Goal: Task Accomplishment & Management: Use online tool/utility

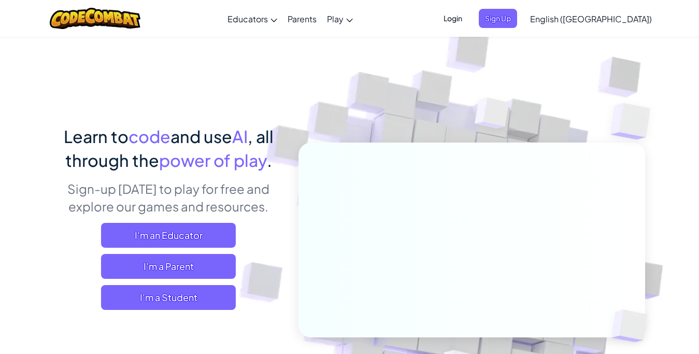
click at [611, 17] on span "English ([GEOGRAPHIC_DATA])" at bounding box center [591, 18] width 122 height 11
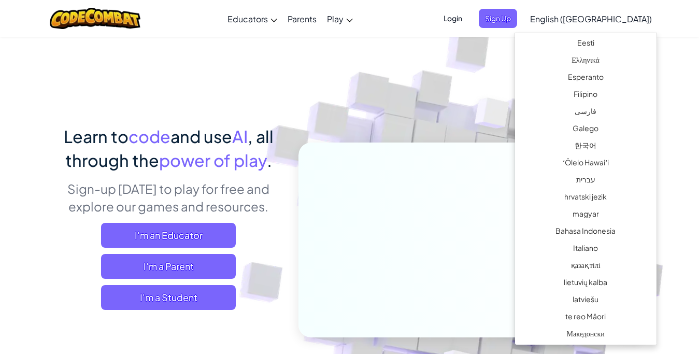
scroll to position [336, 0]
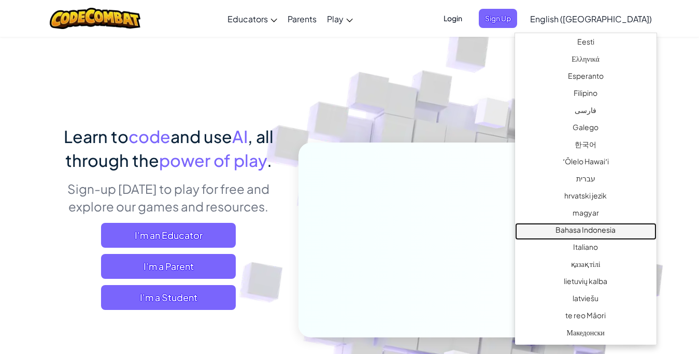
click at [597, 230] on link "Bahasa Indonesia" at bounding box center [585, 231] width 141 height 17
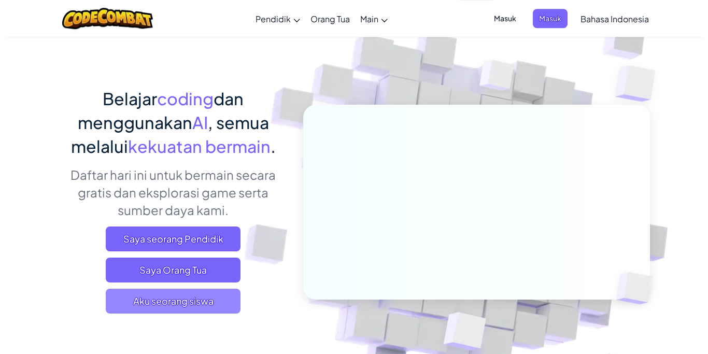
scroll to position [53, 0]
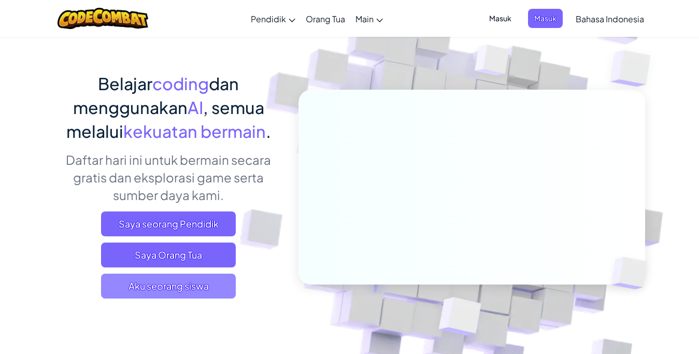
click at [196, 293] on span "Aku seorang siswa" at bounding box center [168, 286] width 135 height 25
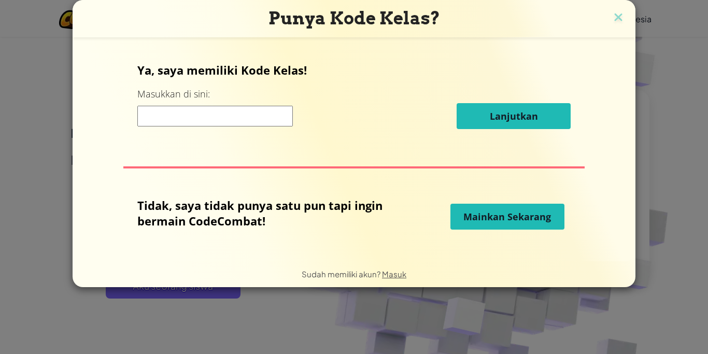
click at [539, 225] on button "Mainkan Sekarang" at bounding box center [507, 217] width 114 height 26
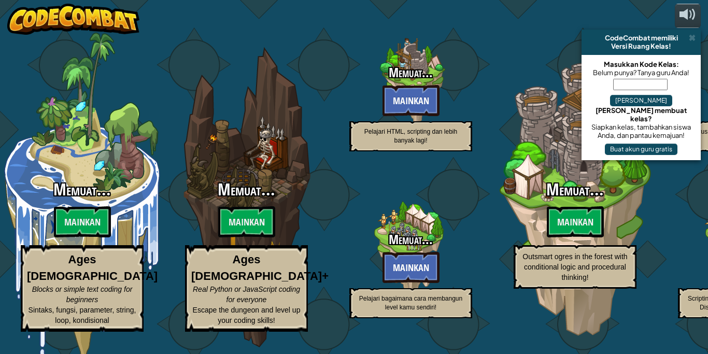
select select "id"
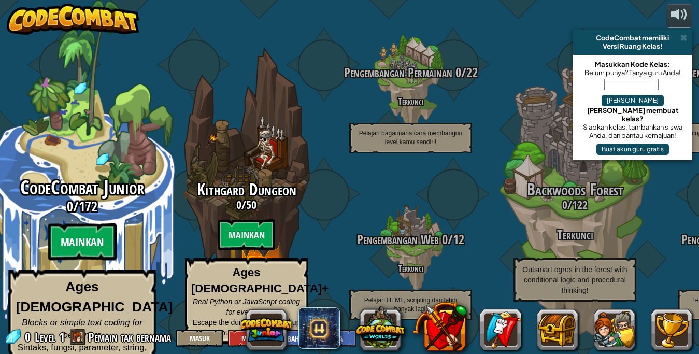
click at [89, 242] on btn "Mainkan" at bounding box center [82, 241] width 68 height 37
select select "id"
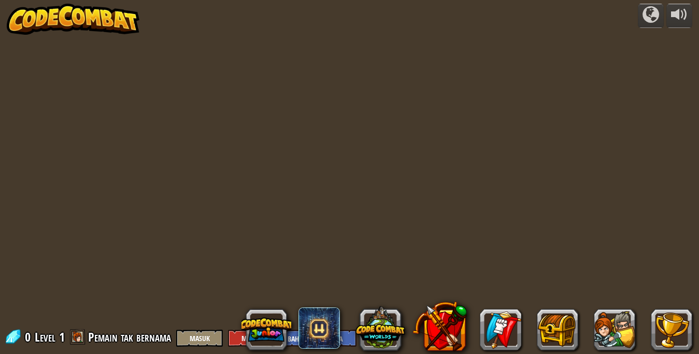
select select "id"
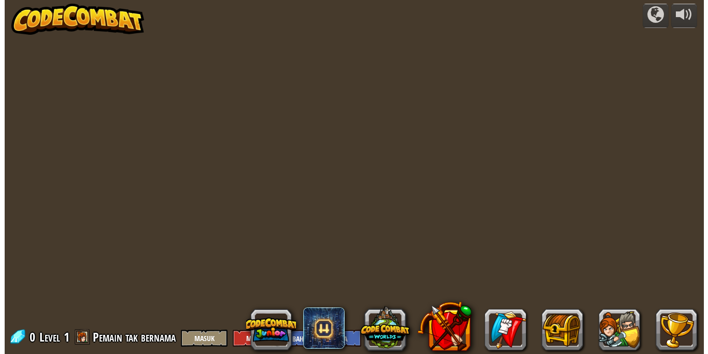
scroll to position [1, 0]
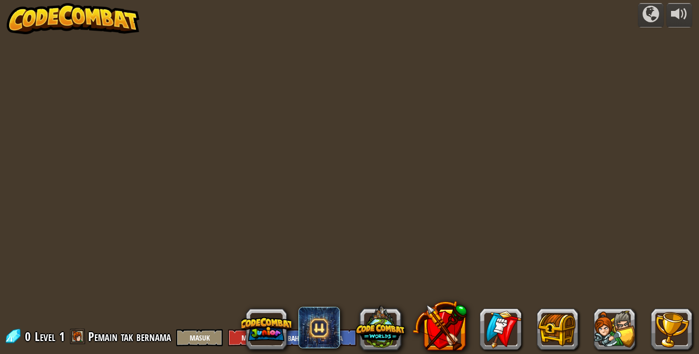
select select "id"
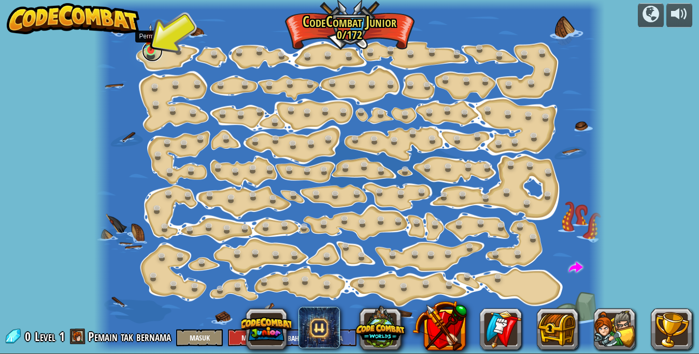
click at [149, 55] on link at bounding box center [152, 51] width 21 height 21
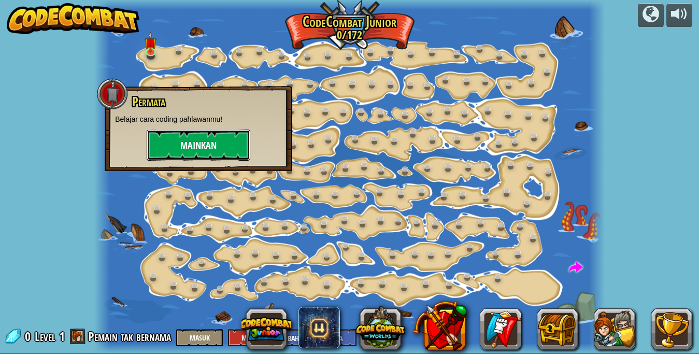
click at [192, 151] on button "Mainkan" at bounding box center [199, 145] width 104 height 31
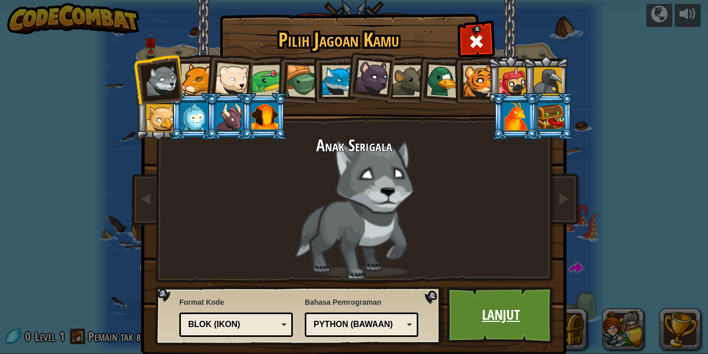
click at [494, 317] on link "Lanjut" at bounding box center [501, 314] width 108 height 57
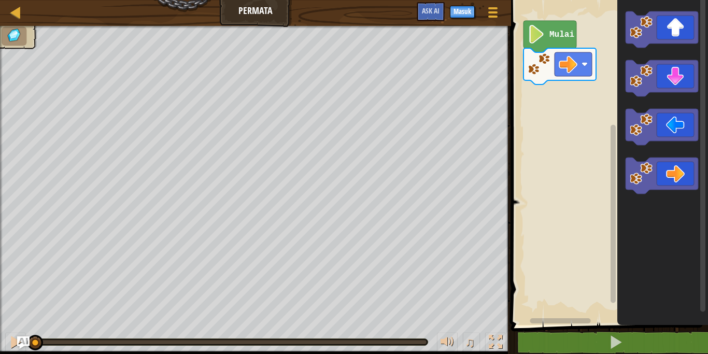
click at [563, 21] on g "Mulai" at bounding box center [559, 53] width 73 height 64
click at [573, 39] on icon "Ruang Kerja Blockly" at bounding box center [549, 37] width 53 height 32
click at [560, 37] on text "Mulai" at bounding box center [561, 34] width 25 height 9
click at [567, 69] on g "Mulai" at bounding box center [559, 53] width 73 height 64
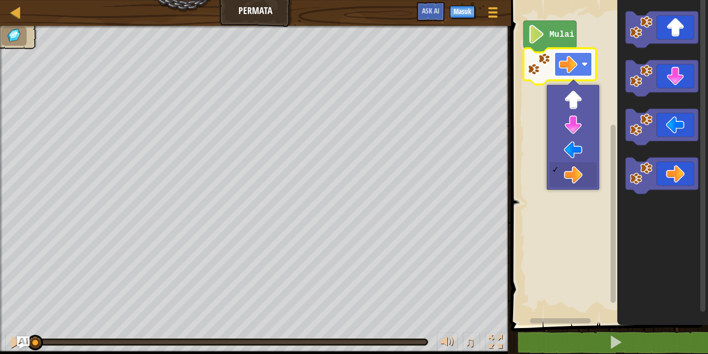
click at [577, 64] on rect "Ruang Kerja Blockly" at bounding box center [572, 64] width 37 height 24
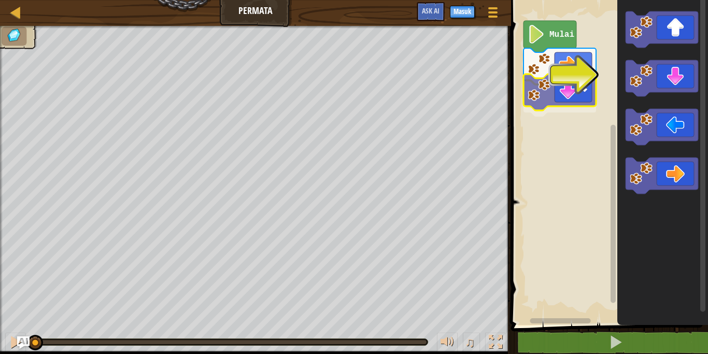
click at [538, 97] on div "Mulai" at bounding box center [608, 160] width 200 height 330
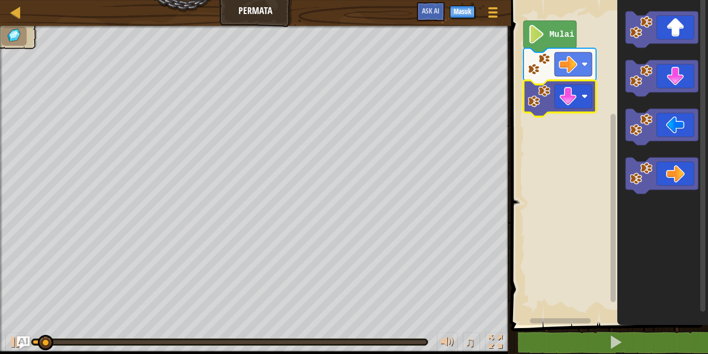
click at [540, 40] on image "Ruang Kerja Blockly" at bounding box center [536, 34] width 18 height 19
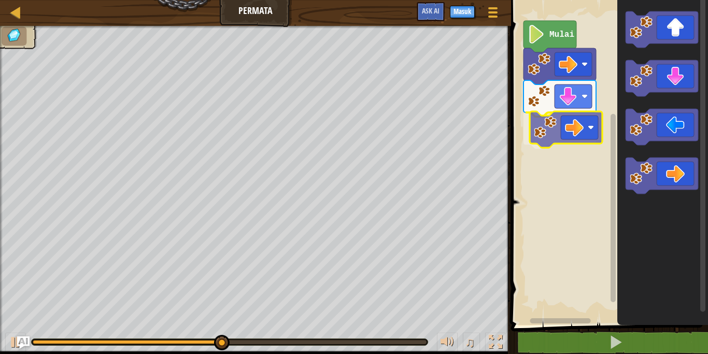
click at [574, 126] on div "Mulai" at bounding box center [608, 160] width 200 height 330
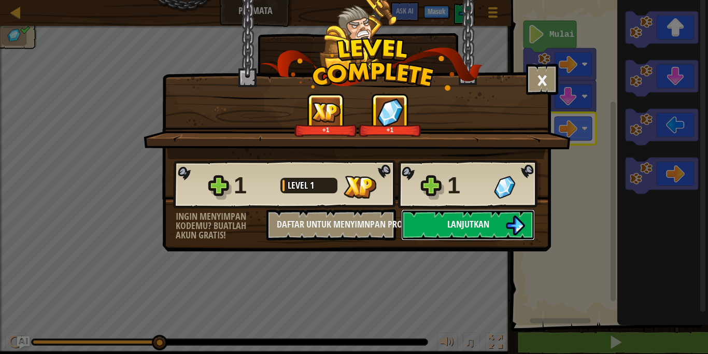
click at [488, 218] on button "Lanjutkan" at bounding box center [468, 224] width 134 height 31
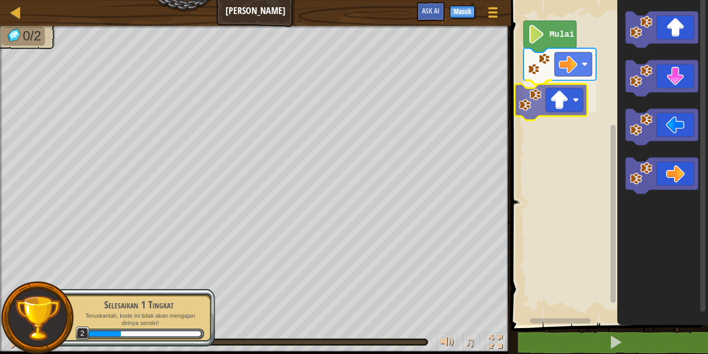
click at [578, 102] on div "Mulai" at bounding box center [608, 160] width 200 height 330
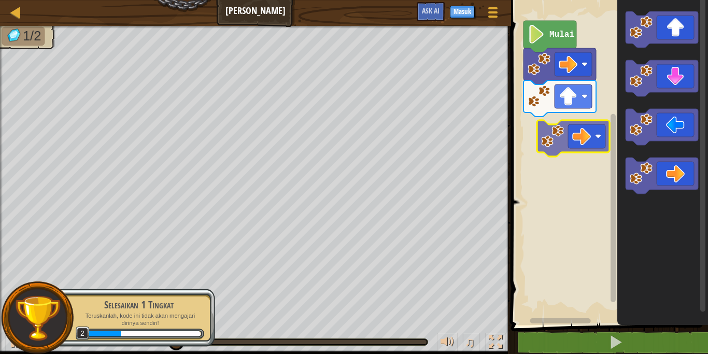
click at [555, 125] on div "Mulai" at bounding box center [608, 160] width 200 height 330
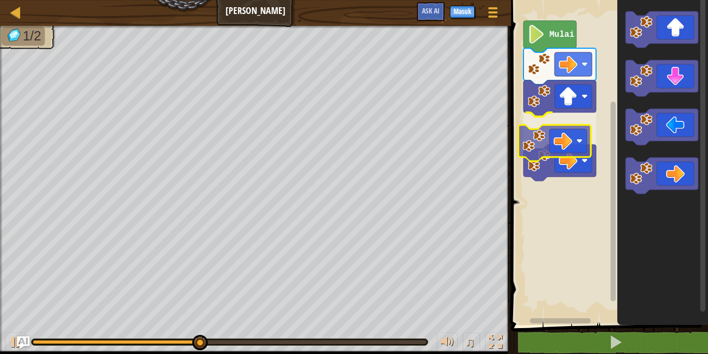
click at [560, 149] on div "Mulai" at bounding box center [608, 160] width 200 height 330
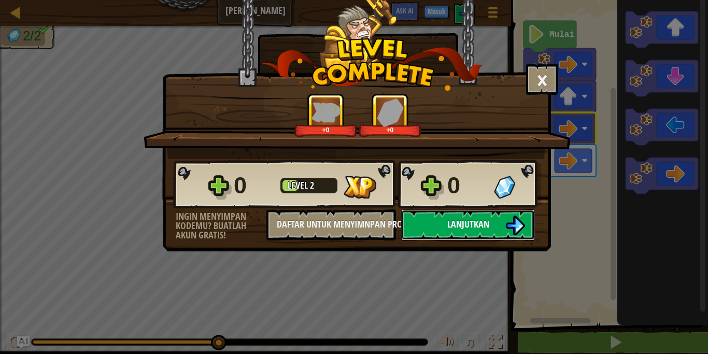
click at [490, 218] on button "Lanjutkan" at bounding box center [468, 224] width 134 height 31
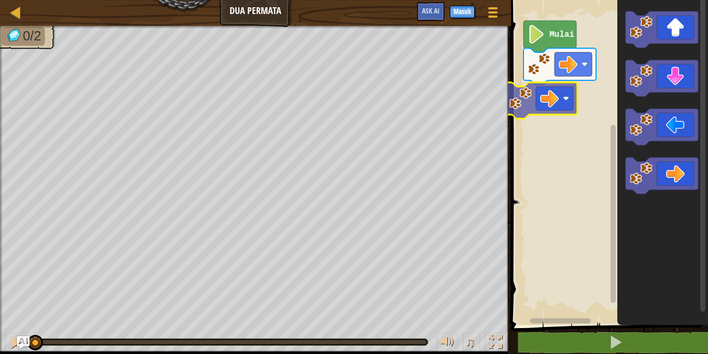
click at [526, 92] on div "Mulai" at bounding box center [608, 160] width 200 height 330
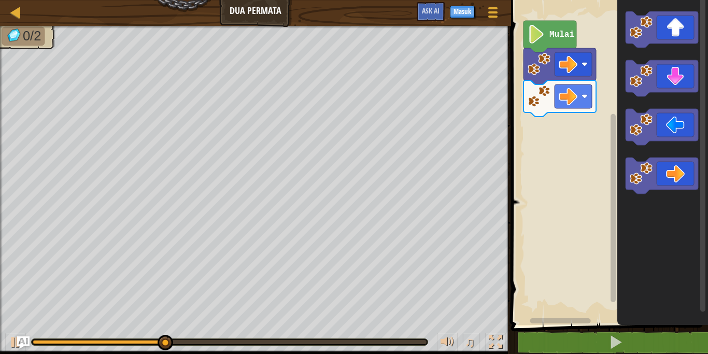
click at [605, 112] on div "Mulai" at bounding box center [608, 160] width 200 height 330
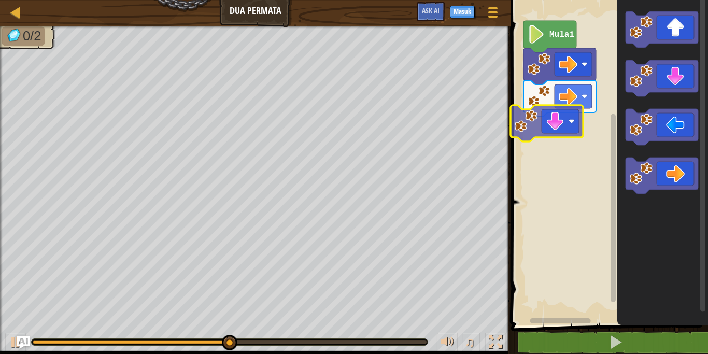
click at [533, 132] on div "Mulai" at bounding box center [608, 160] width 200 height 330
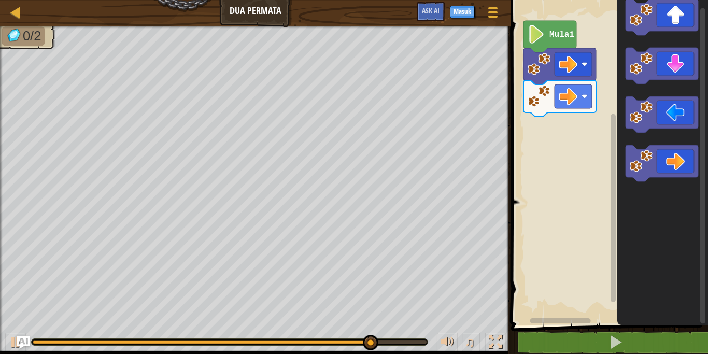
click at [591, 146] on div "Mulai" at bounding box center [608, 160] width 200 height 330
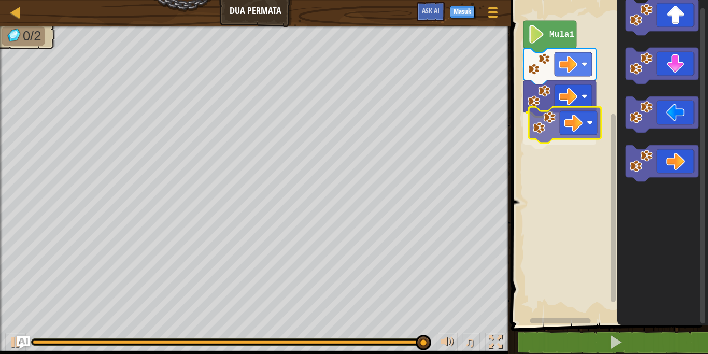
click at [542, 133] on div "Mulai" at bounding box center [608, 160] width 200 height 330
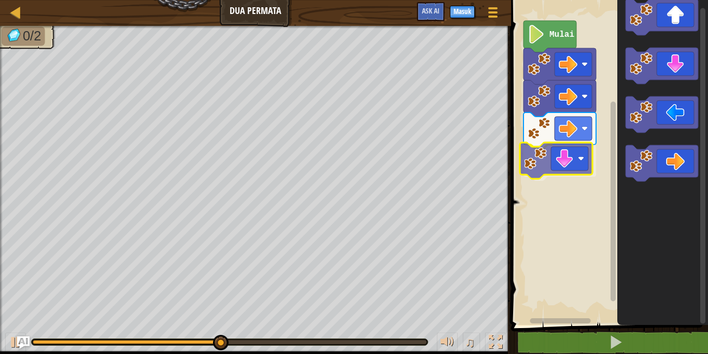
click at [560, 174] on div "Mulai" at bounding box center [608, 160] width 200 height 330
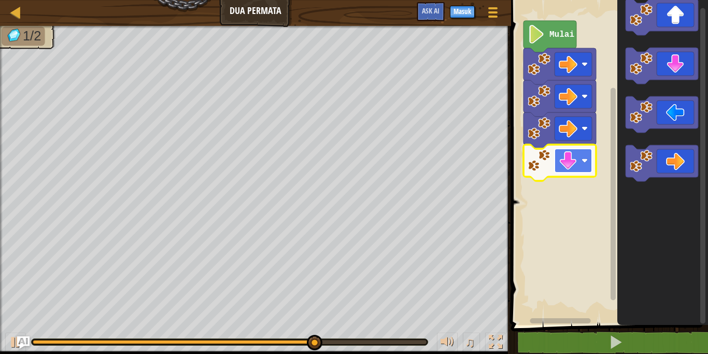
click at [581, 160] on g "Mulai" at bounding box center [559, 101] width 73 height 160
click at [584, 153] on rect "Ruang Kerja Blockly" at bounding box center [572, 161] width 37 height 24
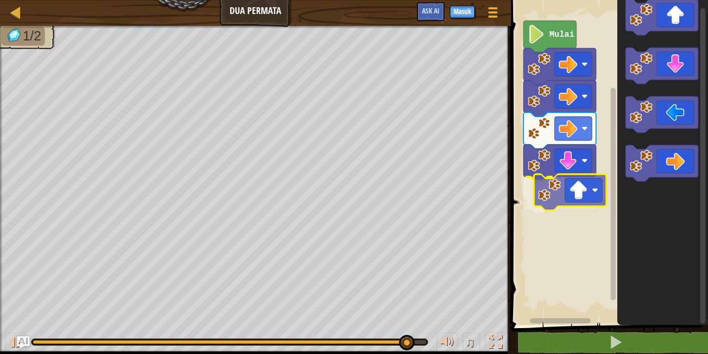
click at [579, 193] on div "Mulai" at bounding box center [608, 160] width 200 height 330
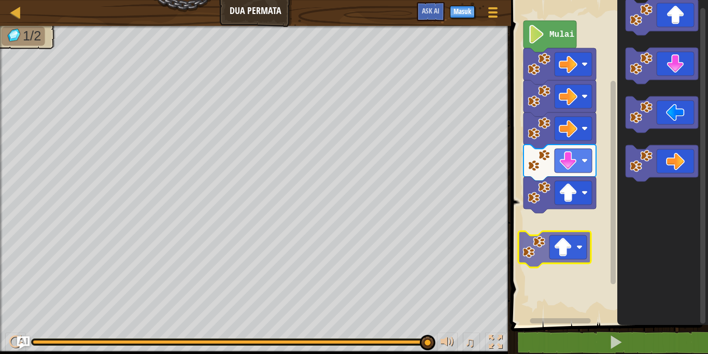
click at [585, 241] on div "Mulai" at bounding box center [608, 160] width 200 height 330
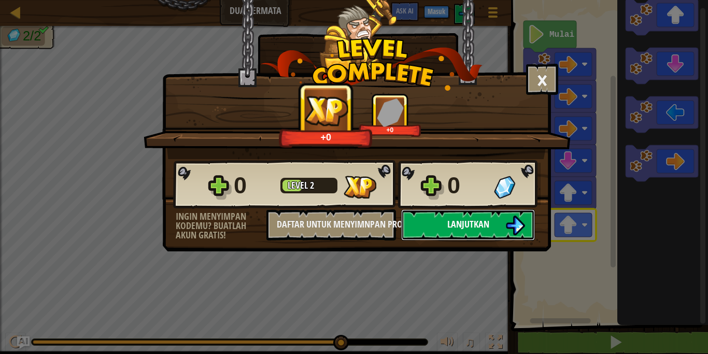
click at [437, 234] on button "Lanjutkan" at bounding box center [468, 224] width 134 height 31
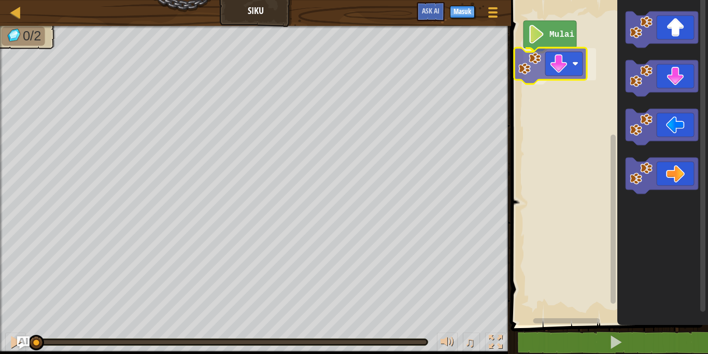
click at [555, 60] on div "Mulai" at bounding box center [608, 160] width 200 height 330
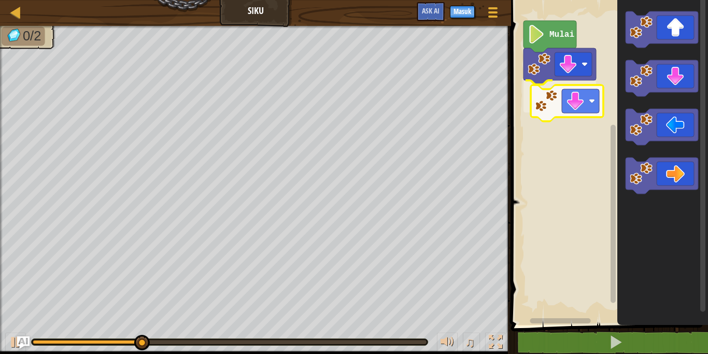
click at [573, 107] on div "Mulai" at bounding box center [608, 160] width 200 height 330
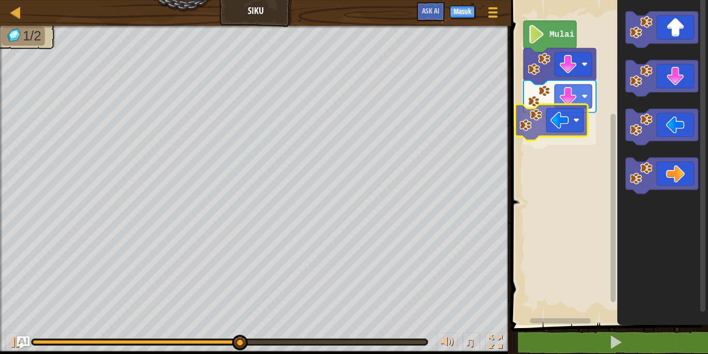
click at [551, 126] on div "Mulai" at bounding box center [608, 160] width 200 height 330
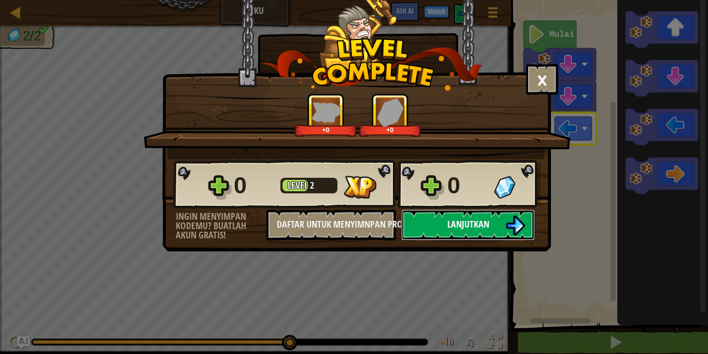
click at [476, 223] on span "Lanjutkan" at bounding box center [468, 224] width 42 height 13
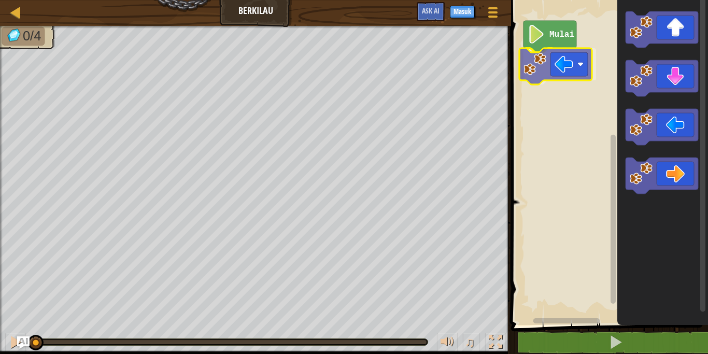
click at [564, 67] on div "Mulai" at bounding box center [608, 160] width 200 height 330
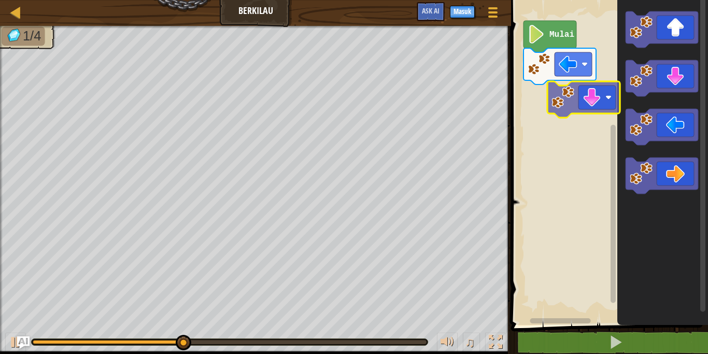
click at [554, 108] on div "Mulai" at bounding box center [608, 160] width 200 height 330
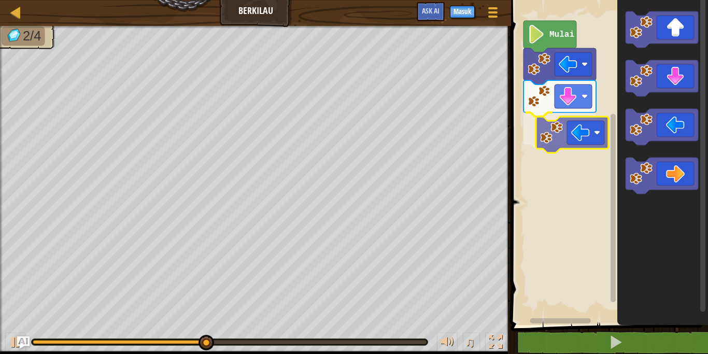
click at [556, 141] on div "Mulai" at bounding box center [608, 160] width 200 height 330
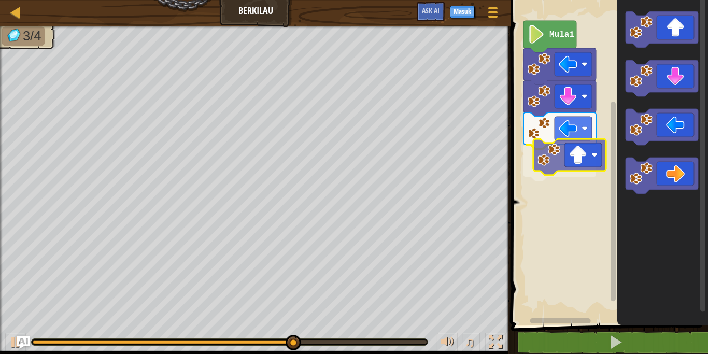
click at [572, 158] on div "Mulai" at bounding box center [608, 160] width 200 height 330
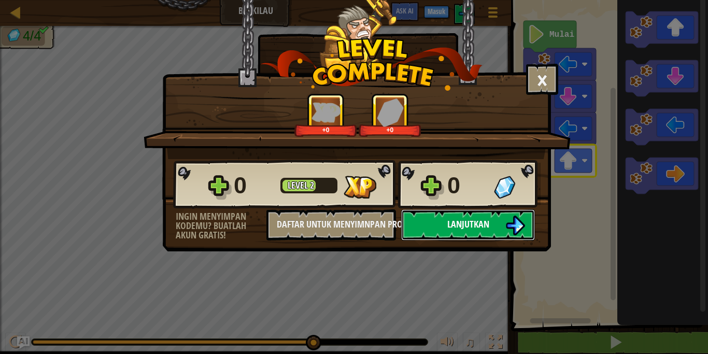
click at [493, 223] on button "Lanjutkan" at bounding box center [468, 224] width 134 height 31
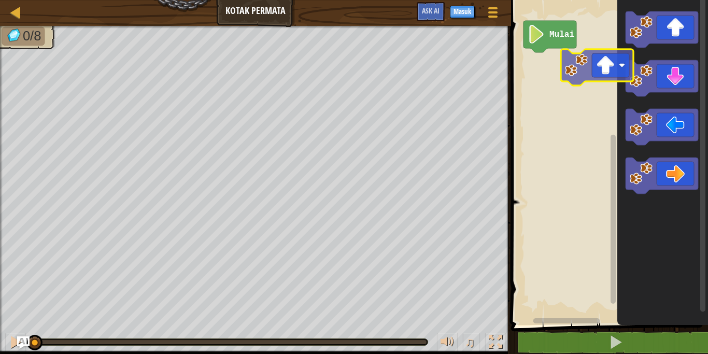
click at [567, 85] on div "Mulai" at bounding box center [608, 160] width 200 height 330
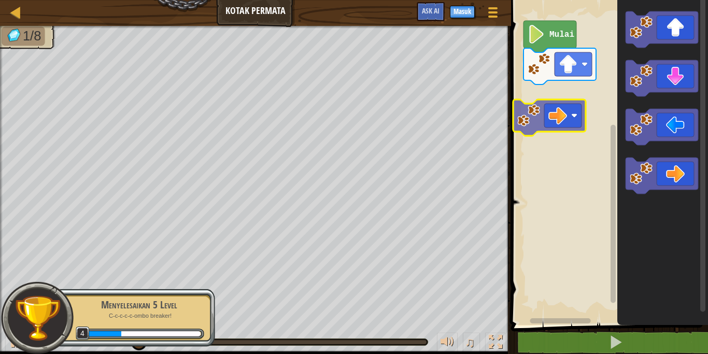
click at [558, 116] on div "Mulai" at bounding box center [608, 160] width 200 height 330
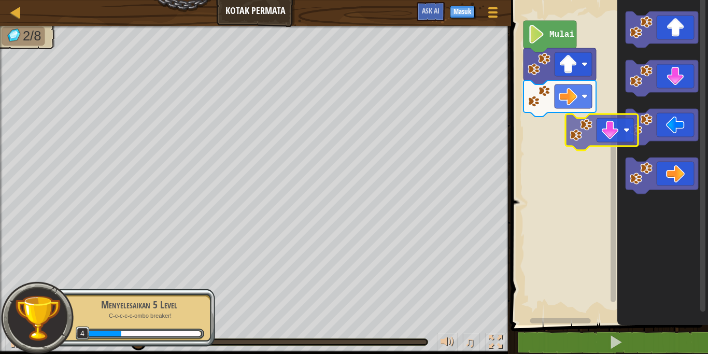
click at [591, 138] on div "Mulai" at bounding box center [608, 160] width 200 height 330
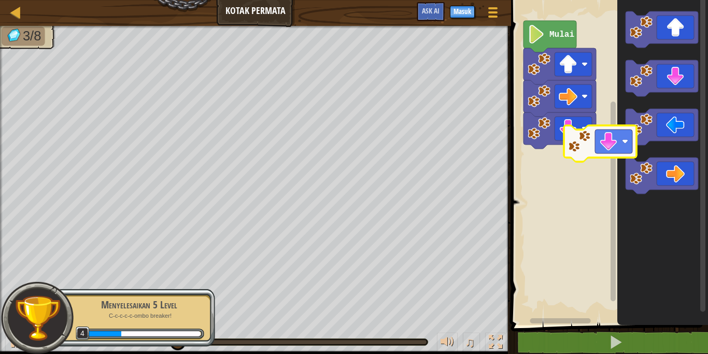
click at [552, 182] on div "Mulai" at bounding box center [608, 160] width 200 height 330
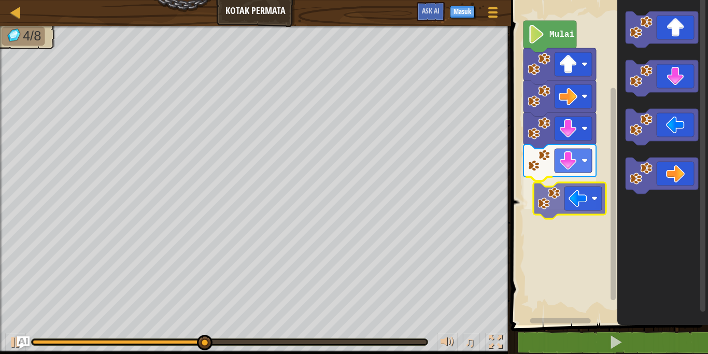
click at [536, 223] on div "Mulai" at bounding box center [608, 160] width 200 height 330
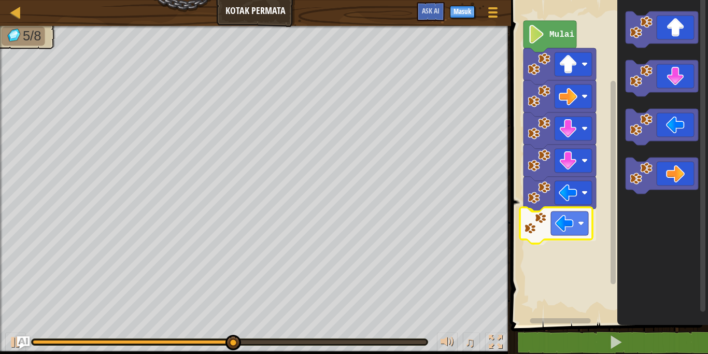
click at [526, 236] on div "Mulai" at bounding box center [608, 160] width 200 height 330
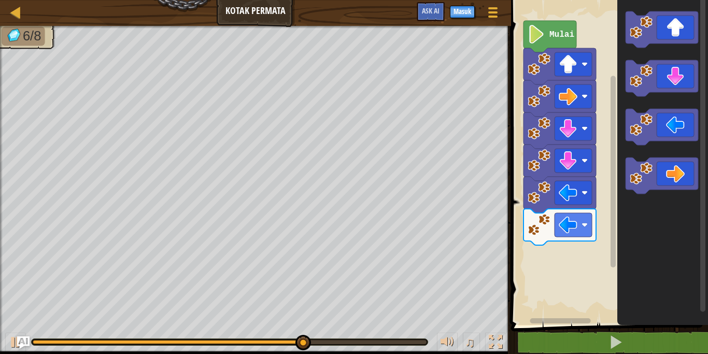
click at [606, 85] on div "Mulai" at bounding box center [608, 160] width 200 height 330
click at [626, 160] on g "Ruang Kerja Blockly" at bounding box center [661, 102] width 73 height 182
click at [628, 84] on g "Ruang Kerja Blockly" at bounding box center [661, 102] width 73 height 182
click at [558, 240] on div "Mulai" at bounding box center [608, 160] width 200 height 330
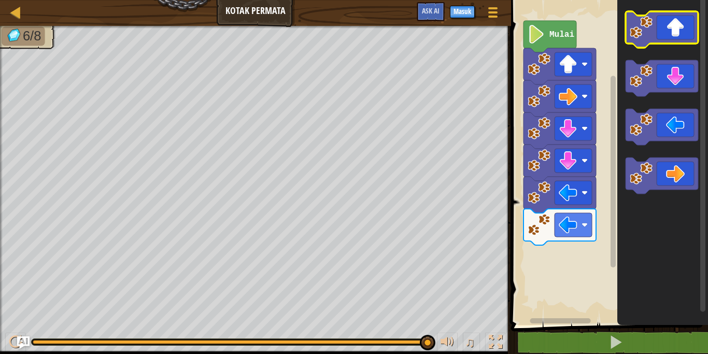
click at [654, 32] on icon "Ruang Kerja Blockly" at bounding box center [661, 29] width 73 height 36
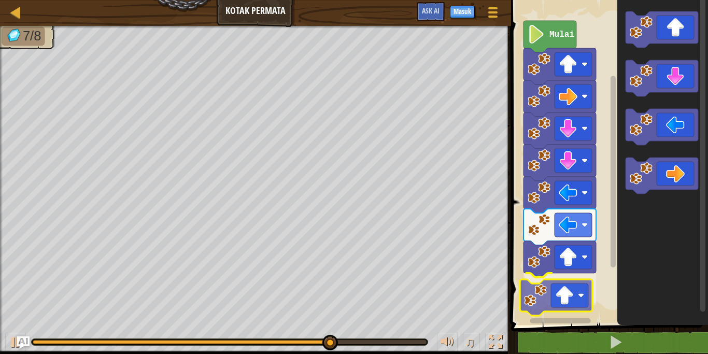
click at [555, 294] on div "Mulai" at bounding box center [608, 160] width 200 height 330
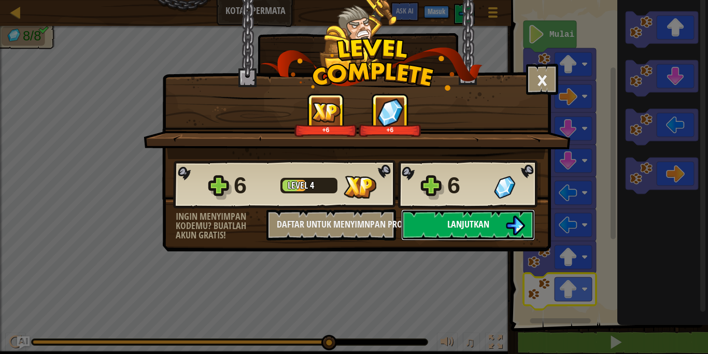
click at [468, 231] on button "Lanjutkan" at bounding box center [468, 224] width 134 height 31
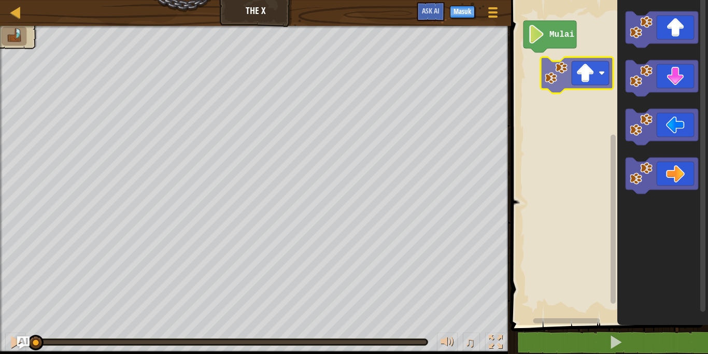
click at [563, 68] on div "Mulai" at bounding box center [608, 160] width 200 height 330
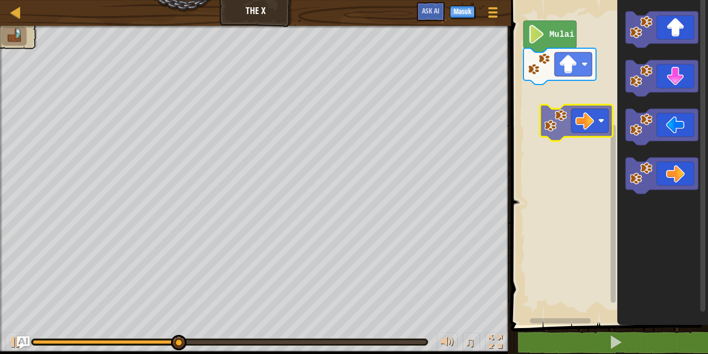
click at [536, 85] on div "Mulai" at bounding box center [608, 160] width 200 height 330
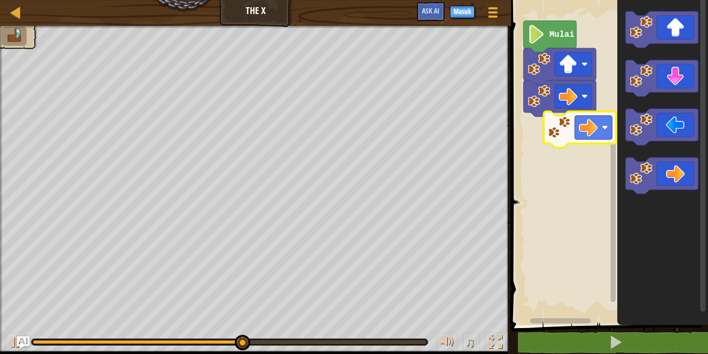
click at [549, 123] on div "Mulai" at bounding box center [608, 160] width 200 height 330
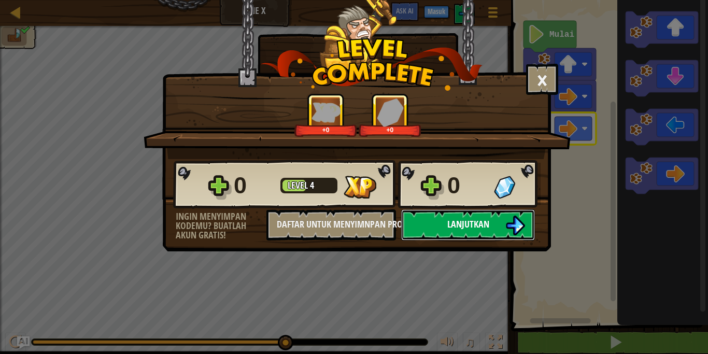
click at [482, 223] on span "Lanjutkan" at bounding box center [468, 224] width 42 height 13
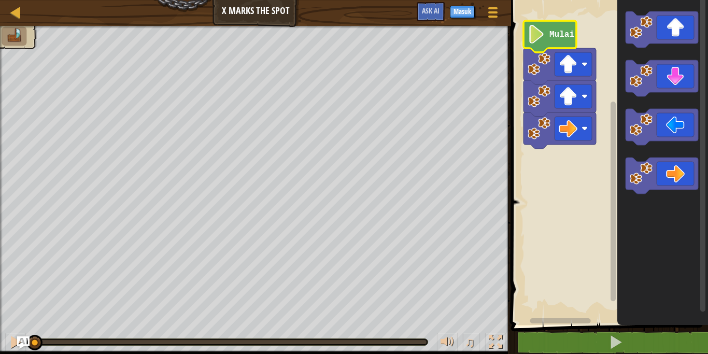
click at [563, 35] on text "Mulai" at bounding box center [561, 34] width 25 height 9
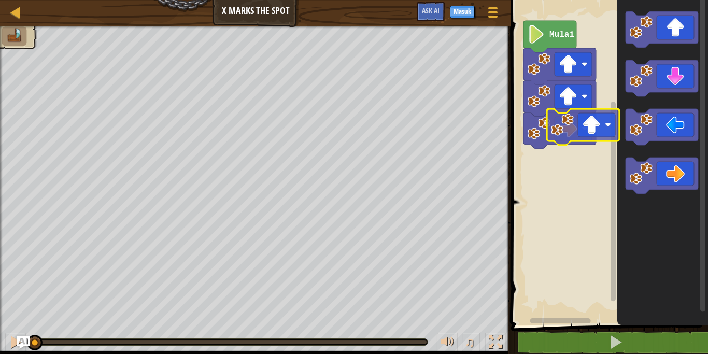
click at [553, 165] on div "Mulai" at bounding box center [608, 160] width 200 height 330
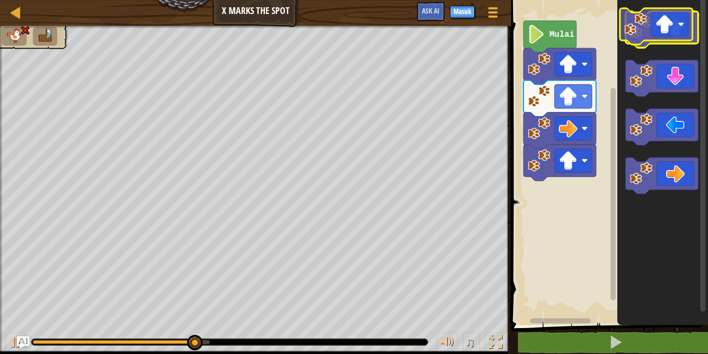
click at [625, 33] on g "Ruang Kerja Blockly" at bounding box center [661, 29] width 73 height 36
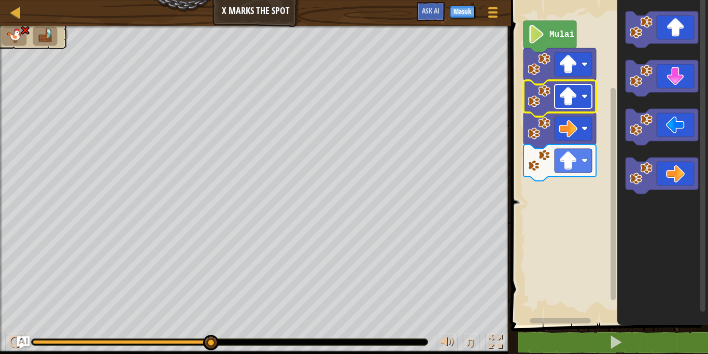
click at [580, 97] on g "Mulai" at bounding box center [559, 101] width 73 height 160
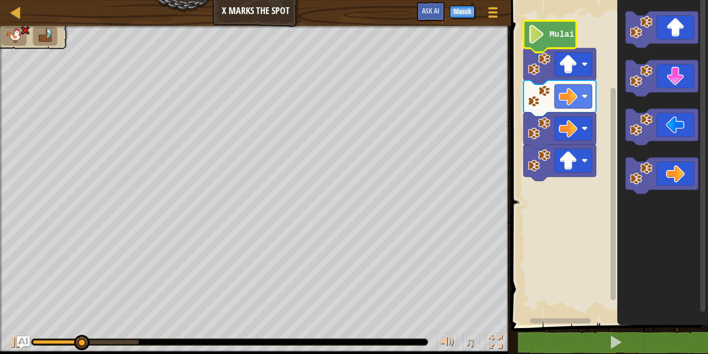
click at [547, 28] on icon "Ruang Kerja Blockly" at bounding box center [549, 37] width 53 height 32
click at [553, 32] on text "Mulai" at bounding box center [561, 34] width 25 height 9
click at [572, 94] on image "Ruang Kerja Blockly" at bounding box center [567, 96] width 19 height 19
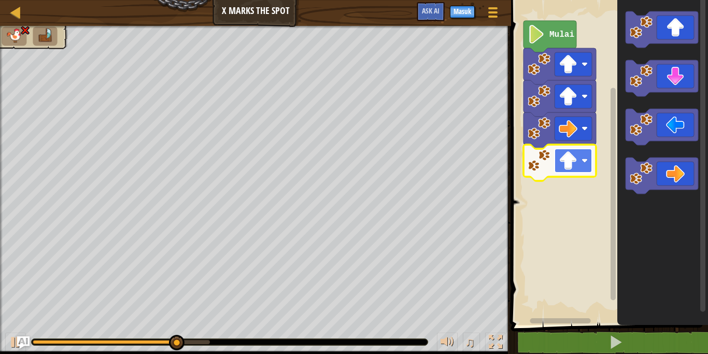
click at [577, 166] on g "Ruang Kerja Blockly" at bounding box center [559, 130] width 73 height 100
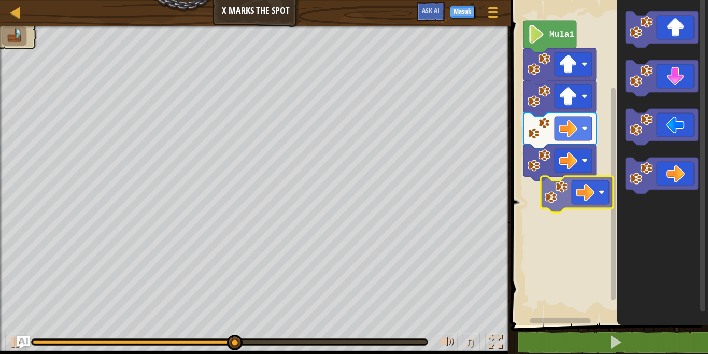
click at [555, 191] on div "Mulai" at bounding box center [608, 160] width 200 height 330
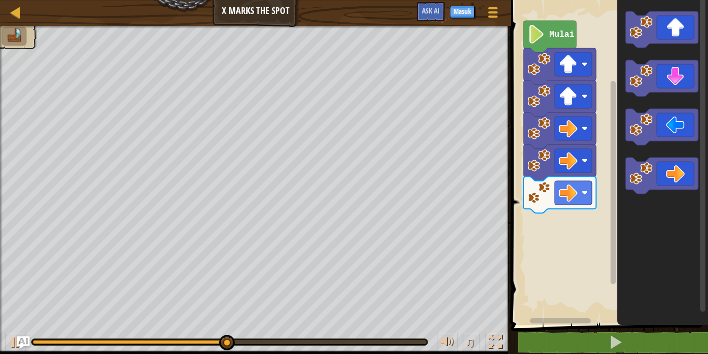
click at [567, 181] on div "Mulai" at bounding box center [608, 160] width 200 height 330
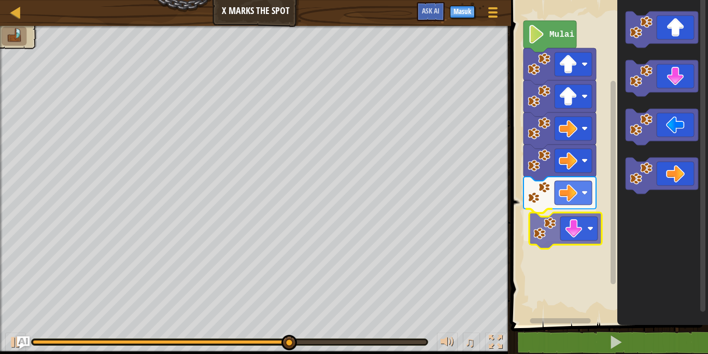
click at [551, 230] on div "Mulai" at bounding box center [608, 160] width 200 height 330
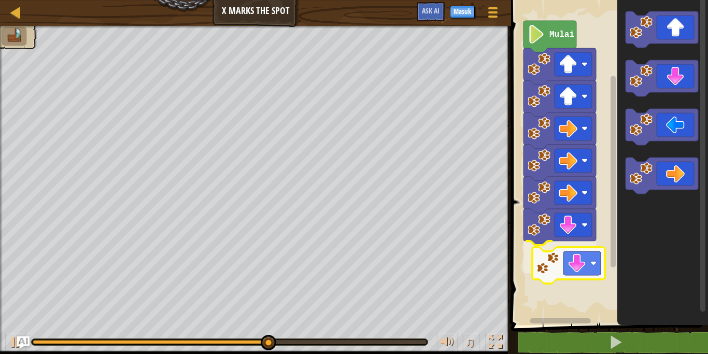
click at [552, 271] on div "Mulai" at bounding box center [608, 160] width 200 height 330
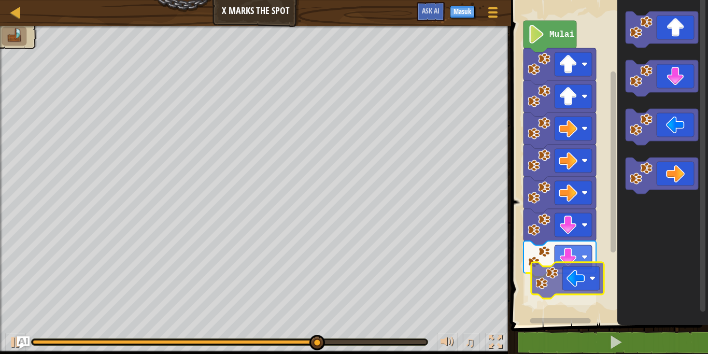
click at [550, 281] on div "Mulai" at bounding box center [608, 160] width 200 height 330
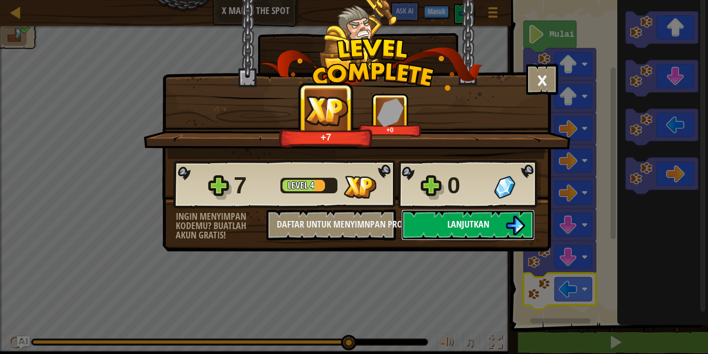
click at [499, 220] on button "Lanjutkan" at bounding box center [468, 224] width 134 height 31
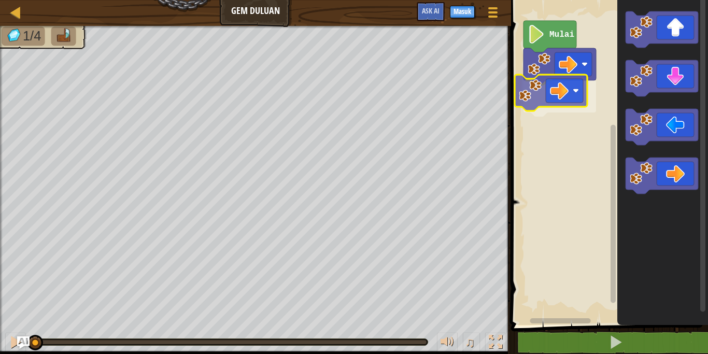
click at [530, 83] on div "Mulai" at bounding box center [608, 160] width 200 height 330
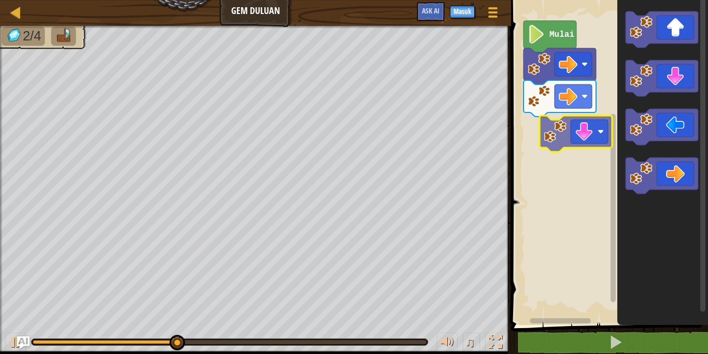
click at [547, 127] on div "Mulai" at bounding box center [608, 160] width 200 height 330
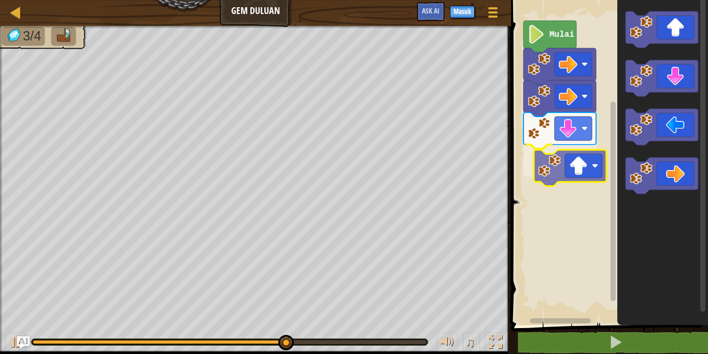
click at [549, 167] on div "Mulai" at bounding box center [608, 160] width 200 height 330
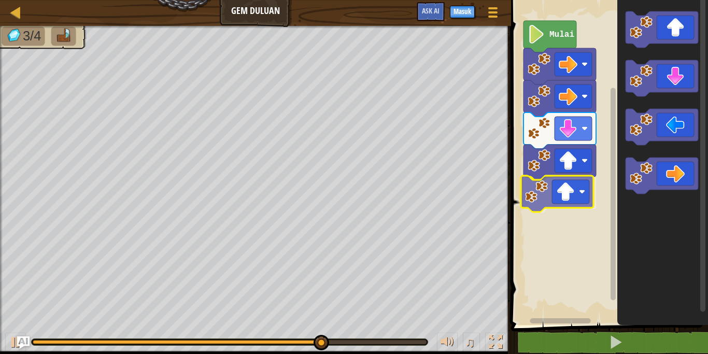
click at [537, 192] on div "Mulai" at bounding box center [608, 160] width 200 height 330
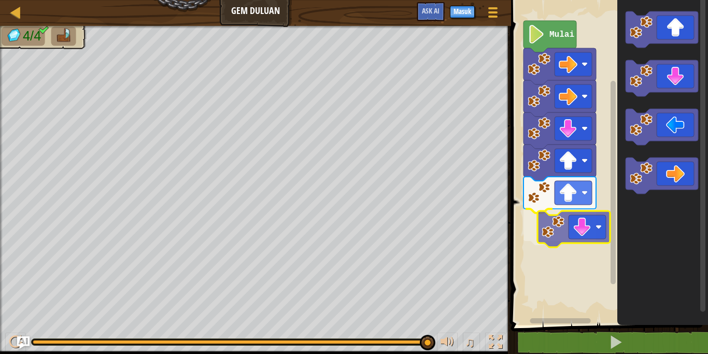
click at [550, 223] on div "Mulai" at bounding box center [608, 160] width 200 height 330
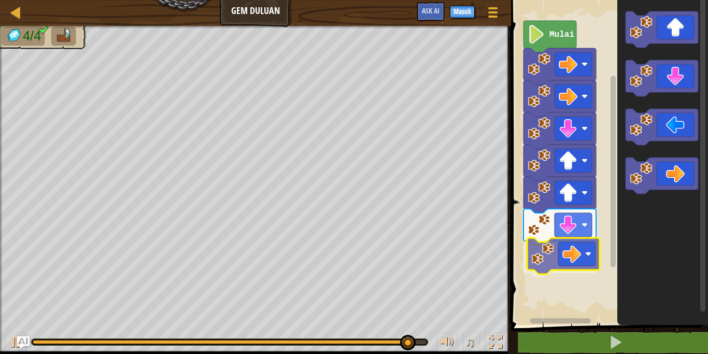
click at [548, 252] on div "Mulai" at bounding box center [608, 160] width 200 height 330
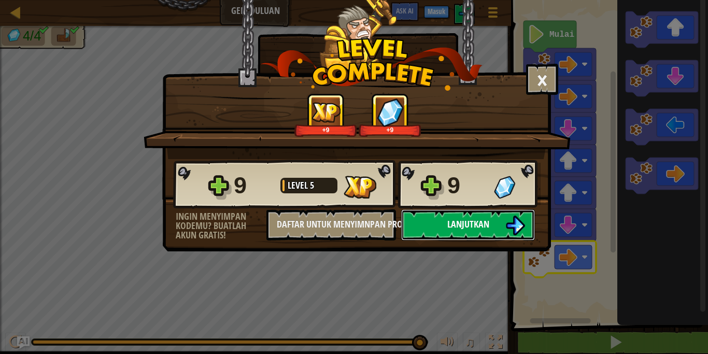
click at [496, 227] on button "Lanjutkan" at bounding box center [468, 224] width 134 height 31
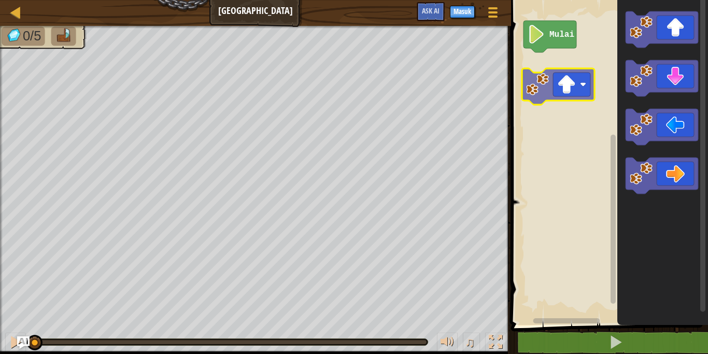
click at [546, 88] on div "Mulai" at bounding box center [608, 160] width 200 height 330
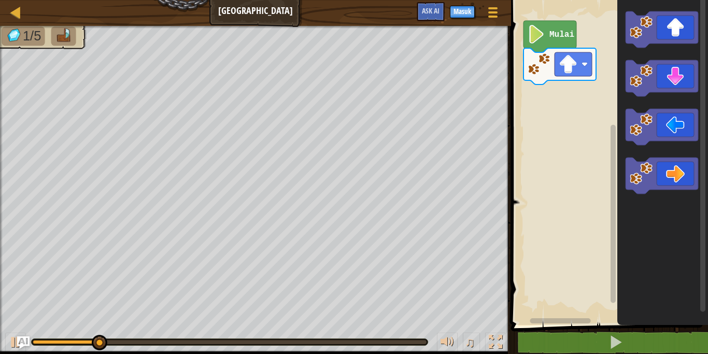
click at [570, 90] on div "Mulai" at bounding box center [608, 160] width 200 height 330
click at [612, 65] on div "Mulai" at bounding box center [608, 160] width 200 height 330
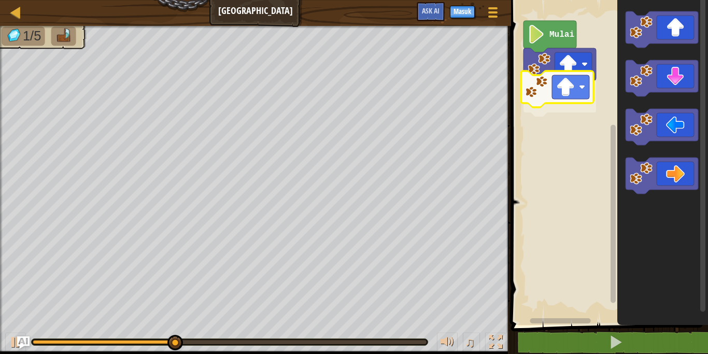
click at [550, 90] on div "Mulai" at bounding box center [608, 160] width 200 height 330
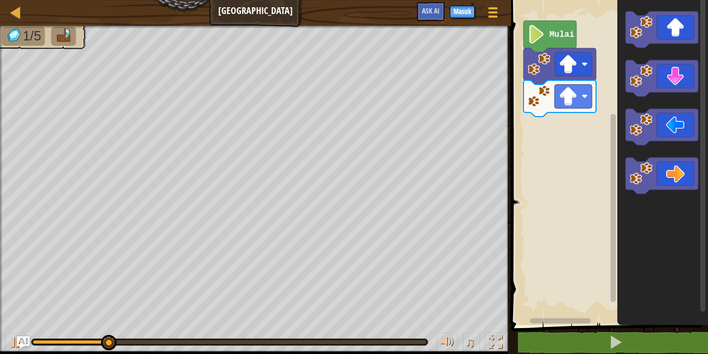
click at [629, 52] on icon "Ruang Kerja Blockly" at bounding box center [662, 160] width 91 height 330
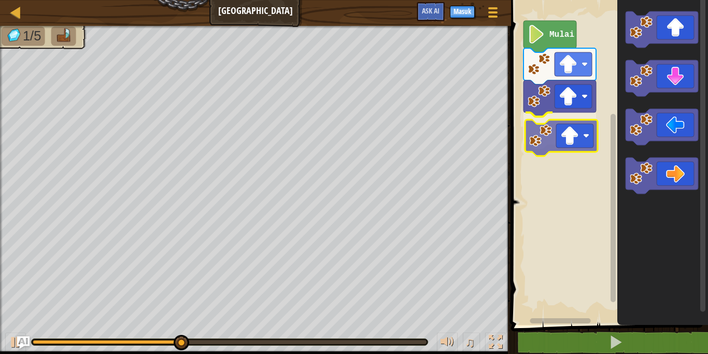
click at [560, 137] on div "Mulai" at bounding box center [608, 160] width 200 height 330
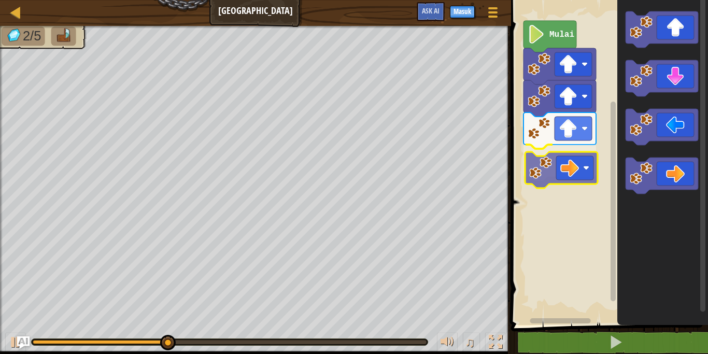
click at [541, 155] on div "Mulai" at bounding box center [608, 160] width 200 height 330
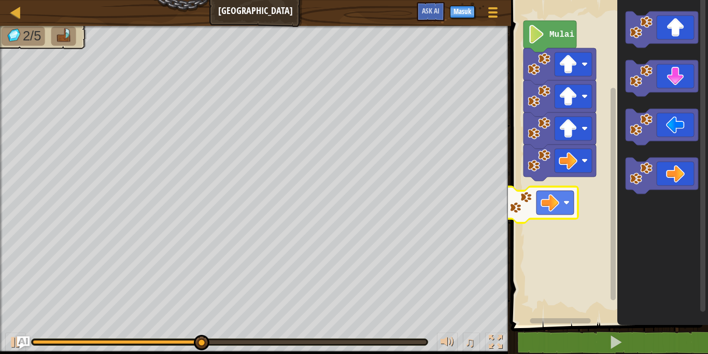
click at [527, 212] on div "Mulai" at bounding box center [608, 160] width 200 height 330
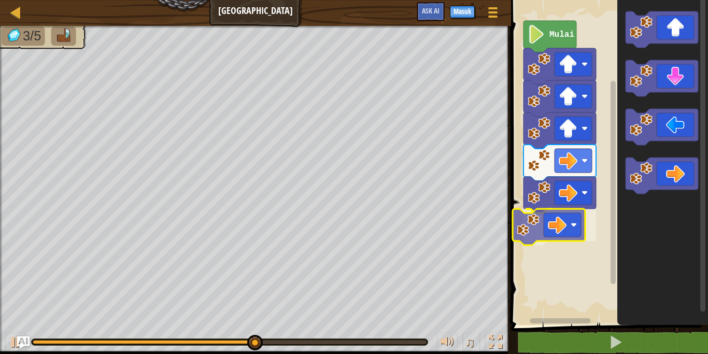
click at [540, 234] on div "Mulai" at bounding box center [608, 160] width 200 height 330
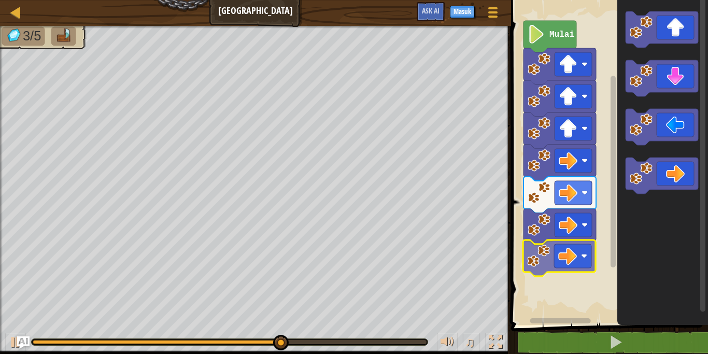
click at [556, 260] on div "Mulai" at bounding box center [608, 160] width 200 height 330
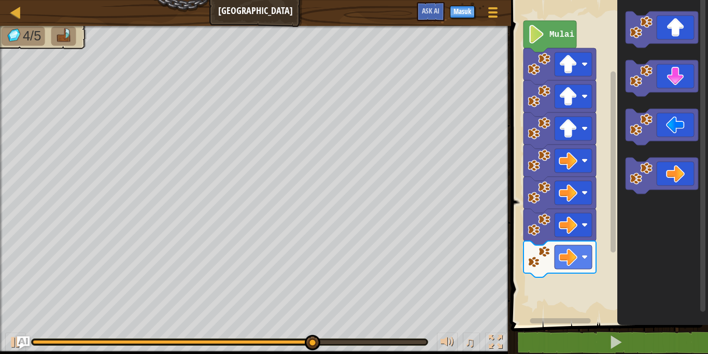
click at [617, 176] on icon "Ruang Kerja Blockly" at bounding box center [662, 160] width 91 height 330
click at [645, 136] on g "Ruang Kerja Blockly" at bounding box center [661, 102] width 73 height 182
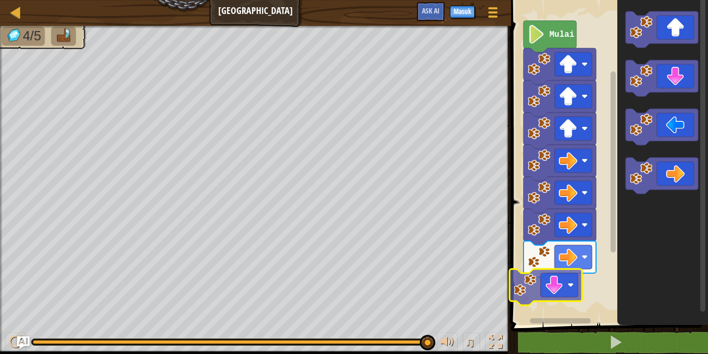
click at [539, 282] on div "Mulai" at bounding box center [608, 160] width 200 height 330
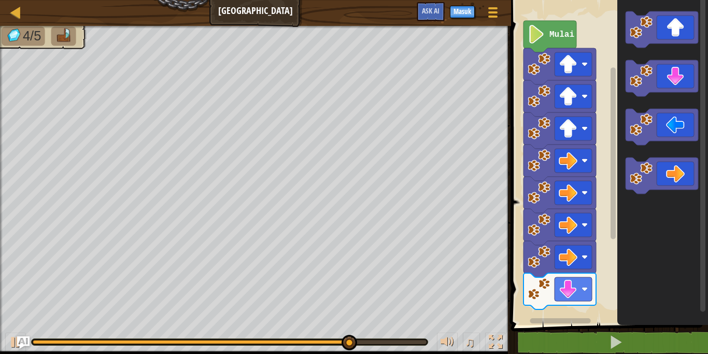
click at [623, 203] on icon "Ruang Kerja Blockly" at bounding box center [662, 160] width 91 height 330
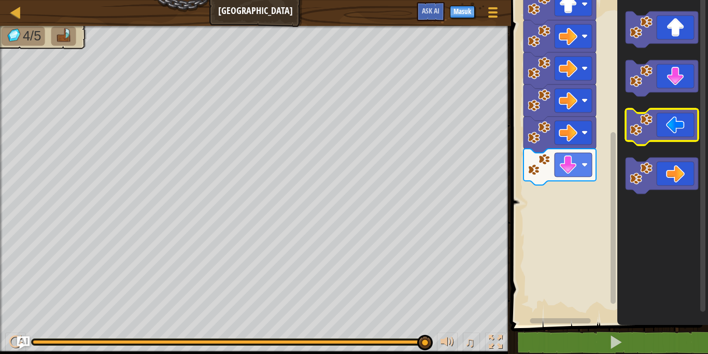
click at [641, 128] on g "Ruang Kerja Blockly" at bounding box center [661, 102] width 73 height 182
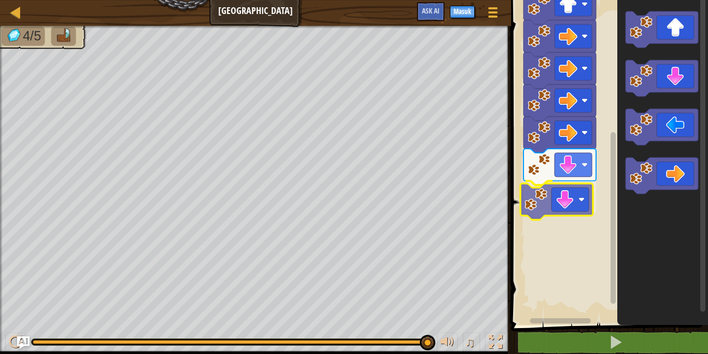
click at [586, 194] on div "Mulai" at bounding box center [608, 160] width 200 height 330
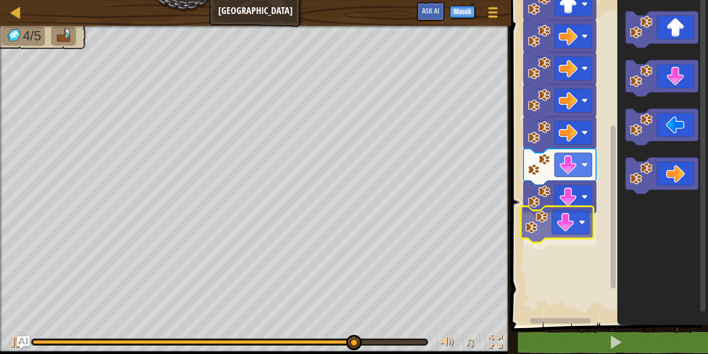
click at [566, 228] on div "Mulai" at bounding box center [608, 160] width 200 height 330
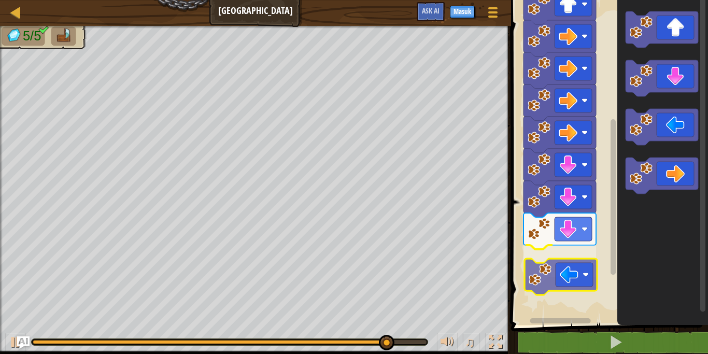
click at [559, 278] on div "Mulai" at bounding box center [608, 160] width 200 height 330
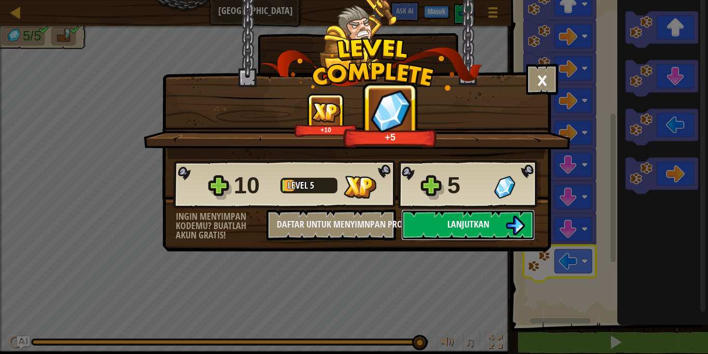
click at [496, 219] on button "Lanjutkan" at bounding box center [468, 224] width 134 height 31
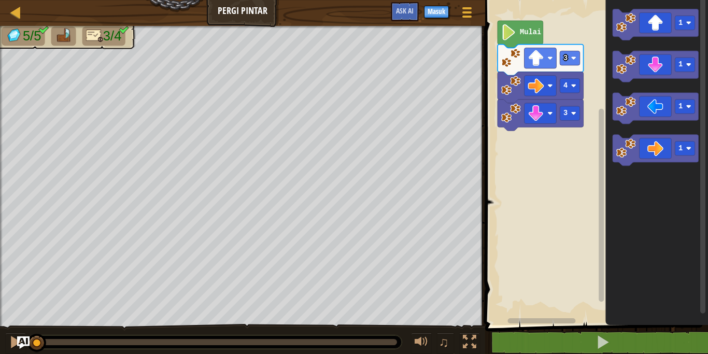
click at [506, 44] on icon "Ruang Kerja Blockly" at bounding box center [520, 34] width 46 height 27
click at [535, 45] on g "3 4 3 Mulai" at bounding box center [540, 76] width 86 height 110
click at [532, 36] on text "Mulai" at bounding box center [530, 32] width 21 height 8
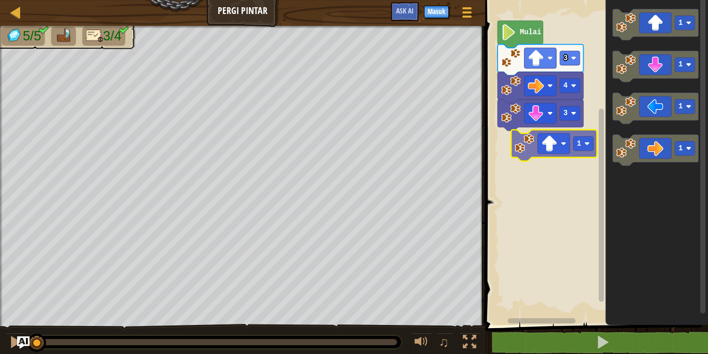
click at [530, 140] on div "Mulai 3 4 3 1 1 1 1 1" at bounding box center [595, 160] width 226 height 330
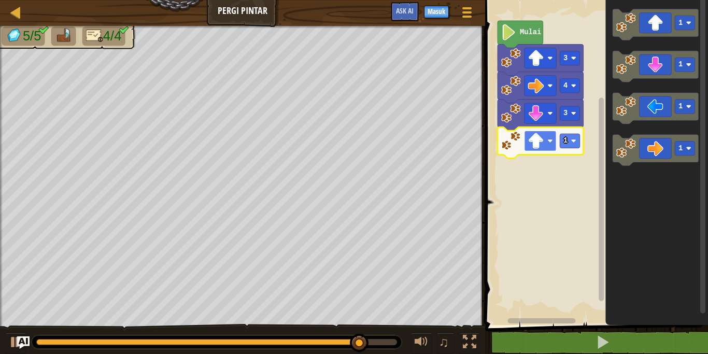
click at [554, 145] on g "3 1 4 3" at bounding box center [540, 102] width 86 height 114
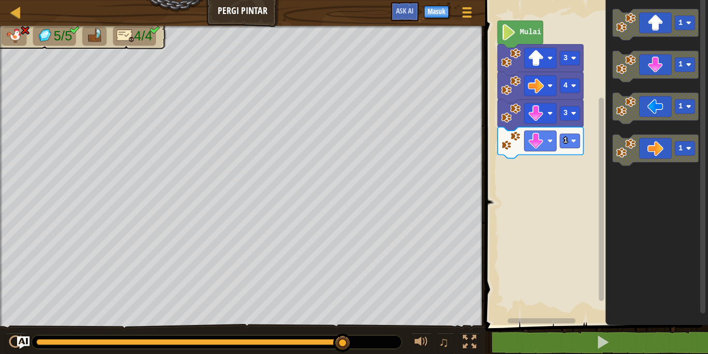
click at [591, 150] on div "Mulai 3 4 3 1 1 1 1 1" at bounding box center [595, 160] width 226 height 330
click at [610, 145] on icon "1 1 1 1" at bounding box center [656, 160] width 103 height 330
click at [594, 156] on div "Mulai 3 4 3 1 1 1 1 1" at bounding box center [595, 160] width 226 height 330
click at [598, 164] on div "Mulai 3 4 3 1 1 1 1 1" at bounding box center [595, 160] width 226 height 330
click at [603, 168] on div "Mulai 3 4 3 1 1 1 1 1" at bounding box center [595, 160] width 226 height 330
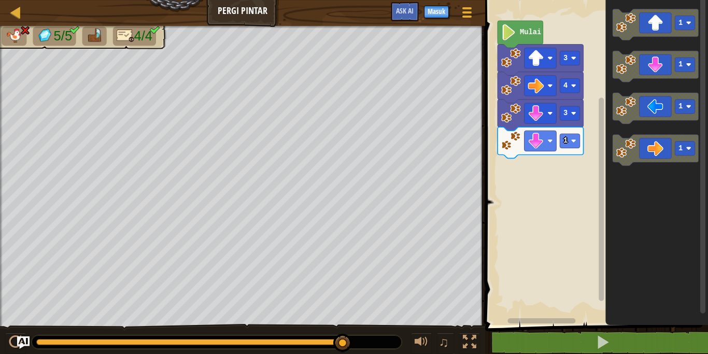
click at [597, 156] on div "Mulai 3 4 3 1 1 1 1 1" at bounding box center [595, 160] width 226 height 330
click at [675, 108] on rect "Ruang Kerja Blockly" at bounding box center [684, 106] width 20 height 14
click at [613, 165] on g "1 1 1 1" at bounding box center [655, 87] width 86 height 156
click at [681, 107] on text "1" at bounding box center [680, 107] width 4 height 8
click at [613, 180] on icon "1 1 2 1" at bounding box center [656, 160] width 103 height 330
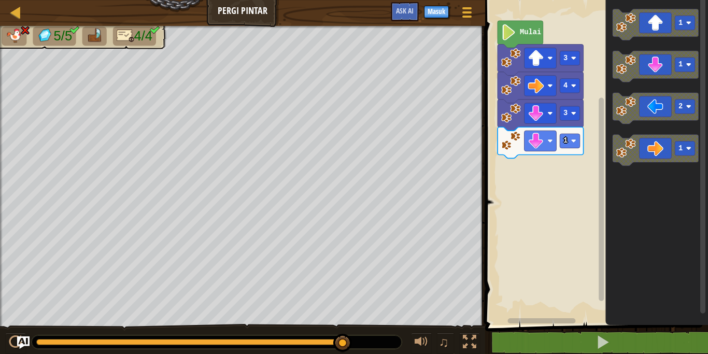
click at [624, 179] on icon "1 1 2 1" at bounding box center [656, 160] width 103 height 330
click at [616, 151] on image "Ruang Kerja Blockly" at bounding box center [626, 148] width 20 height 20
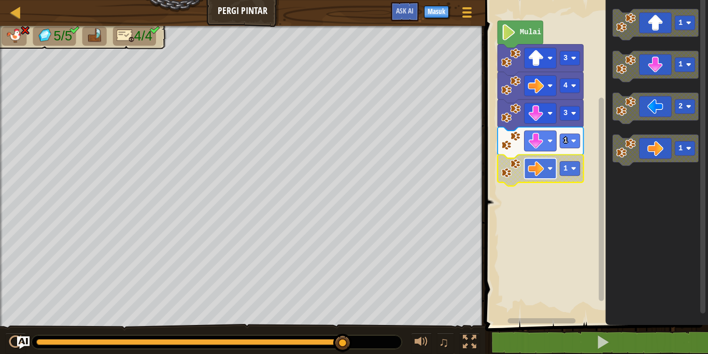
click at [551, 168] on g "1 1" at bounding box center [540, 156] width 86 height 59
click at [540, 177] on g "Mulai 3 4 3 1 1" at bounding box center [595, 160] width 226 height 330
click at [548, 174] on rect "Ruang Kerja Blockly" at bounding box center [540, 168] width 32 height 21
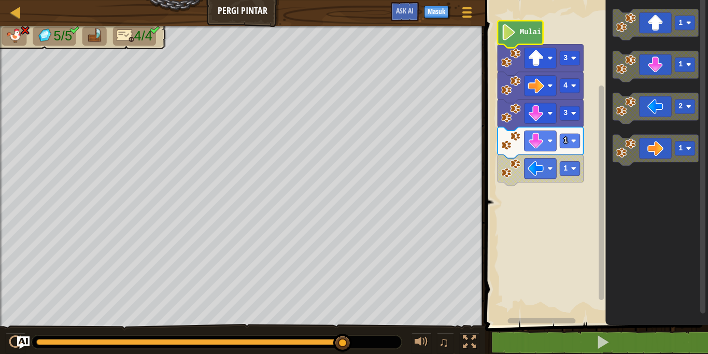
click at [527, 34] on text "Mulai" at bounding box center [530, 32] width 21 height 8
click at [531, 32] on text "Mulai" at bounding box center [530, 32] width 21 height 8
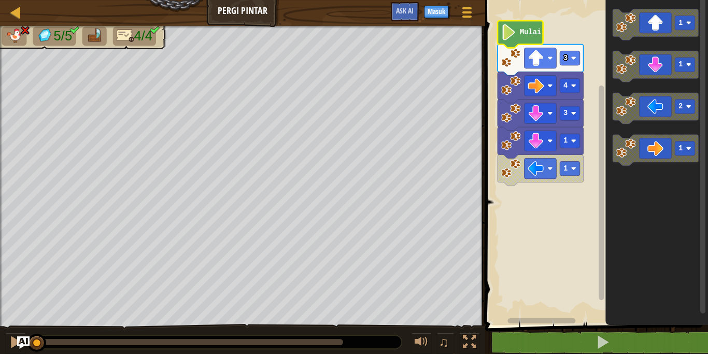
drag, startPoint x: 342, startPoint y: 345, endPoint x: 0, endPoint y: 302, distance: 344.6
click at [0, 302] on div "5/5 4/4 ♫ Anak Serigala" at bounding box center [354, 190] width 708 height 329
click at [529, 36] on text "Mulai" at bounding box center [530, 32] width 21 height 8
click at [513, 173] on image "Ruang Kerja Blockly" at bounding box center [511, 169] width 20 height 20
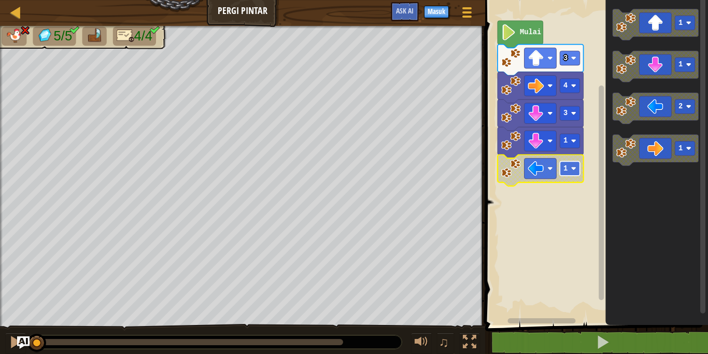
click at [569, 171] on rect "Ruang Kerja Blockly" at bounding box center [569, 168] width 20 height 14
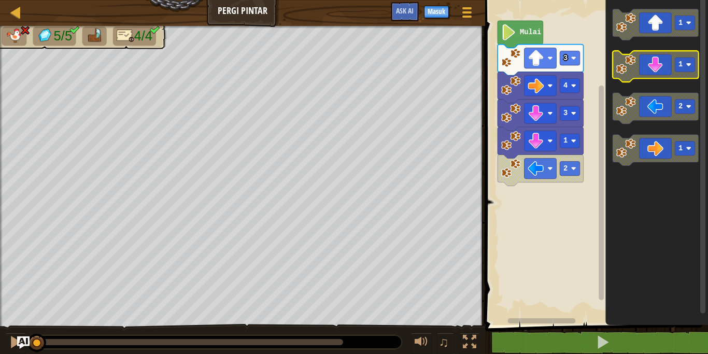
click at [621, 76] on g "1 1 2 1" at bounding box center [655, 87] width 86 height 156
click at [529, 34] on text "Mulai" at bounding box center [530, 32] width 21 height 8
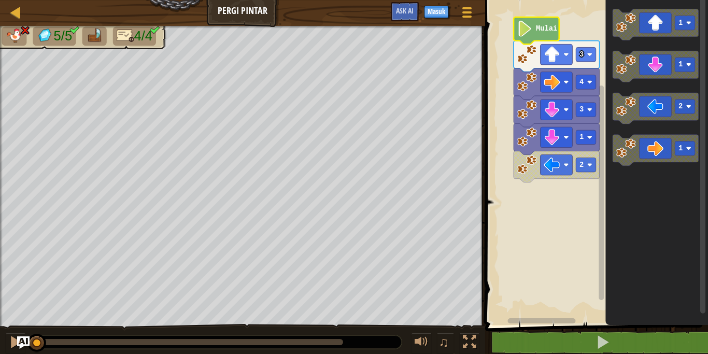
click at [545, 30] on g "Ruang Kerja Blockly" at bounding box center [595, 160] width 226 height 330
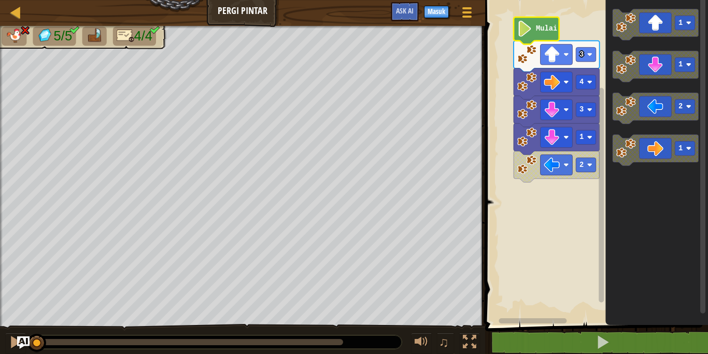
click at [536, 30] on text "Mulai" at bounding box center [546, 29] width 21 height 8
click at [16, 338] on div "Peta Pergi Pintar Menu Permainan Masuk Ask AI 1 ההההההההההההההההההההההההההההההה…" at bounding box center [354, 177] width 708 height 354
click at [3, 341] on div "♫" at bounding box center [242, 339] width 485 height 31
click at [12, 341] on div at bounding box center [15, 341] width 13 height 13
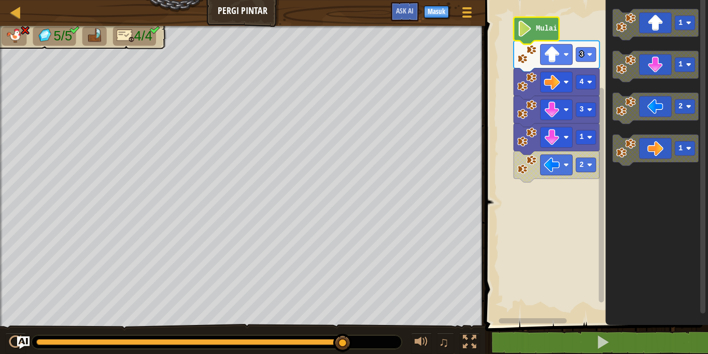
click at [535, 30] on icon "Ruang Kerja Blockly" at bounding box center [536, 30] width 46 height 27
click at [570, 147] on rect "Ruang Kerja Blockly" at bounding box center [556, 137] width 32 height 21
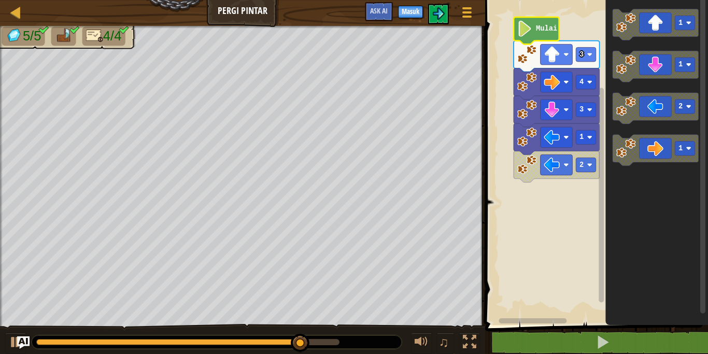
click at [533, 28] on icon "Ruang Kerja Blockly" at bounding box center [536, 30] width 46 height 27
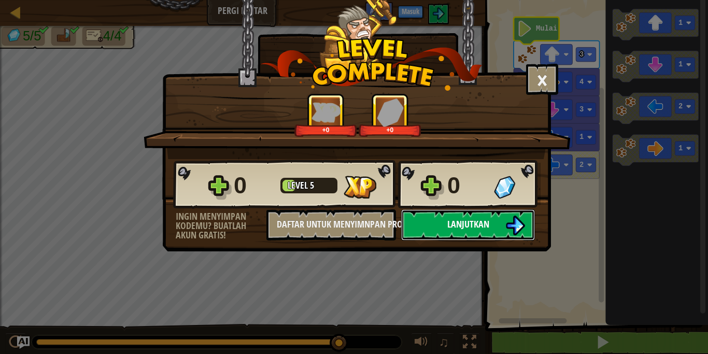
click at [484, 234] on button "Lanjutkan" at bounding box center [468, 224] width 134 height 31
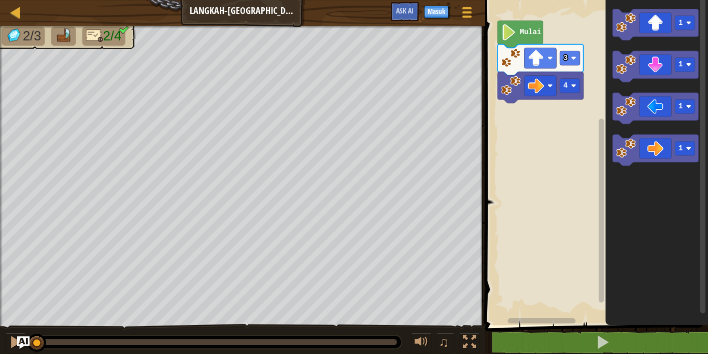
click at [527, 36] on text "Mulai" at bounding box center [530, 32] width 21 height 8
click at [10, 338] on div at bounding box center [15, 341] width 13 height 13
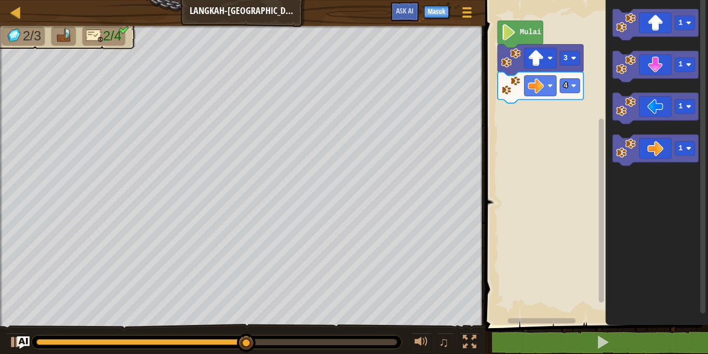
click at [583, 104] on div "4 3 Mulai 1 1 1 1" at bounding box center [595, 160] width 226 height 330
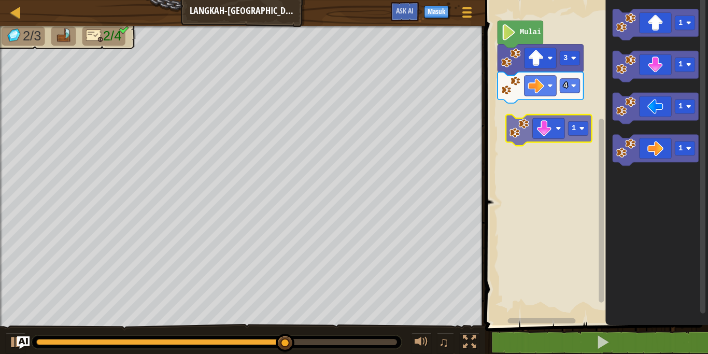
click at [517, 124] on div "4 3 Mulai 1 1 1 1 1" at bounding box center [595, 160] width 226 height 330
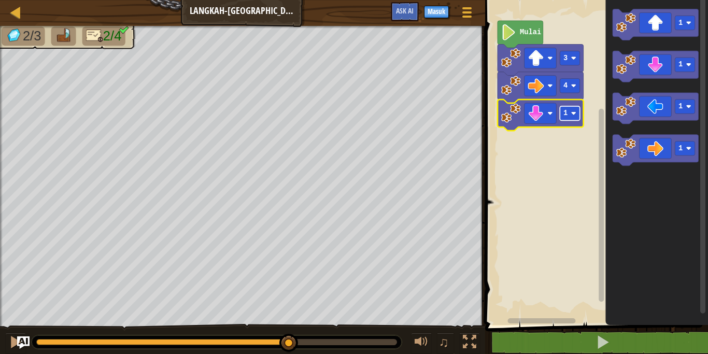
click at [568, 113] on g "4 1 3 Mulai" at bounding box center [540, 76] width 86 height 110
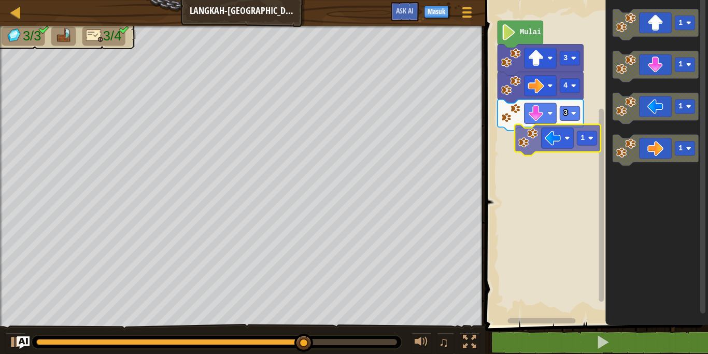
click at [515, 135] on div "Mulai 3 4 3 1 1 1 1 1" at bounding box center [595, 160] width 226 height 330
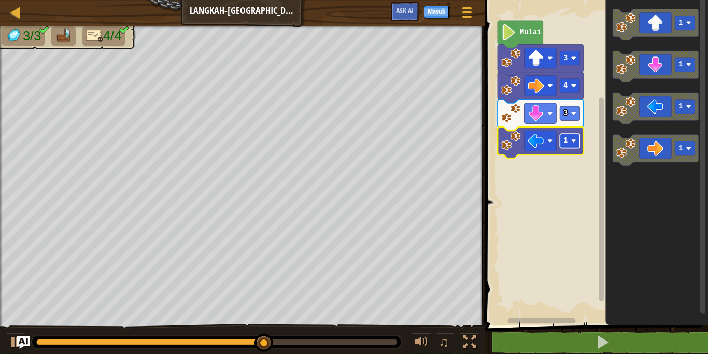
click at [568, 145] on rect "Ruang Kerja Blockly" at bounding box center [569, 141] width 20 height 14
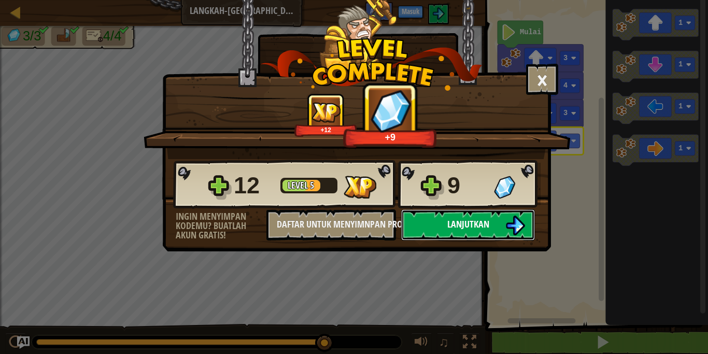
click at [465, 225] on span "Lanjutkan" at bounding box center [468, 224] width 42 height 13
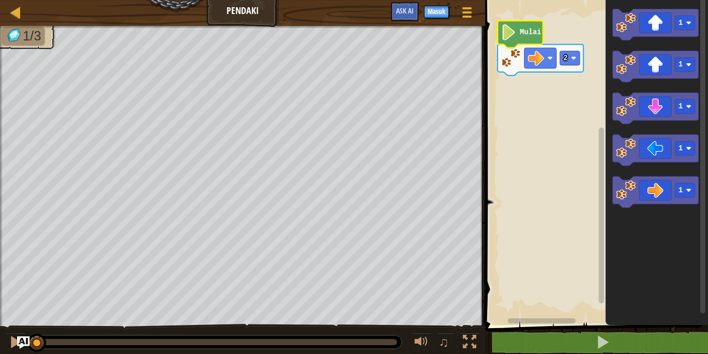
click at [527, 27] on icon "Ruang Kerja Blockly" at bounding box center [520, 34] width 46 height 27
click at [10, 346] on div at bounding box center [15, 341] width 13 height 13
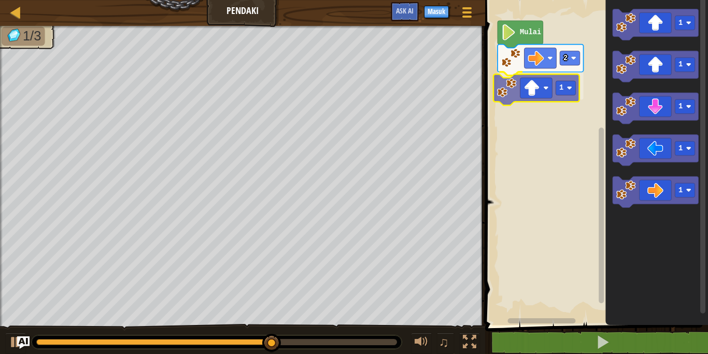
click at [508, 90] on div "2 1 Mulai 1 1 1 1 1 1" at bounding box center [595, 160] width 226 height 330
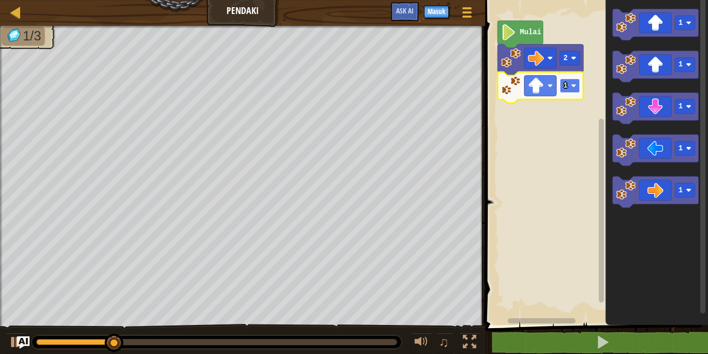
click at [569, 88] on g "2 1 Mulai" at bounding box center [540, 62] width 86 height 82
click at [573, 83] on image "Ruang Kerja Blockly" at bounding box center [573, 85] width 5 height 5
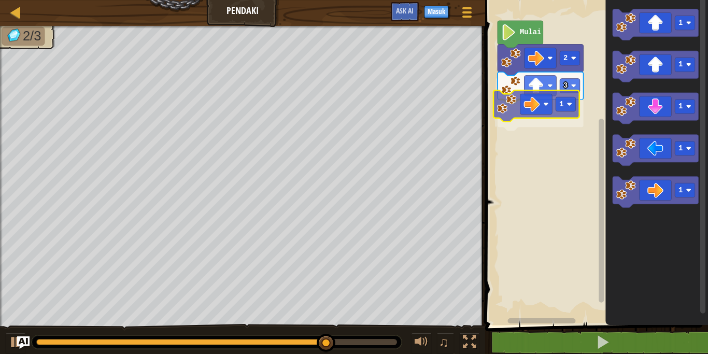
click at [505, 99] on div "Mulai 2 3 1 1 1 1 1 1 1" at bounding box center [595, 160] width 226 height 330
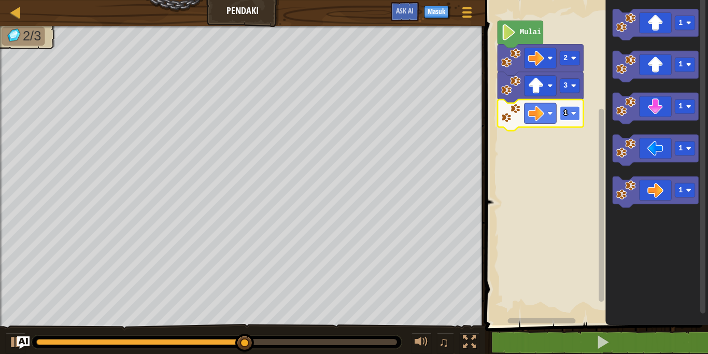
click at [573, 114] on image "Ruang Kerja Blockly" at bounding box center [573, 112] width 5 height 5
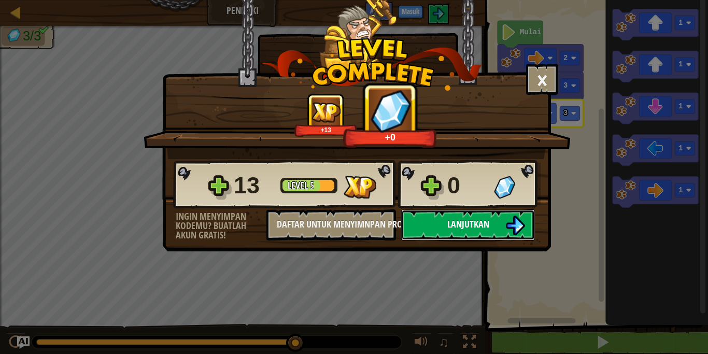
click at [514, 221] on img at bounding box center [515, 225] width 20 height 20
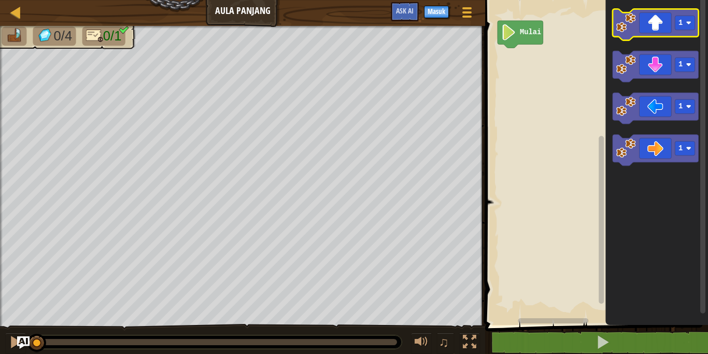
click at [639, 23] on icon "Ruang Kerja Blockly" at bounding box center [655, 24] width 86 height 31
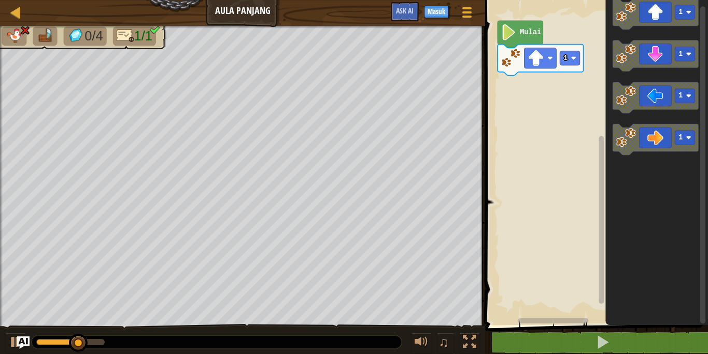
click at [545, 150] on div "Mulai 1 1 1 1 1" at bounding box center [595, 160] width 226 height 330
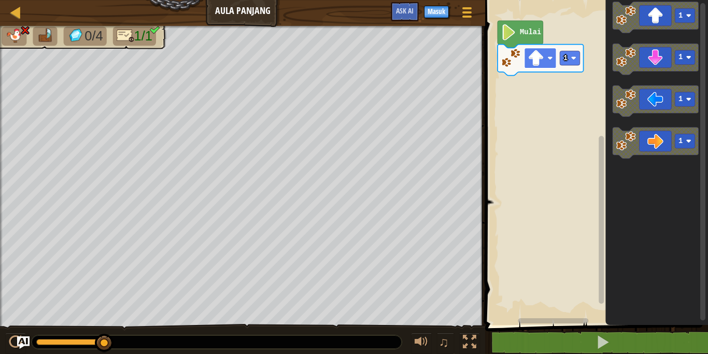
click at [547, 62] on rect "Ruang Kerja Blockly" at bounding box center [540, 58] width 32 height 21
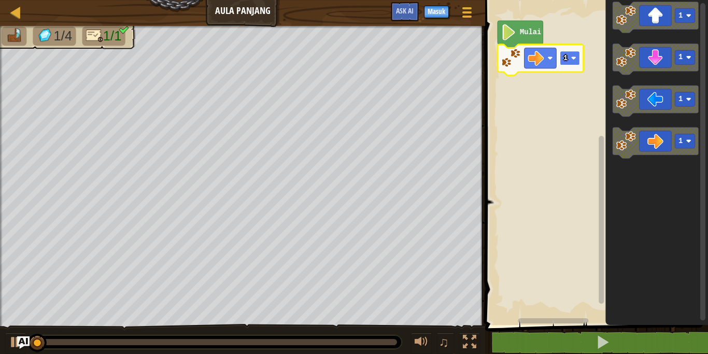
click at [570, 60] on rect "Ruang Kerja Blockly" at bounding box center [569, 58] width 20 height 14
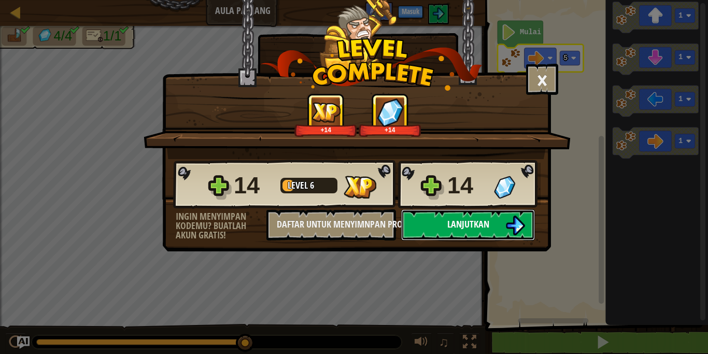
click at [488, 233] on button "Lanjutkan" at bounding box center [468, 224] width 134 height 31
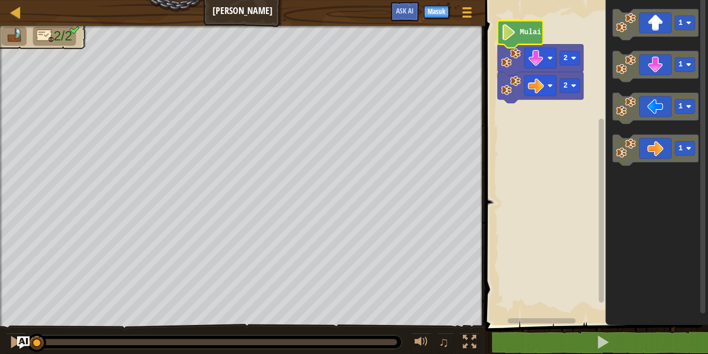
click at [518, 33] on g "2 2 Mulai" at bounding box center [595, 160] width 226 height 330
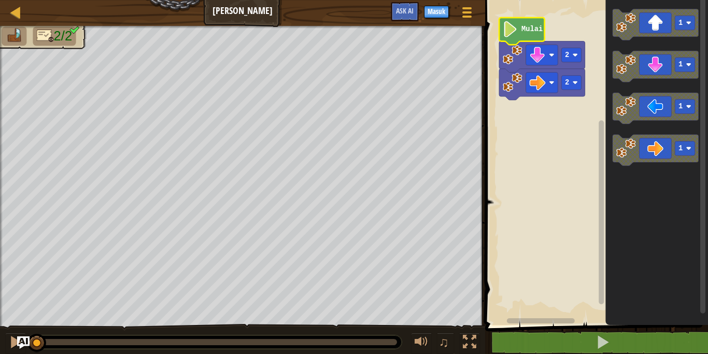
click at [519, 31] on icon "Ruang Kerja Blockly" at bounding box center [522, 31] width 46 height 27
click at [19, 337] on img "Ask AI" at bounding box center [23, 342] width 13 height 13
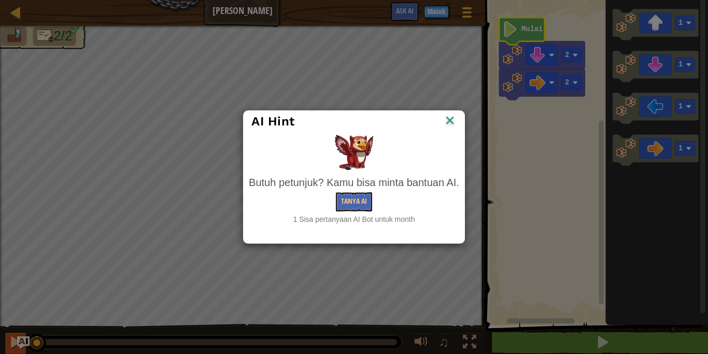
click at [6, 340] on div "AI Hint [PERSON_NAME] petunjuk? Kamu bisa minta bantuan AI. Tanya AI 1 Sisa per…" at bounding box center [354, 177] width 708 height 354
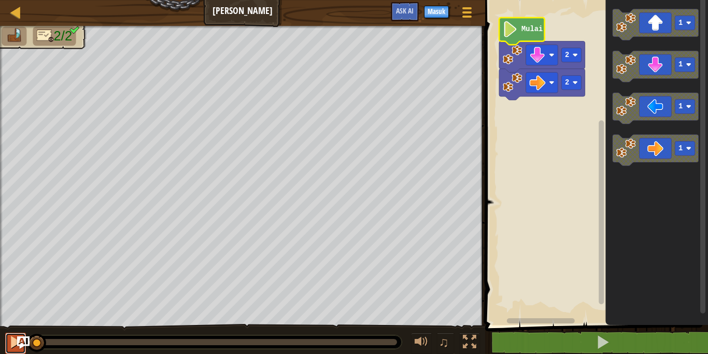
click at [16, 344] on div at bounding box center [15, 341] width 13 height 13
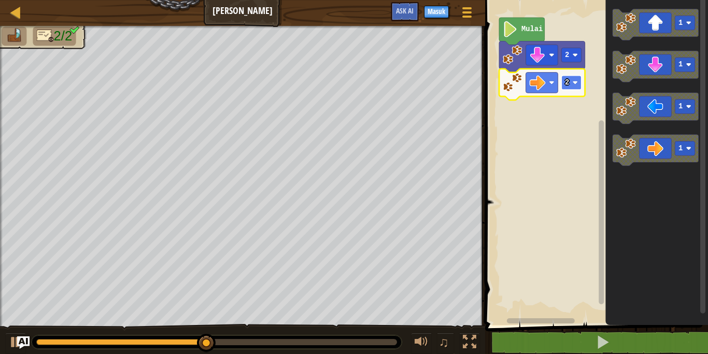
click at [569, 83] on g "2 2 Mulai" at bounding box center [542, 59] width 86 height 82
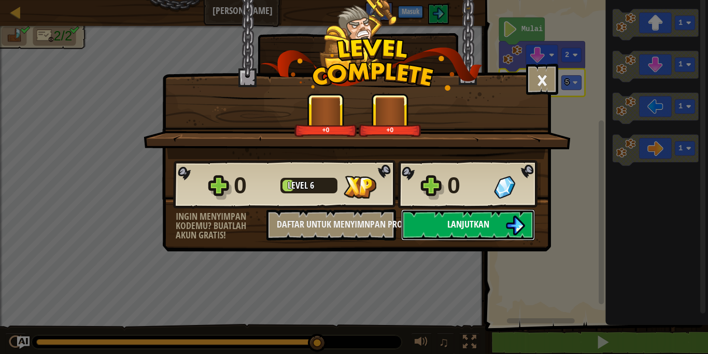
click at [452, 223] on span "Lanjutkan" at bounding box center [468, 224] width 42 height 13
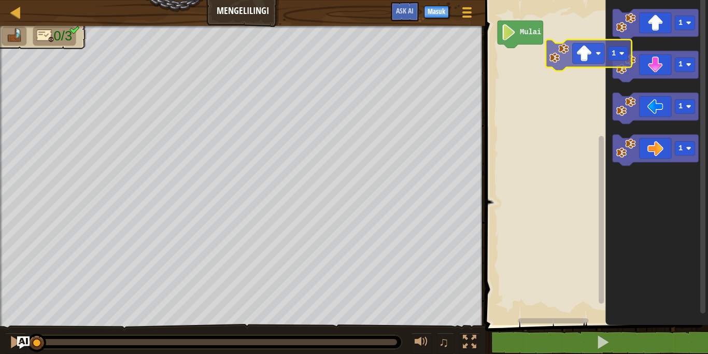
click at [520, 66] on div "Mulai 1 1 1 1 1" at bounding box center [595, 160] width 226 height 330
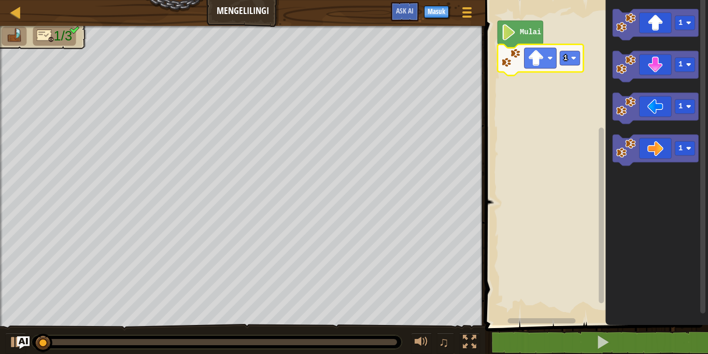
click at [579, 59] on g "Mulai 1" at bounding box center [595, 160] width 226 height 330
click at [571, 59] on image "Ruang Kerja Blockly" at bounding box center [573, 57] width 5 height 5
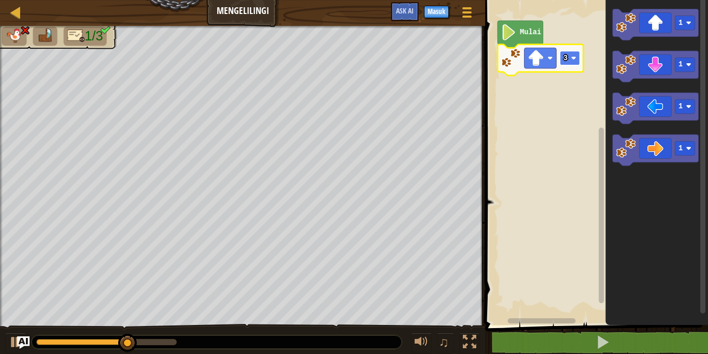
click at [567, 59] on text "3" at bounding box center [565, 58] width 4 height 8
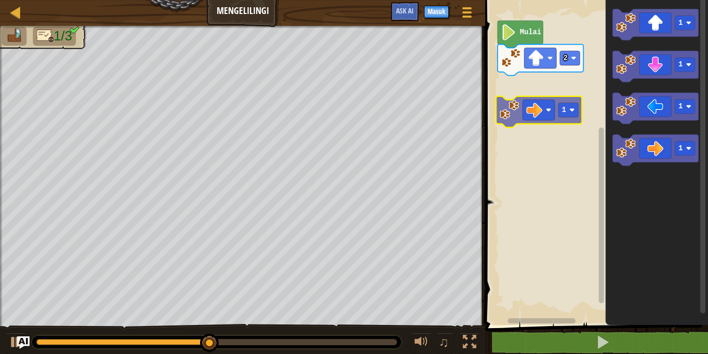
click at [502, 100] on div "Mulai 2 1 1 1 1 1" at bounding box center [595, 160] width 226 height 330
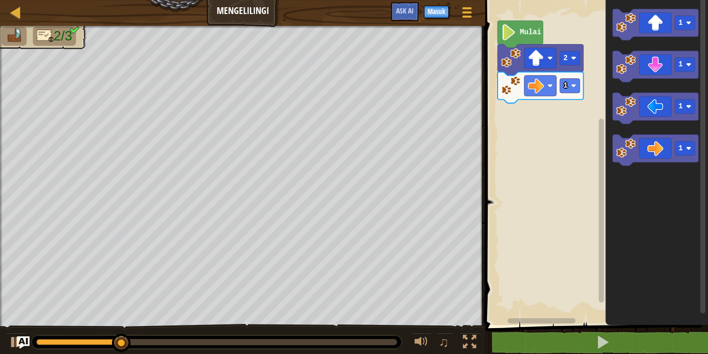
click at [571, 94] on g "1 2 Mulai" at bounding box center [540, 62] width 86 height 82
click at [571, 88] on image "Ruang Kerja Blockly" at bounding box center [573, 85] width 5 height 5
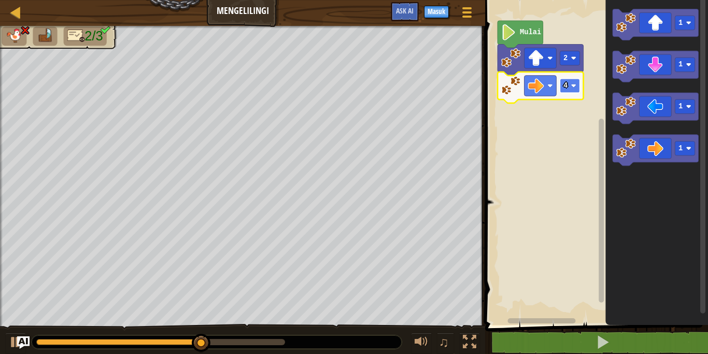
click at [578, 85] on rect "Ruang Kerja Blockly" at bounding box center [569, 86] width 20 height 14
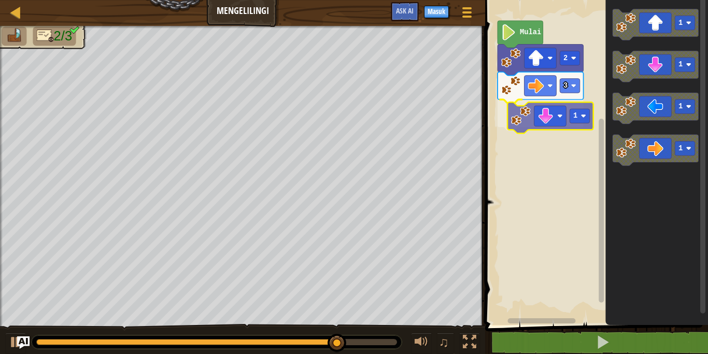
click at [514, 121] on div "Mulai 2 3 1 1 1 1 1 1" at bounding box center [595, 160] width 226 height 330
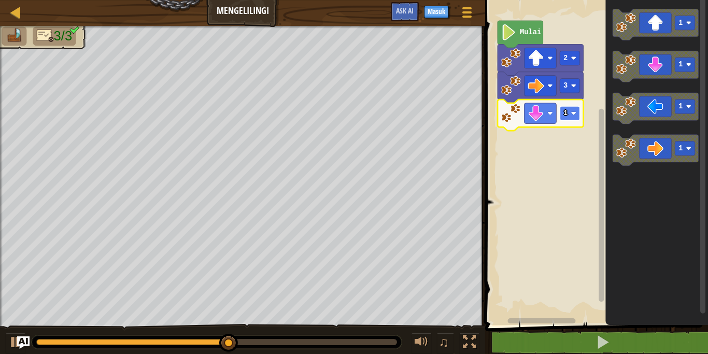
click at [572, 109] on rect "Ruang Kerja Blockly" at bounding box center [569, 113] width 20 height 14
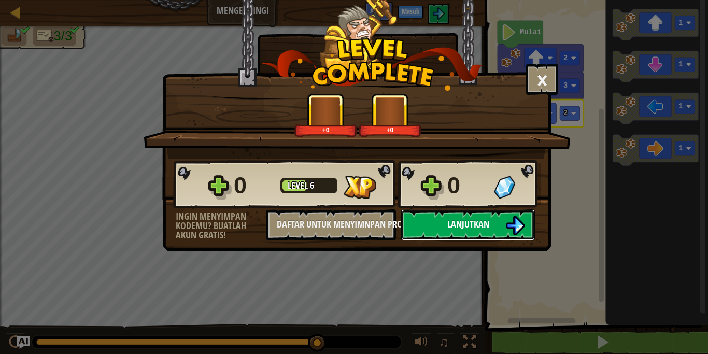
click at [490, 218] on button "Lanjutkan" at bounding box center [468, 224] width 134 height 31
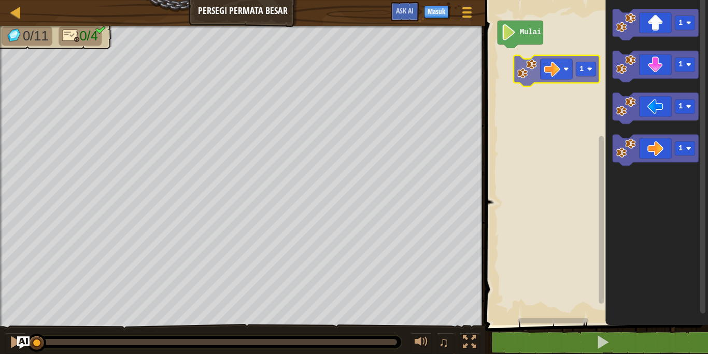
click at [515, 79] on div "Mulai 1 1 1 1 1" at bounding box center [595, 160] width 226 height 330
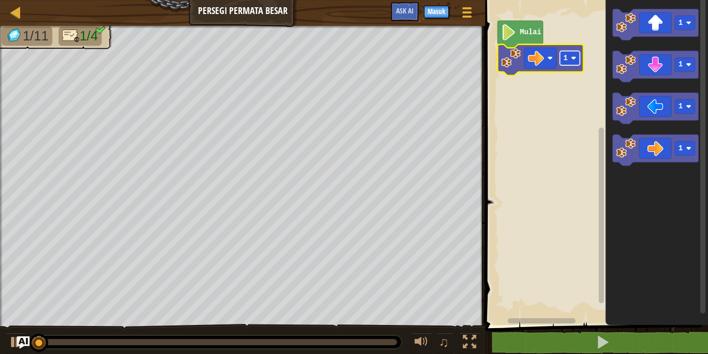
click at [566, 60] on g "1 Mulai" at bounding box center [540, 48] width 86 height 55
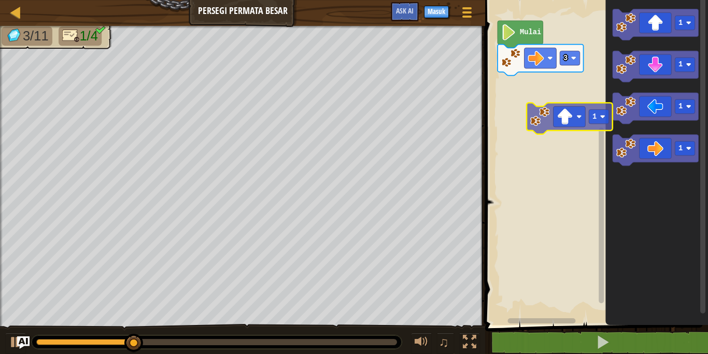
click at [532, 118] on div "Mulai 3 1 1 1 1 1" at bounding box center [595, 160] width 226 height 330
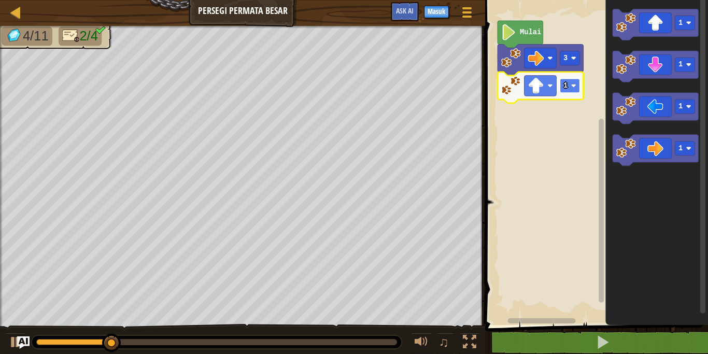
click at [563, 91] on g "1 3 Mulai" at bounding box center [540, 62] width 86 height 82
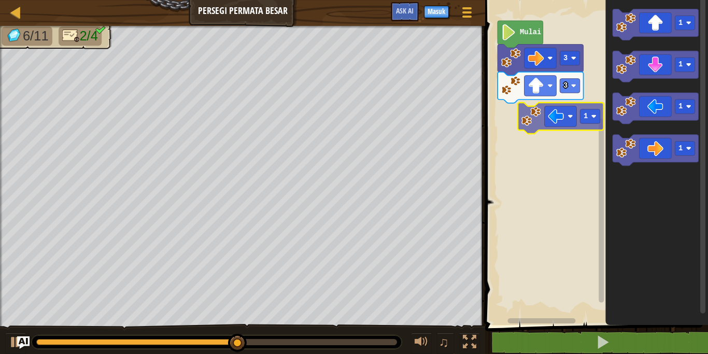
click at [536, 121] on div "Mulai 3 3 1 1 1 1 1" at bounding box center [595, 160] width 226 height 330
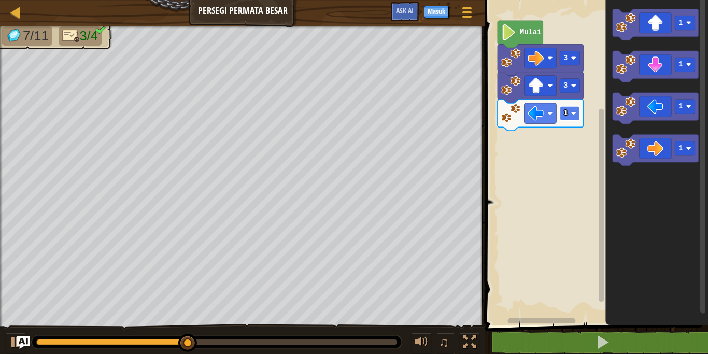
click at [565, 117] on g "1 3 3 Mulai" at bounding box center [540, 76] width 86 height 110
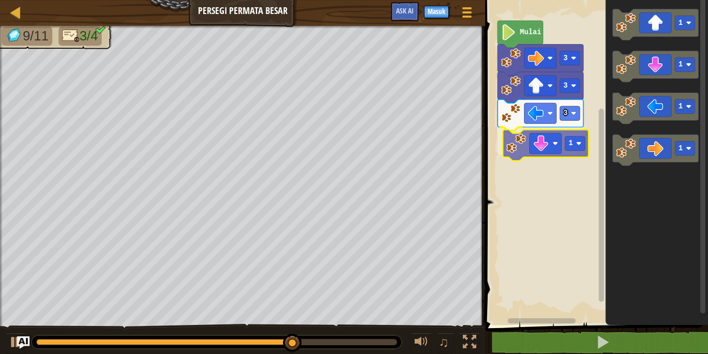
click at [517, 151] on div "Mulai 3 3 3 1 1 1 1 1 1" at bounding box center [595, 160] width 226 height 330
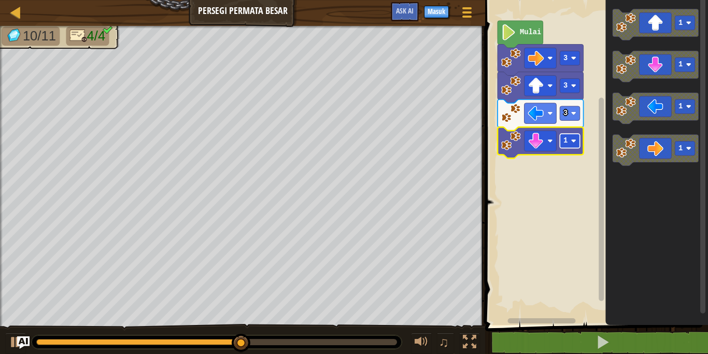
click at [566, 142] on text "1" at bounding box center [565, 141] width 4 height 8
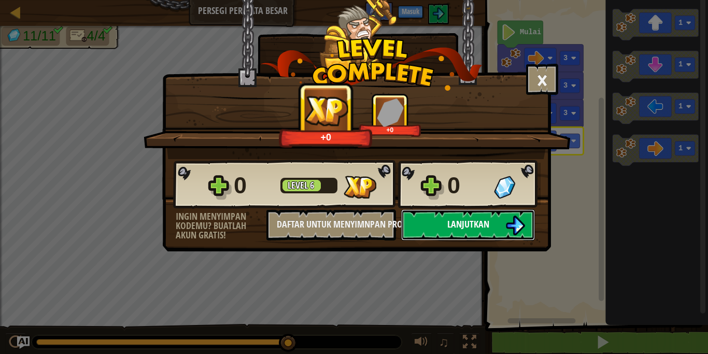
click at [497, 217] on button "Lanjutkan" at bounding box center [468, 224] width 134 height 31
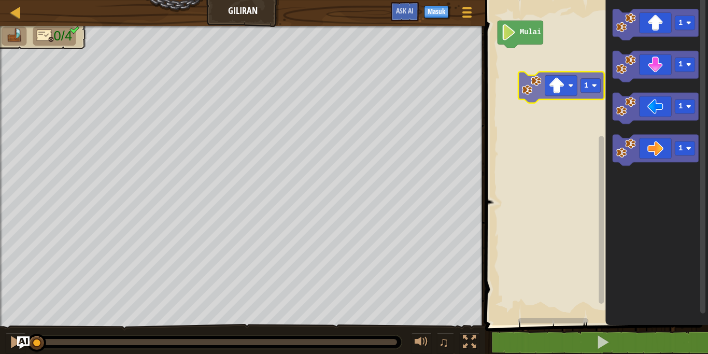
click at [526, 91] on div "Mulai 1 1 1 1 1" at bounding box center [595, 160] width 226 height 330
click at [522, 89] on rect "Ruang Kerja Blockly" at bounding box center [595, 160] width 226 height 330
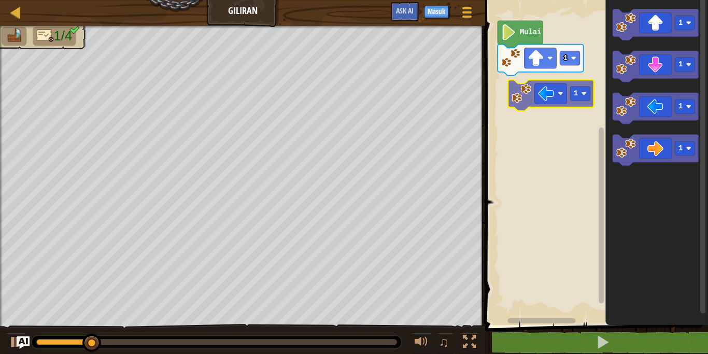
click at [519, 92] on div "1 Mulai 1 1 1 1 1" at bounding box center [595, 160] width 226 height 330
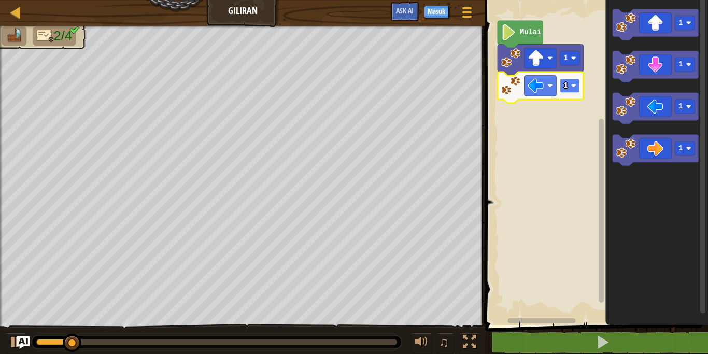
click at [569, 86] on g "1 1 Mulai" at bounding box center [540, 62] width 86 height 82
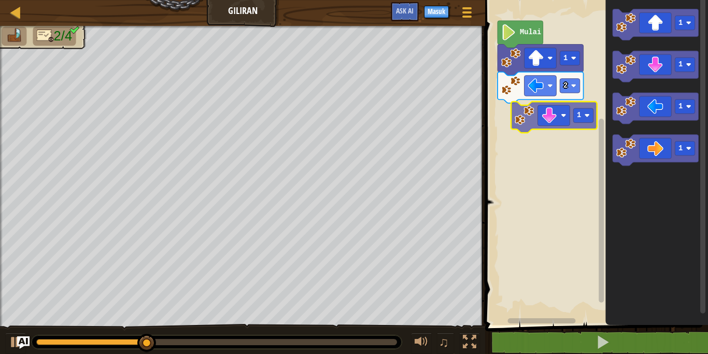
click at [517, 108] on div "Mulai 1 2 1 1 1 1 1" at bounding box center [595, 160] width 226 height 330
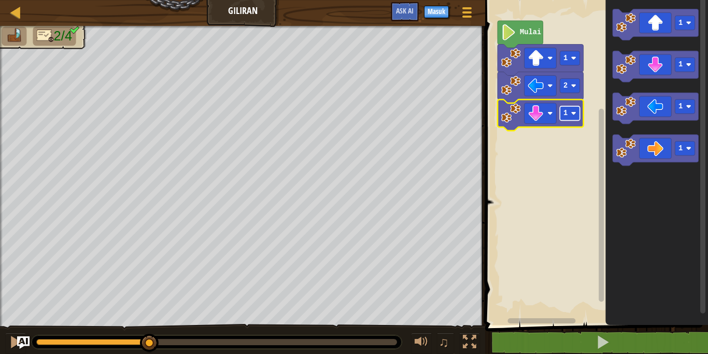
click at [569, 112] on rect "Ruang Kerja Blockly" at bounding box center [569, 113] width 20 height 14
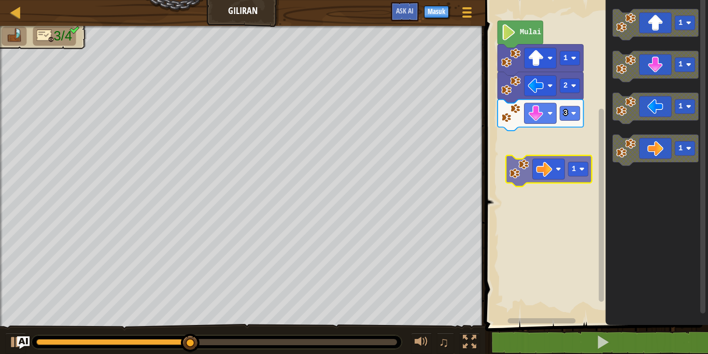
click at [526, 146] on div "Mulai 1 2 3 1 1 1 1 1" at bounding box center [595, 160] width 226 height 330
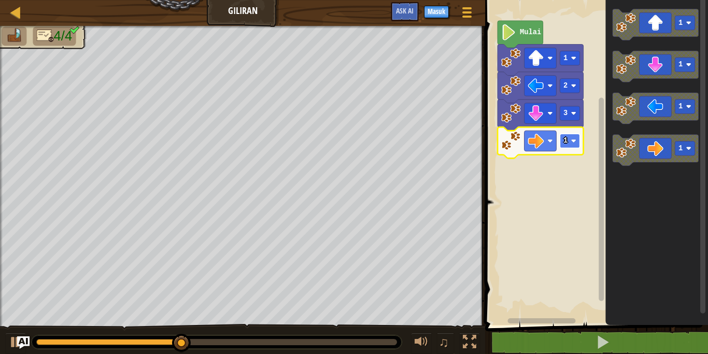
click at [574, 142] on image "Ruang Kerja Blockly" at bounding box center [573, 140] width 5 height 5
click at [566, 138] on text "3" at bounding box center [565, 141] width 4 height 8
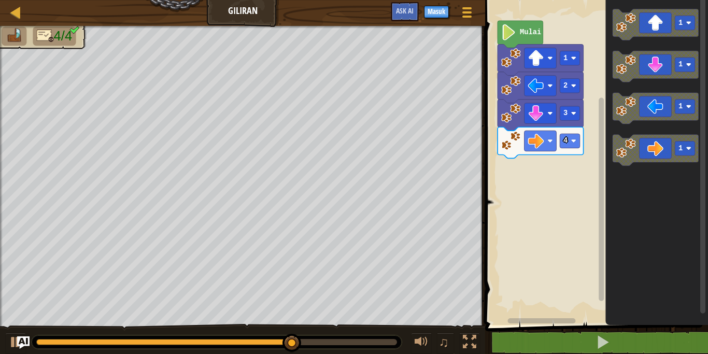
click at [536, 159] on div "Mulai 1 2 3 4 1 1 1 1" at bounding box center [595, 160] width 226 height 330
click at [571, 107] on div "Mulai 1 2 3 4 1 1 1 1" at bounding box center [595, 160] width 226 height 330
click at [641, 29] on icon "Ruang Kerja Blockly" at bounding box center [655, 24] width 86 height 31
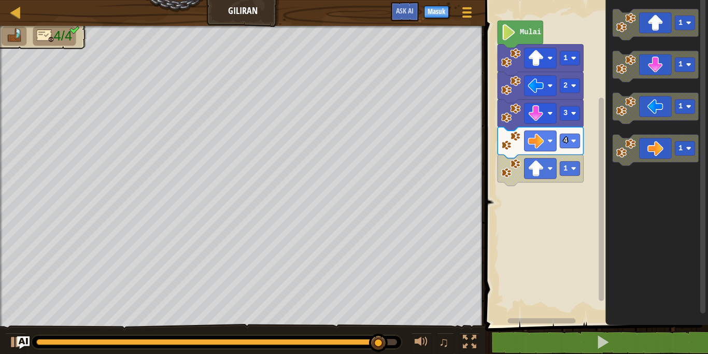
click at [644, 27] on icon "Ruang Kerja Blockly" at bounding box center [655, 24] width 86 height 31
click at [573, 172] on rect "Ruang Kerja Blockly" at bounding box center [569, 168] width 20 height 14
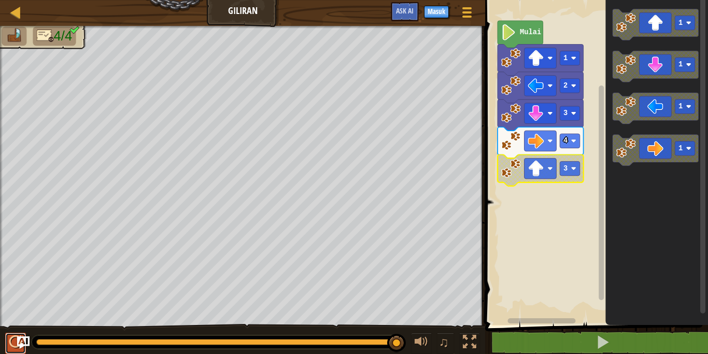
click at [7, 339] on button at bounding box center [15, 343] width 21 height 21
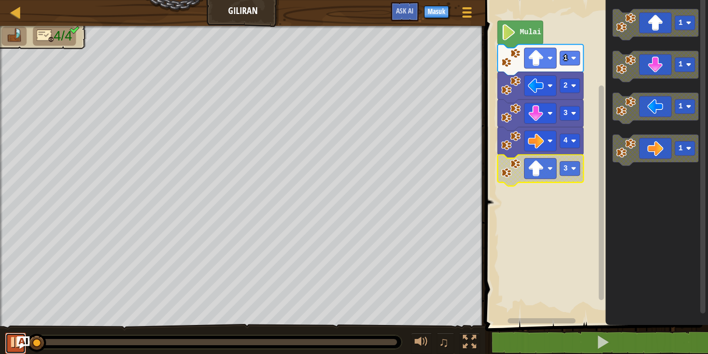
click at [7, 339] on button at bounding box center [15, 343] width 21 height 21
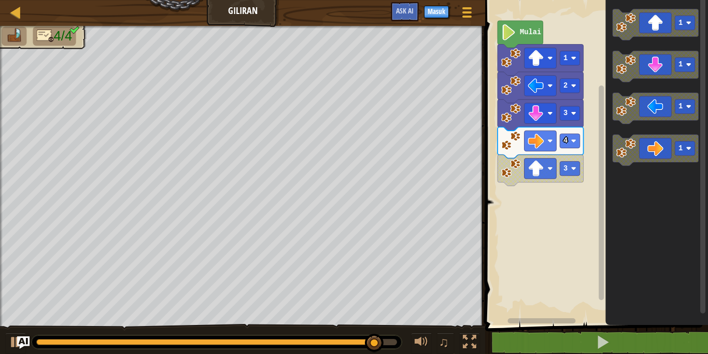
click at [589, 98] on div "Mulai 1 2 3 4 3 1 1 1 1" at bounding box center [595, 160] width 226 height 330
click at [650, 28] on icon "Ruang Kerja Blockly" at bounding box center [655, 24] width 86 height 31
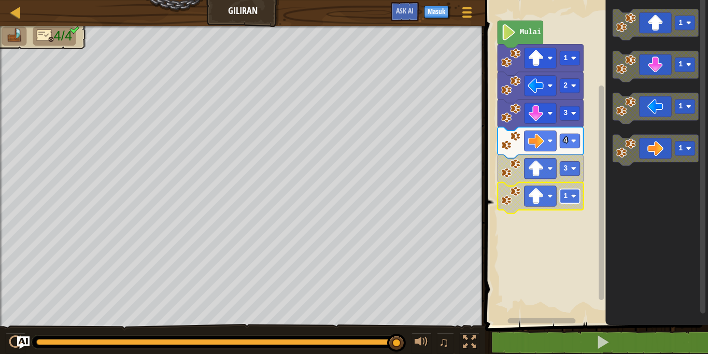
click at [571, 199] on rect "Ruang Kerja Blockly" at bounding box center [569, 196] width 20 height 14
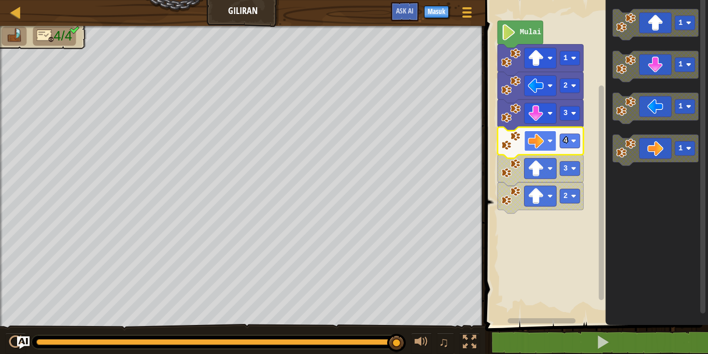
click at [536, 145] on image "Ruang Kerja Blockly" at bounding box center [535, 141] width 16 height 16
click at [631, 180] on icon "Ruang Kerja Blockly" at bounding box center [656, 160] width 103 height 330
click at [574, 140] on image "Ruang Kerja Blockly" at bounding box center [573, 140] width 5 height 5
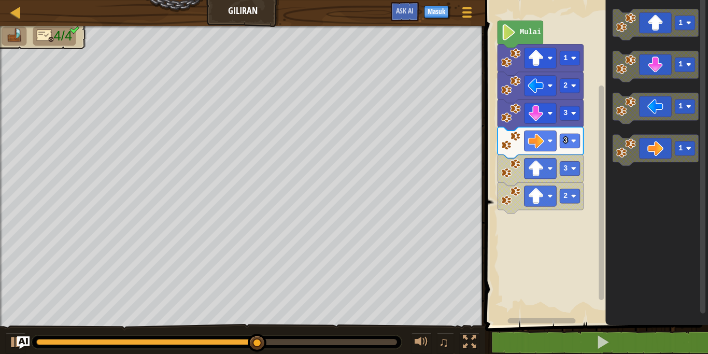
click at [562, 156] on div "Mulai 1 2 3 3 3 2 1 1 1 1" at bounding box center [595, 160] width 226 height 330
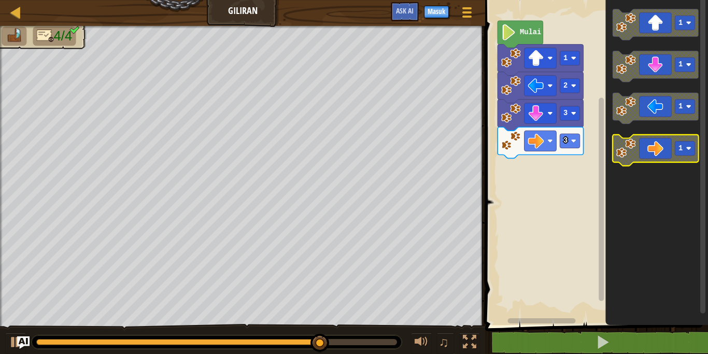
click at [627, 157] on image "Ruang Kerja Blockly" at bounding box center [626, 148] width 20 height 20
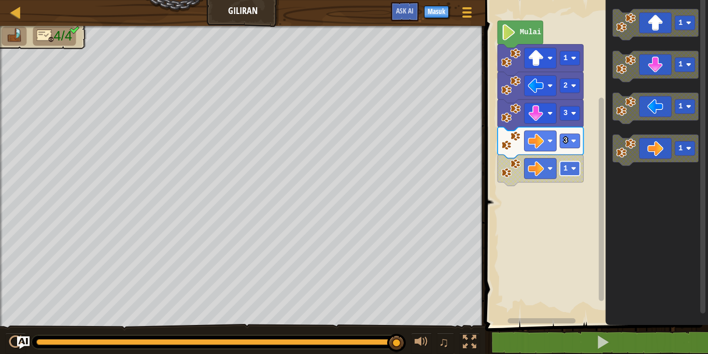
click at [575, 171] on image "Ruang Kerja Blockly" at bounding box center [573, 168] width 5 height 5
click at [577, 175] on rect "Ruang Kerja Blockly" at bounding box center [569, 168] width 20 height 14
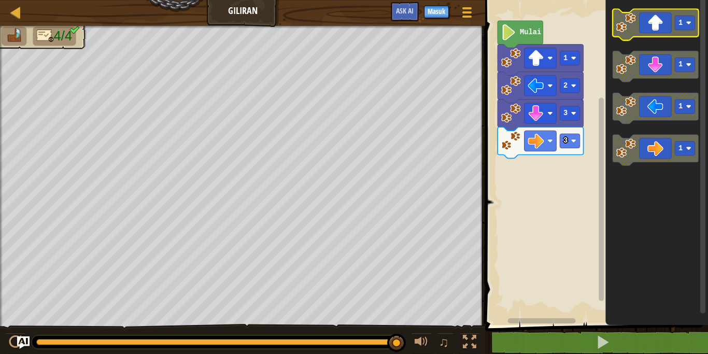
click at [633, 28] on image "Ruang Kerja Blockly" at bounding box center [626, 23] width 20 height 20
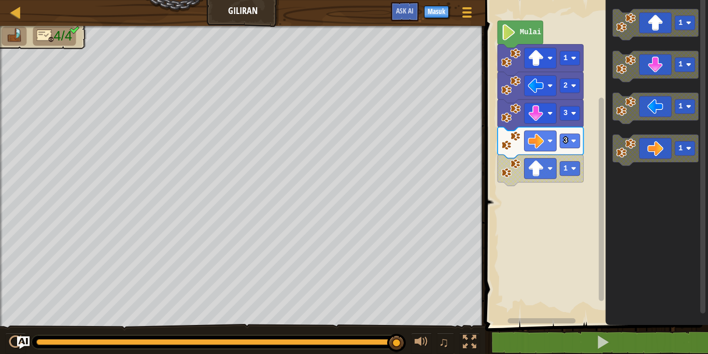
click at [506, 171] on image "Ruang Kerja Blockly" at bounding box center [511, 169] width 20 height 20
click at [538, 168] on image "Ruang Kerja Blockly" at bounding box center [535, 169] width 16 height 16
click at [568, 163] on rect "Ruang Kerja Blockly" at bounding box center [569, 168] width 20 height 14
click at [13, 343] on div at bounding box center [15, 341] width 13 height 13
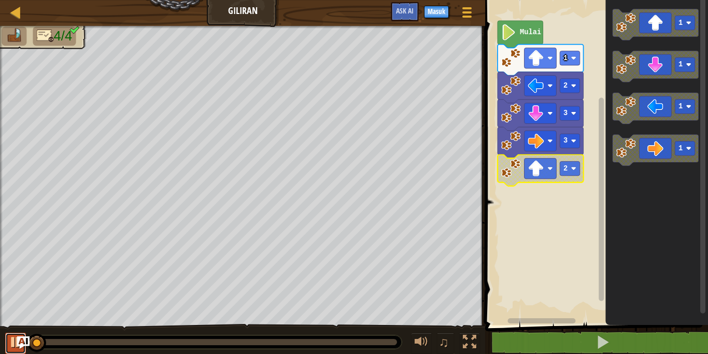
click at [13, 343] on div at bounding box center [15, 341] width 13 height 13
click at [10, 341] on div at bounding box center [15, 341] width 13 height 13
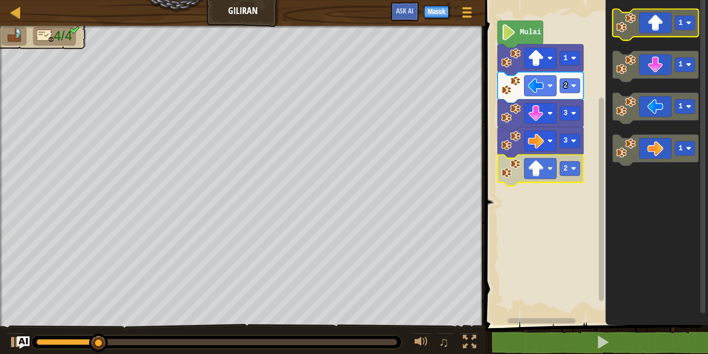
click at [634, 22] on image "Ruang Kerja Blockly" at bounding box center [626, 23] width 20 height 20
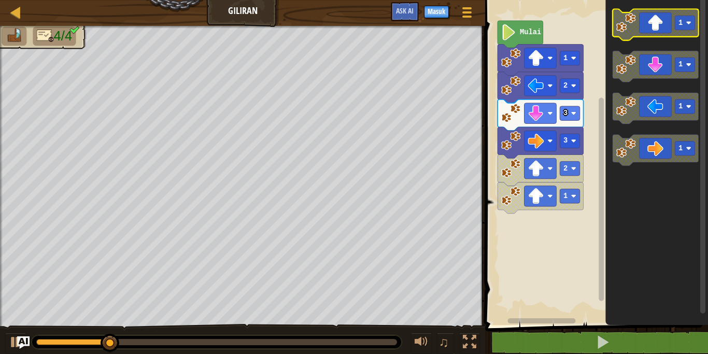
click at [634, 22] on image "Ruang Kerja Blockly" at bounding box center [626, 23] width 20 height 20
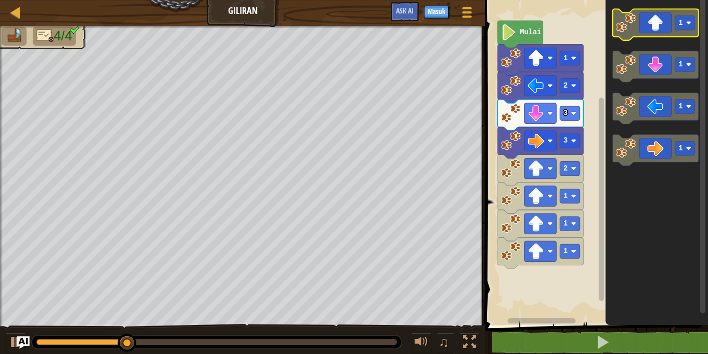
click at [634, 22] on image "Ruang Kerja Blockly" at bounding box center [626, 23] width 20 height 20
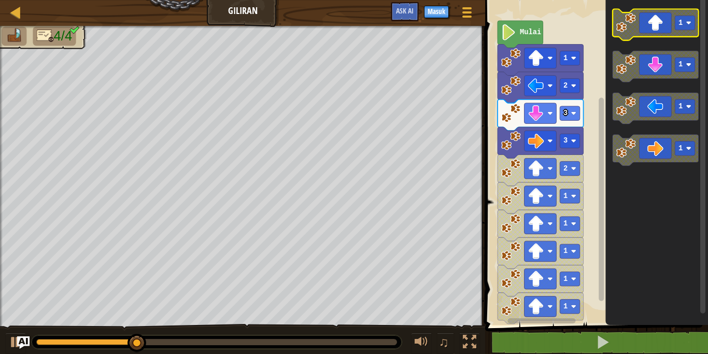
click at [634, 22] on image "Ruang Kerja Blockly" at bounding box center [626, 23] width 20 height 20
click at [634, 21] on image "Ruang Kerja Blockly" at bounding box center [626, 23] width 20 height 20
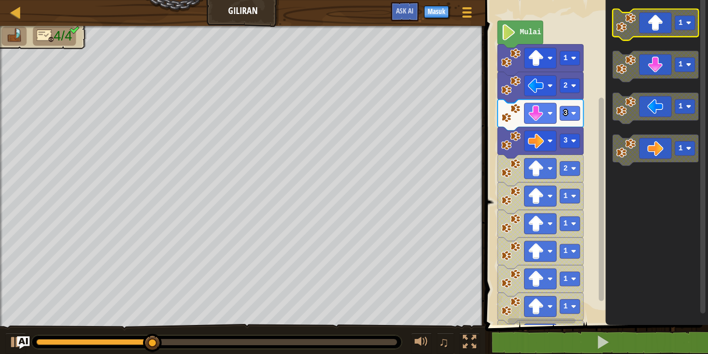
click at [634, 21] on image "Ruang Kerja Blockly" at bounding box center [626, 23] width 20 height 20
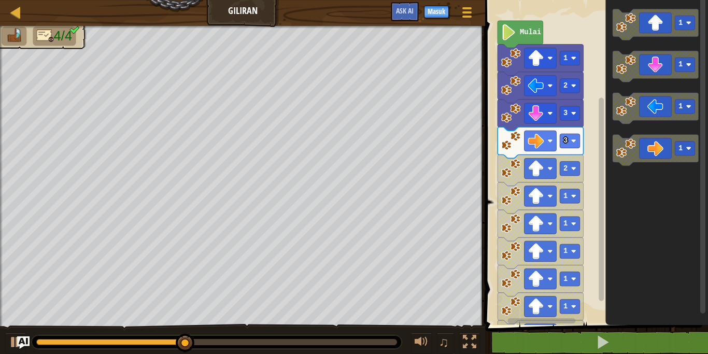
click at [519, 166] on image "Ruang Kerja Blockly" at bounding box center [511, 169] width 20 height 20
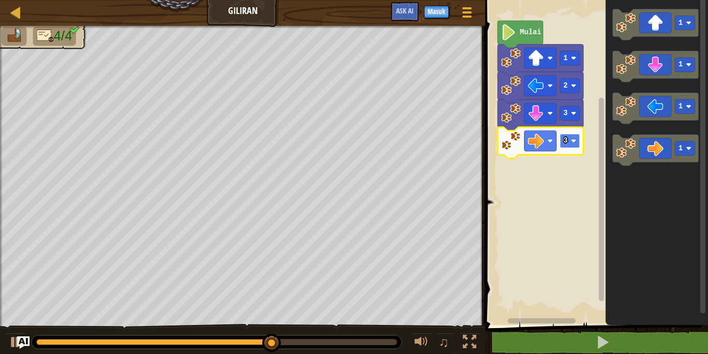
click at [573, 139] on image "Ruang Kerja Blockly" at bounding box center [573, 140] width 5 height 5
click at [567, 141] on text "4" at bounding box center [565, 141] width 4 height 8
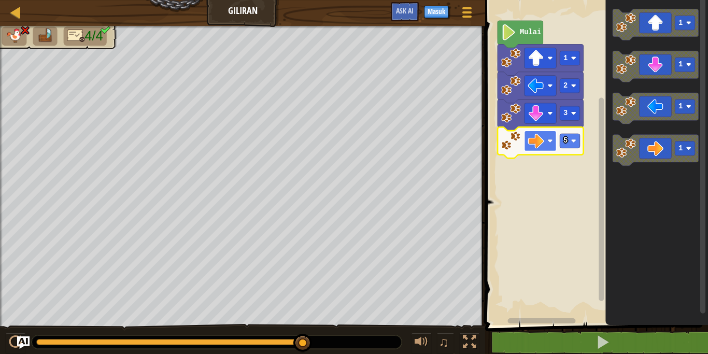
click at [538, 142] on image "Ruang Kerja Blockly" at bounding box center [535, 141] width 16 height 16
click at [564, 140] on text "5" at bounding box center [565, 141] width 4 height 8
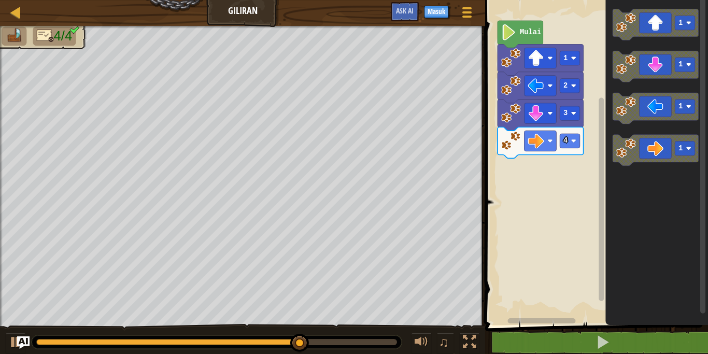
click at [578, 102] on div "Mulai 1 2 3 4 1 1 1 1" at bounding box center [595, 160] width 226 height 330
click at [607, 68] on icon "1 1 1 1" at bounding box center [656, 160] width 103 height 330
click at [563, 54] on text "1" at bounding box center [565, 58] width 4 height 8
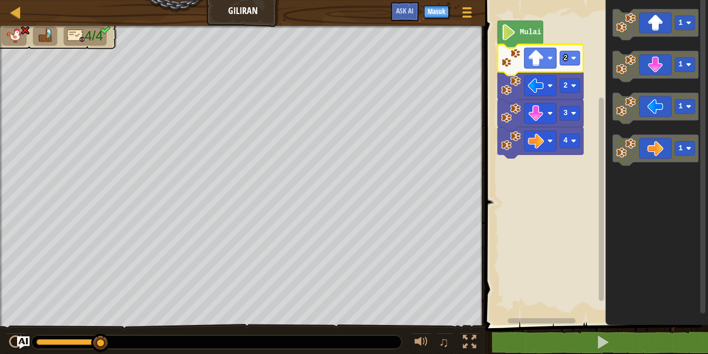
click at [576, 66] on icon "Ruang Kerja Blockly" at bounding box center [540, 60] width 86 height 31
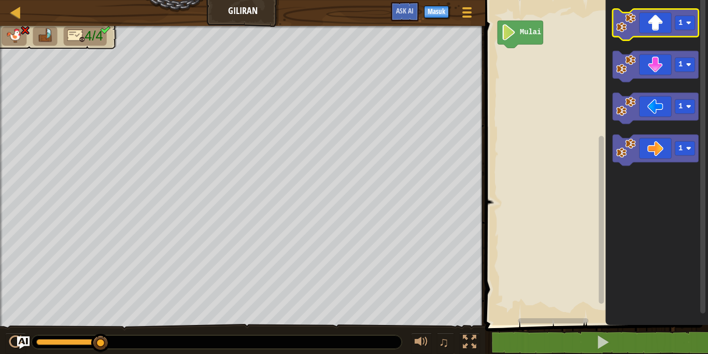
click at [626, 24] on image "Ruang Kerja Blockly" at bounding box center [626, 23] width 20 height 20
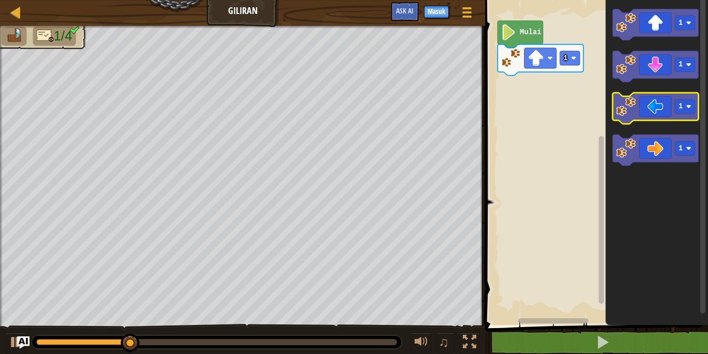
click at [613, 106] on icon "Ruang Kerja Blockly" at bounding box center [655, 108] width 86 height 31
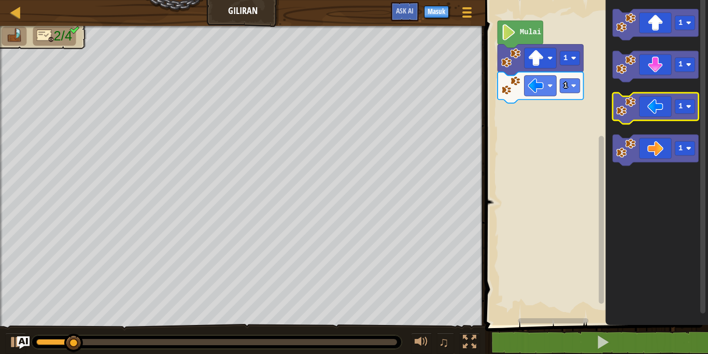
click at [623, 114] on image "Ruang Kerja Blockly" at bounding box center [626, 106] width 20 height 20
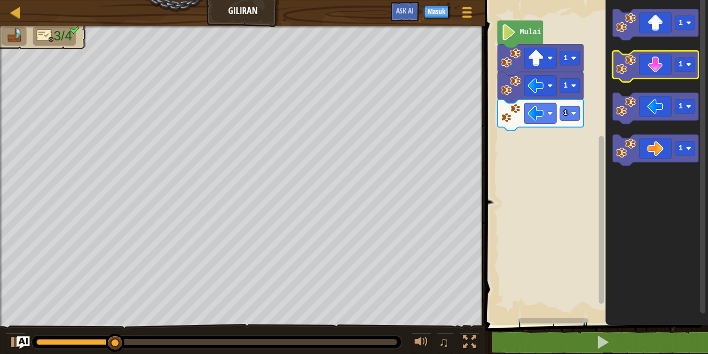
click at [619, 67] on image "Ruang Kerja Blockly" at bounding box center [626, 65] width 20 height 20
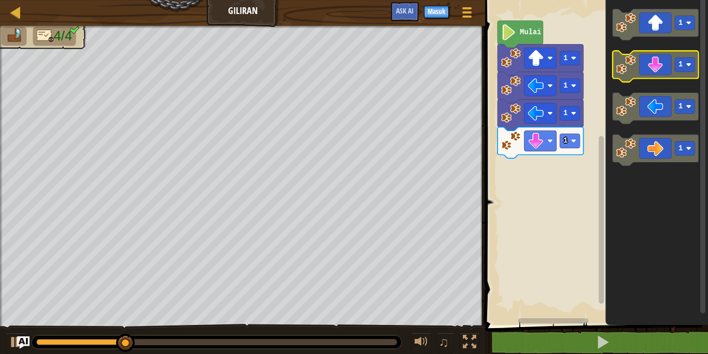
click at [619, 67] on image "Ruang Kerja Blockly" at bounding box center [626, 65] width 20 height 20
click at [624, 69] on image "Ruang Kerja Blockly" at bounding box center [626, 65] width 20 height 20
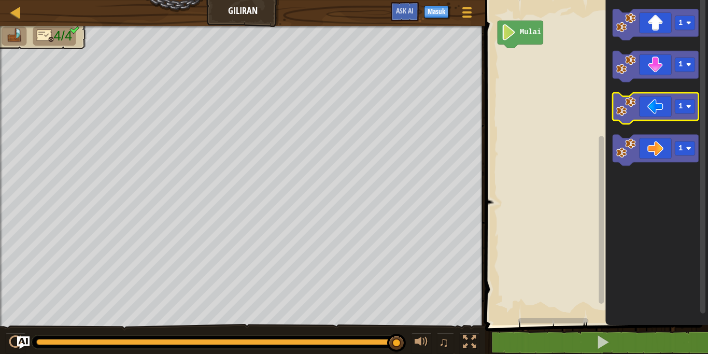
click at [629, 113] on image "Ruang Kerja Blockly" at bounding box center [626, 106] width 20 height 20
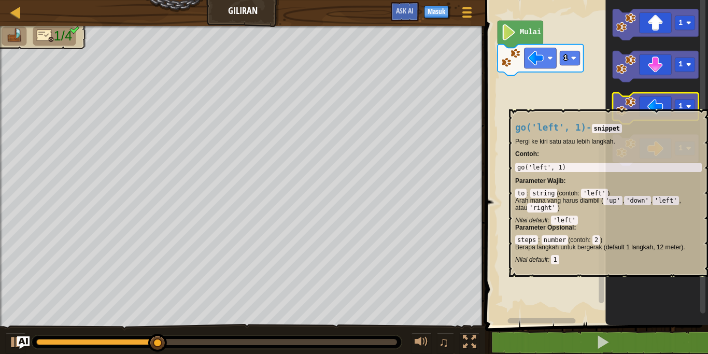
click at [633, 104] on image "Ruang Kerja Blockly" at bounding box center [626, 106] width 20 height 20
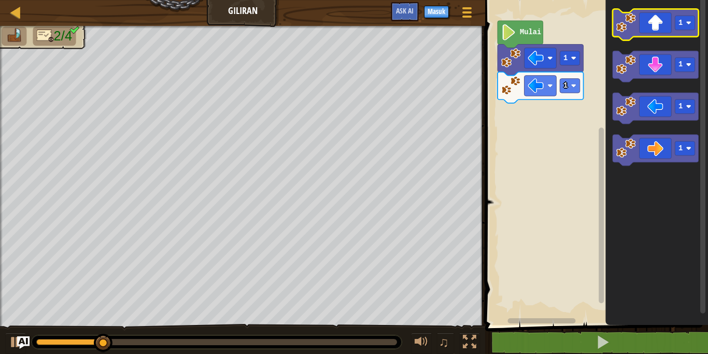
click at [620, 29] on image "Ruang Kerja Blockly" at bounding box center [626, 23] width 20 height 20
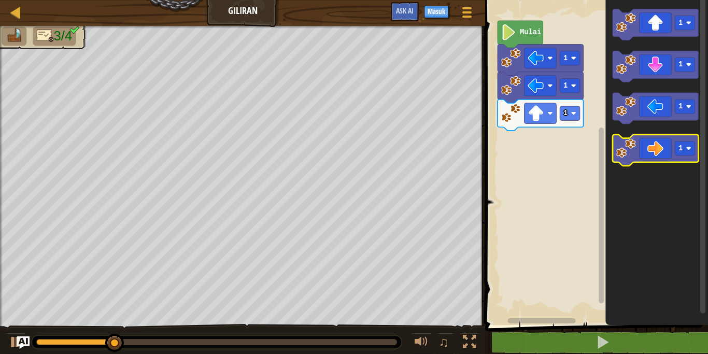
click at [624, 148] on image "Ruang Kerja Blockly" at bounding box center [626, 148] width 20 height 20
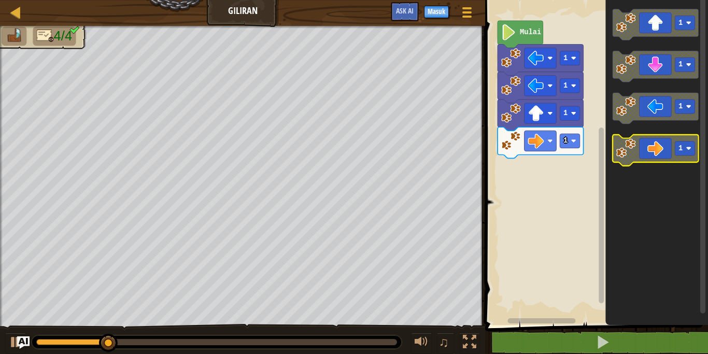
click at [624, 148] on image "Ruang Kerja Blockly" at bounding box center [626, 148] width 20 height 20
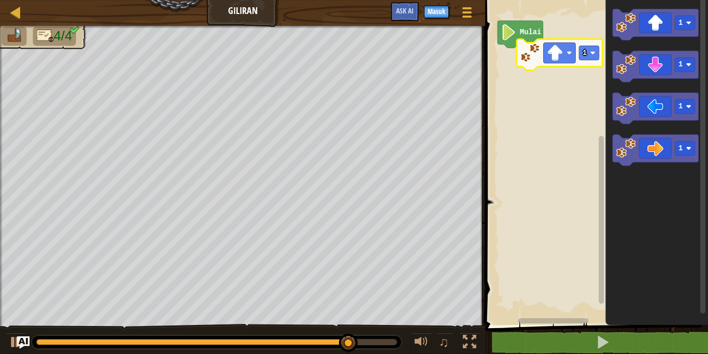
click at [531, 62] on div "Mulai 1 1 1 1 1" at bounding box center [595, 160] width 226 height 330
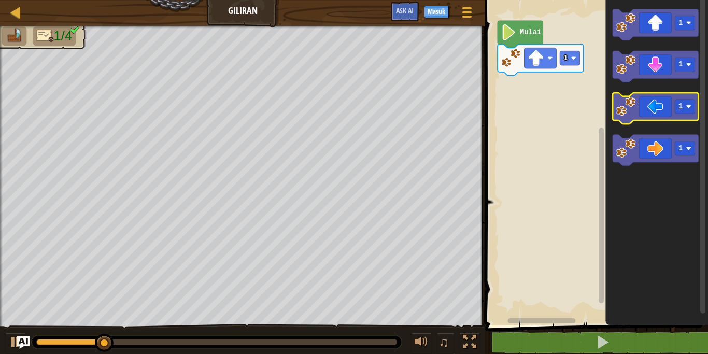
click at [627, 115] on image "Ruang Kerja Blockly" at bounding box center [626, 106] width 20 height 20
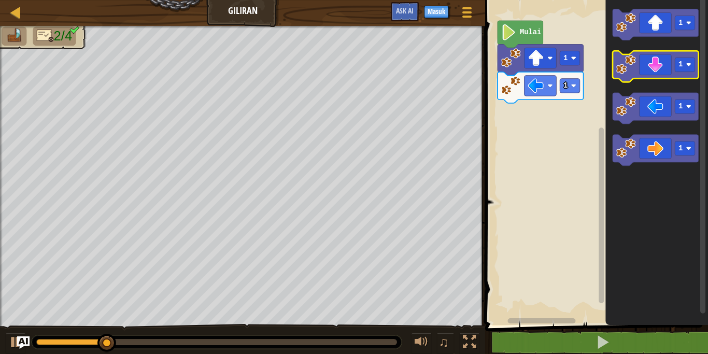
click at [623, 68] on image "Ruang Kerja Blockly" at bounding box center [626, 65] width 20 height 20
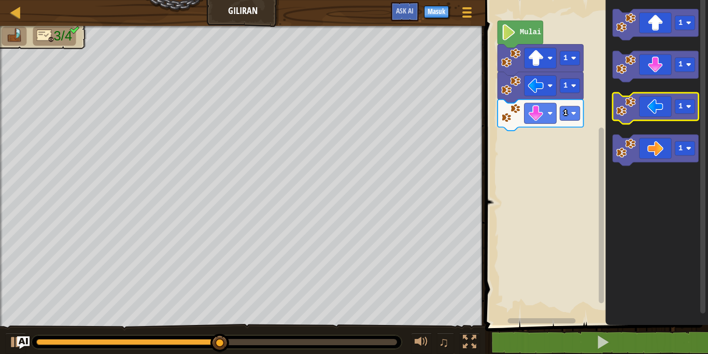
click at [634, 103] on image "Ruang Kerja Blockly" at bounding box center [626, 106] width 20 height 20
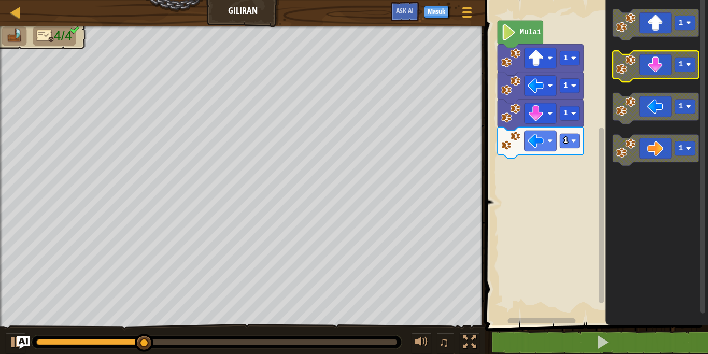
click at [634, 63] on image "Ruang Kerja Blockly" at bounding box center [626, 65] width 20 height 20
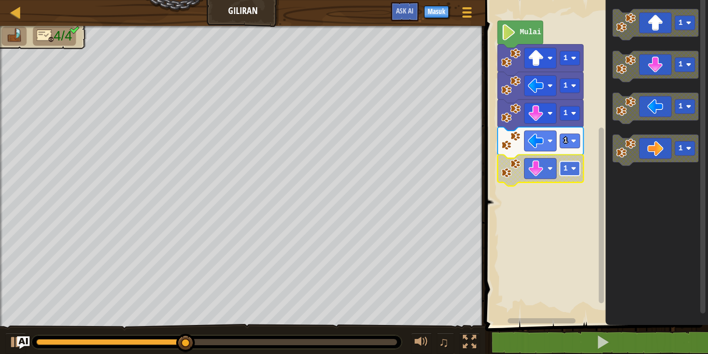
click at [573, 176] on g "1 1 1 1 1 Mulai" at bounding box center [540, 103] width 86 height 165
drag, startPoint x: 266, startPoint y: 343, endPoint x: 209, endPoint y: 327, distance: 59.8
click at [209, 327] on div "♫" at bounding box center [242, 339] width 485 height 31
click at [102, 308] on div "4/4 ♫ Anak Serigala" at bounding box center [354, 190] width 708 height 329
click at [566, 123] on icon "Ruang Kerja Blockly" at bounding box center [540, 114] width 86 height 31
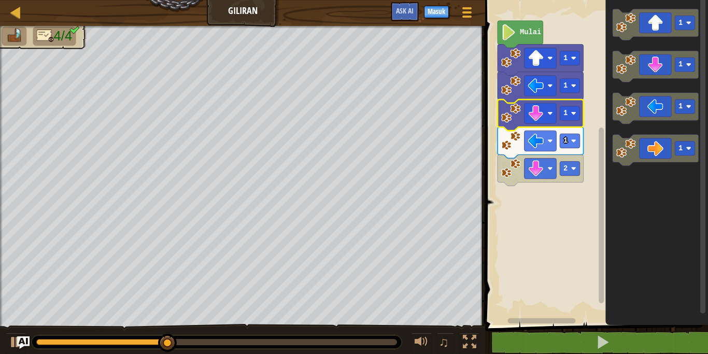
click at [572, 121] on icon "Ruang Kerja Blockly" at bounding box center [540, 114] width 86 height 31
click at [579, 117] on rect "Ruang Kerja Blockly" at bounding box center [569, 113] width 20 height 14
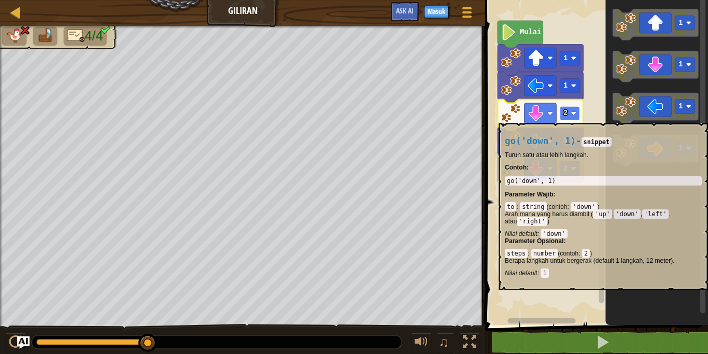
click at [568, 118] on rect "Ruang Kerja Blockly" at bounding box center [569, 113] width 20 height 14
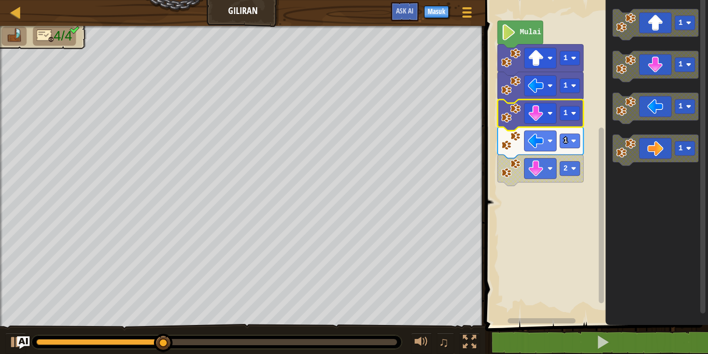
click at [487, 176] on rect "Ruang Kerja Blockly" at bounding box center [595, 160] width 226 height 330
click at [508, 170] on image "Ruang Kerja Blockly" at bounding box center [511, 169] width 20 height 20
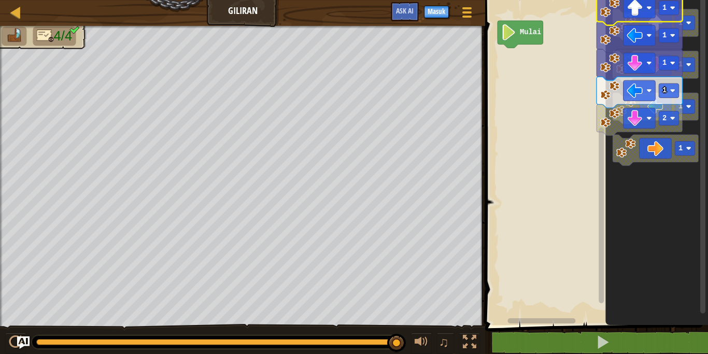
click at [605, 7] on div "Mulai 1 1 1 1 1 1 1 1 1 2" at bounding box center [595, 160] width 226 height 330
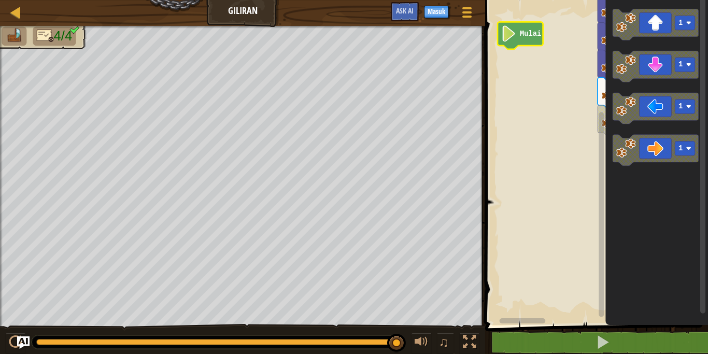
click at [530, 33] on g "Mulai 1 1 1 1 2" at bounding box center [590, 65] width 186 height 141
click at [10, 347] on div at bounding box center [15, 341] width 13 height 13
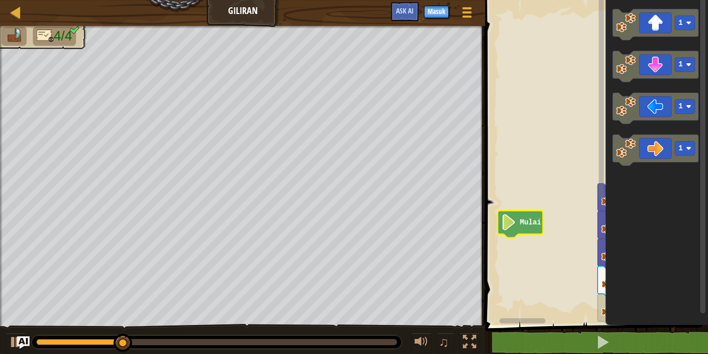
click at [570, 78] on div "1 1 1 1 2 Mulai 1 1 1 1" at bounding box center [595, 160] width 226 height 330
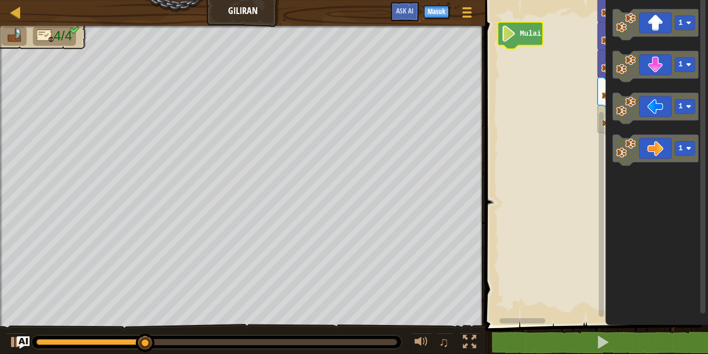
click at [586, 188] on div "1 1 1 1 2 Mulai 1 1 1 1" at bounding box center [595, 160] width 226 height 330
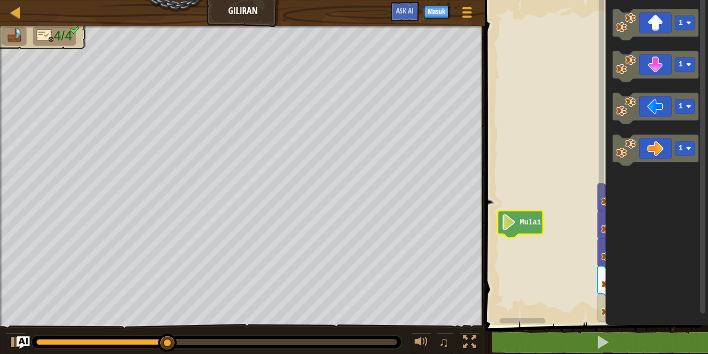
click at [595, 112] on div "1 1 1 1 2 Mulai 1 1 1 1" at bounding box center [595, 160] width 226 height 330
click at [567, 144] on rect "Ruang Kerja Blockly" at bounding box center [595, 160] width 226 height 330
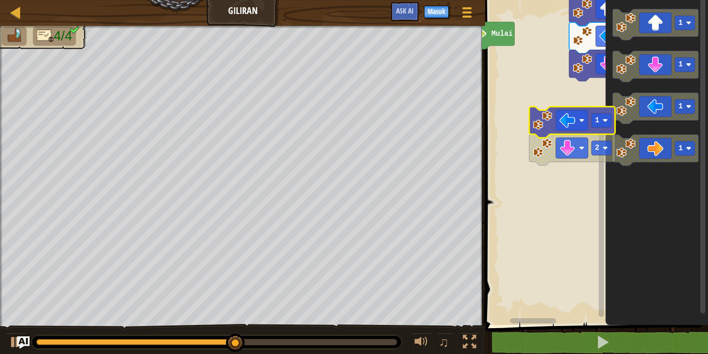
click at [523, 154] on g "1 1 1 Mulai 1" at bounding box center [588, 160] width 239 height 330
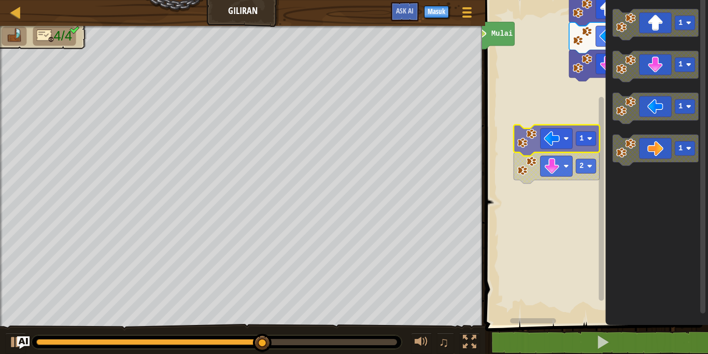
click at [543, 136] on g "1 1 1 Mulai" at bounding box center [588, 160] width 239 height 330
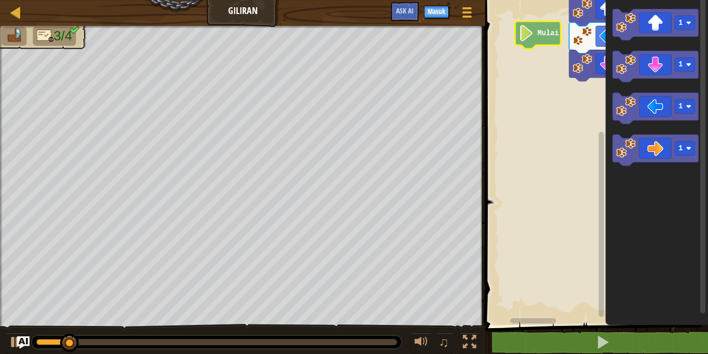
click at [547, 30] on g "1 1 1" at bounding box center [588, 160] width 239 height 330
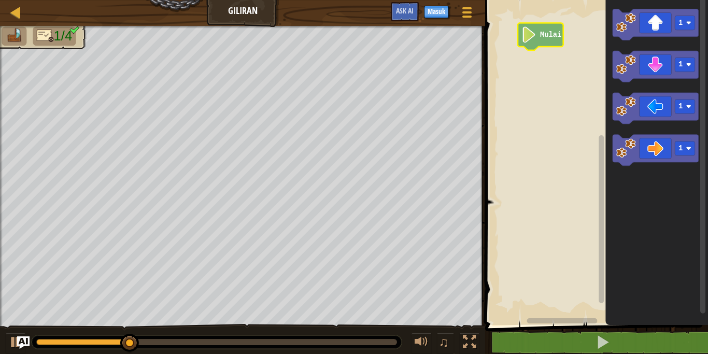
click at [551, 35] on g "Ruang Kerja Blockly" at bounding box center [595, 160] width 226 height 330
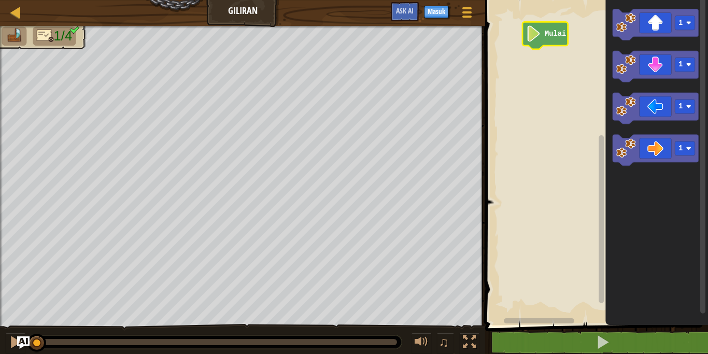
drag, startPoint x: 199, startPoint y: 339, endPoint x: 0, endPoint y: 316, distance: 200.7
click at [0, 316] on div "1/4 ♫ Anak Serigala" at bounding box center [354, 190] width 708 height 329
click at [629, 116] on image "Ruang Kerja Blockly" at bounding box center [626, 106] width 20 height 20
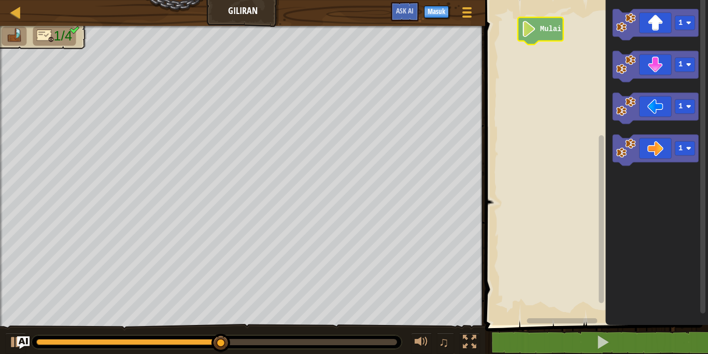
click at [552, 27] on g "Ruang Kerja Blockly" at bounding box center [595, 160] width 226 height 330
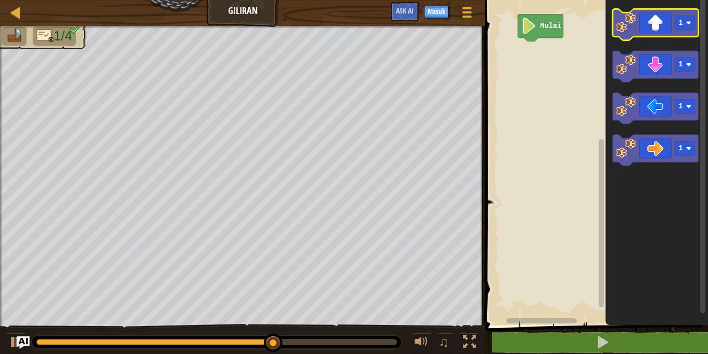
click at [625, 35] on icon "Ruang Kerja Blockly" at bounding box center [655, 24] width 86 height 31
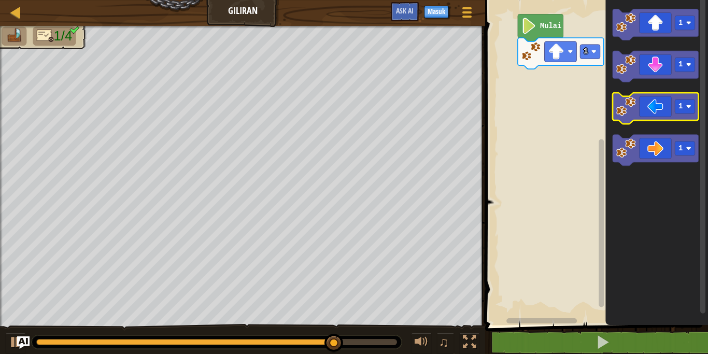
click at [632, 106] on image "Ruang Kerja Blockly" at bounding box center [626, 106] width 20 height 20
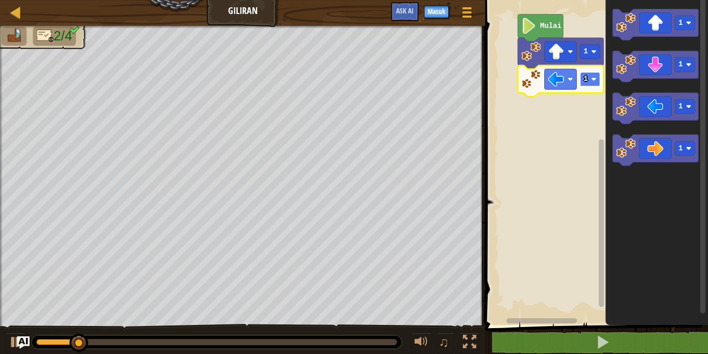
click at [590, 79] on rect "Ruang Kerja Blockly" at bounding box center [590, 79] width 20 height 14
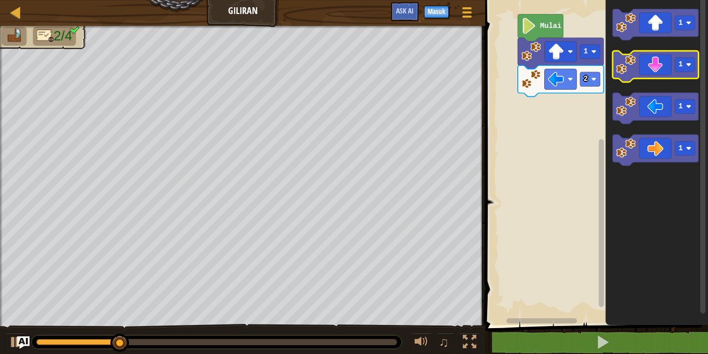
click at [626, 71] on image "Ruang Kerja Blockly" at bounding box center [626, 65] width 20 height 20
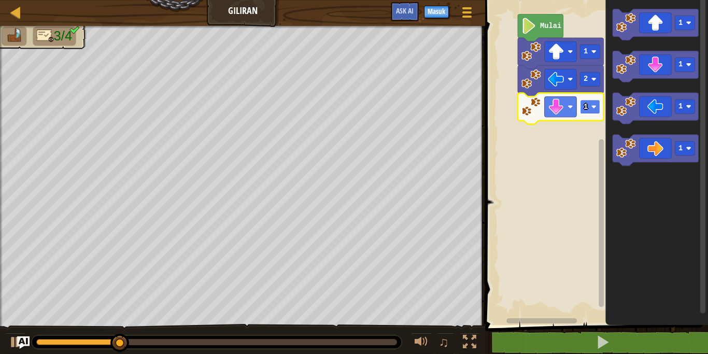
click at [588, 106] on rect "Ruang Kerja Blockly" at bounding box center [590, 106] width 20 height 14
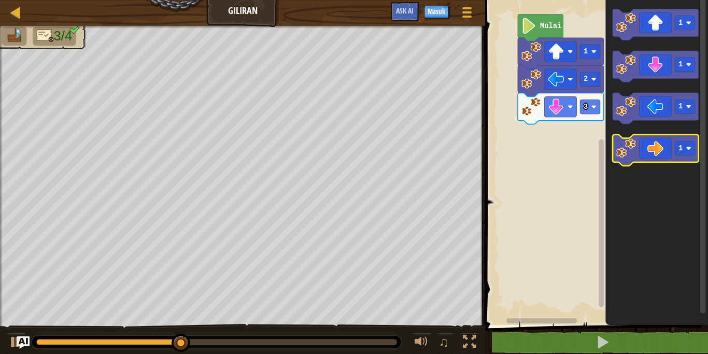
click at [627, 152] on image "Ruang Kerja Blockly" at bounding box center [626, 148] width 20 height 20
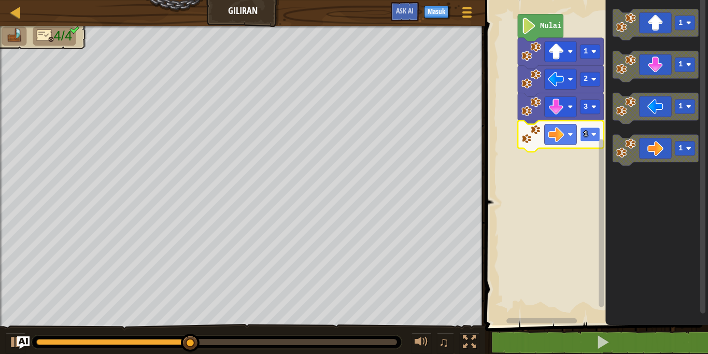
click at [589, 137] on rect "Ruang Kerja Blockly" at bounding box center [590, 134] width 20 height 14
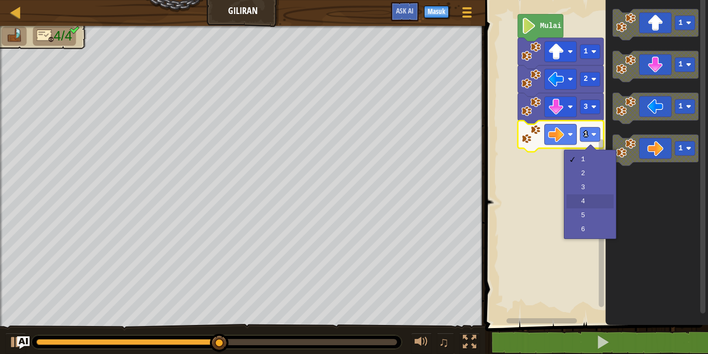
drag, startPoint x: 583, startPoint y: 195, endPoint x: 576, endPoint y: 199, distance: 8.8
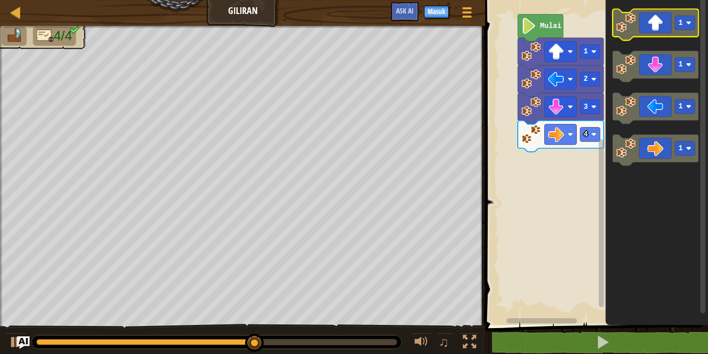
click at [625, 27] on image "Ruang Kerja Blockly" at bounding box center [626, 23] width 20 height 20
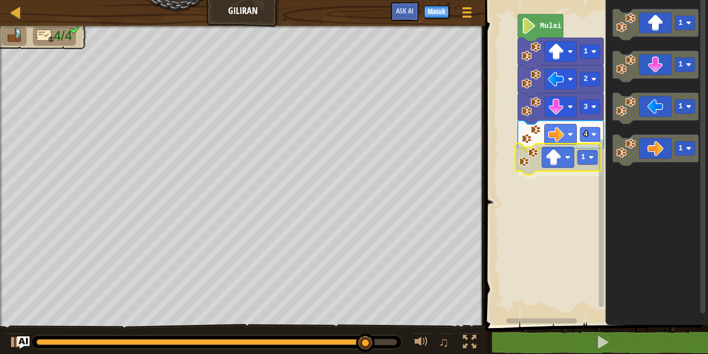
click at [517, 161] on g "Mulai 1 2 3 4 1" at bounding box center [595, 160] width 226 height 330
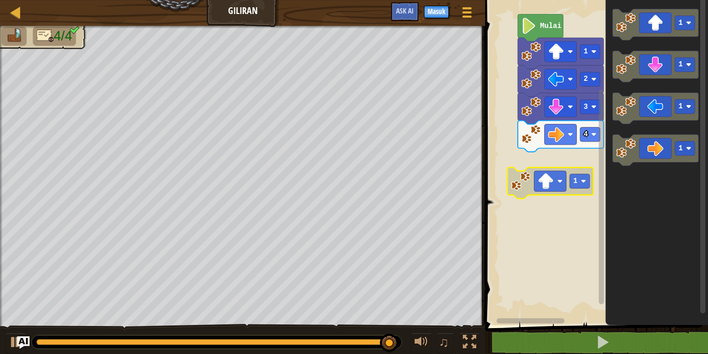
click at [517, 198] on g "Mulai 1 2 3 4 1" at bounding box center [595, 160] width 226 height 330
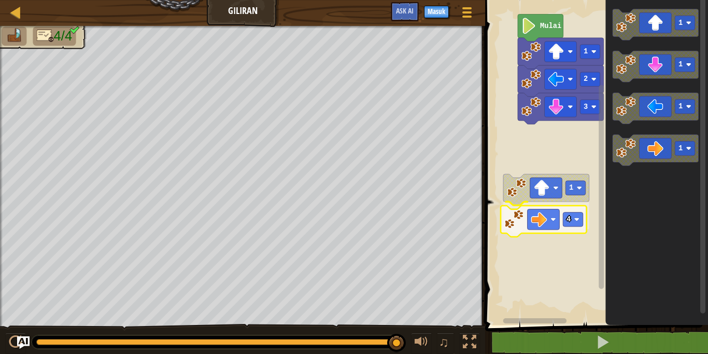
click at [514, 223] on g "1 4" at bounding box center [546, 203] width 86 height 59
click at [523, 203] on g "1 4" at bounding box center [546, 203] width 86 height 59
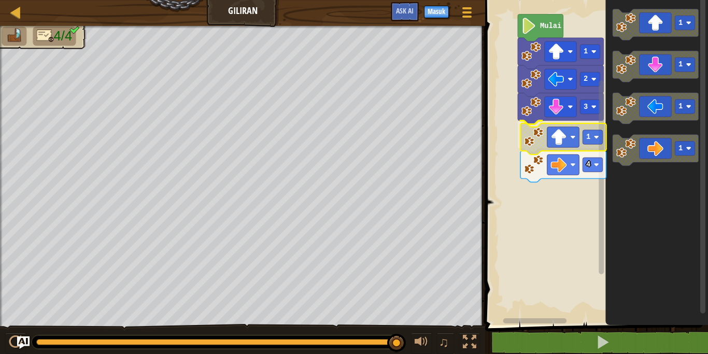
click at [538, 145] on g "3 1" at bounding box center [560, 122] width 86 height 59
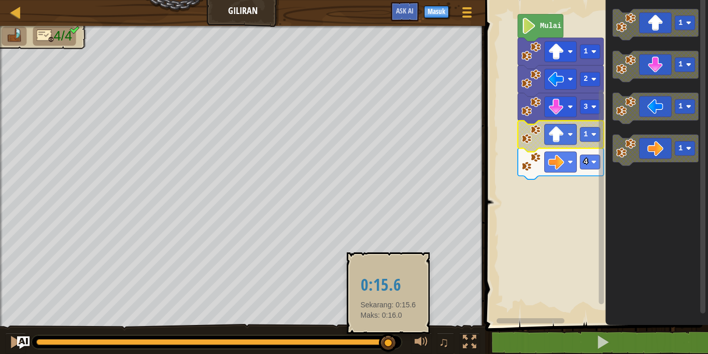
click at [280, 305] on div "4/4 ♫ Anak Serigala" at bounding box center [354, 190] width 708 height 329
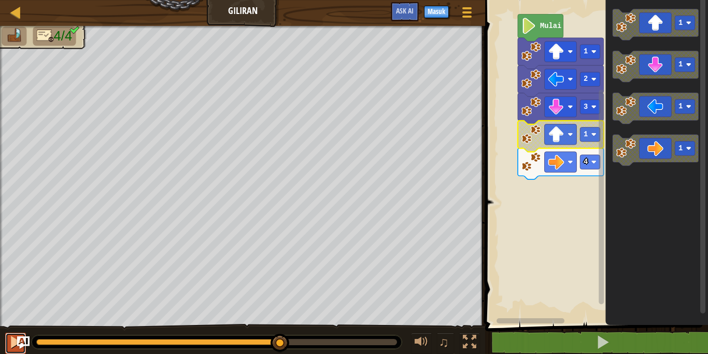
click at [9, 343] on div at bounding box center [15, 341] width 13 height 13
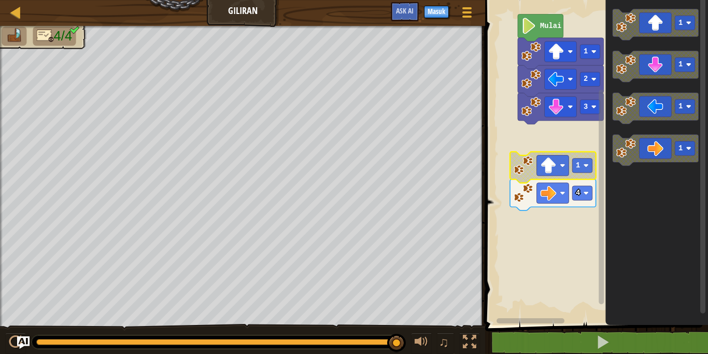
click at [518, 165] on g "Mulai 1 2 3 1" at bounding box center [595, 160] width 226 height 330
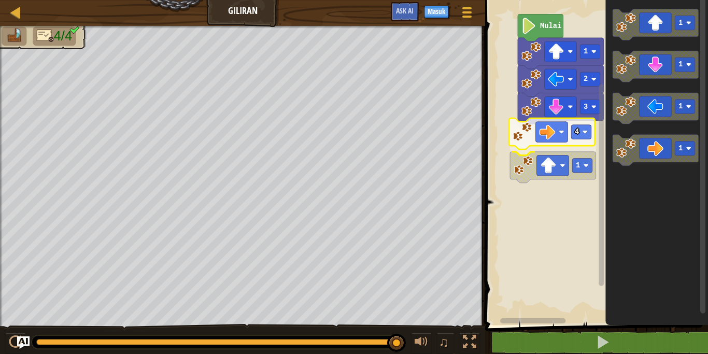
click at [520, 133] on g "Mulai 1 2 3 4 1" at bounding box center [557, 98] width 94 height 168
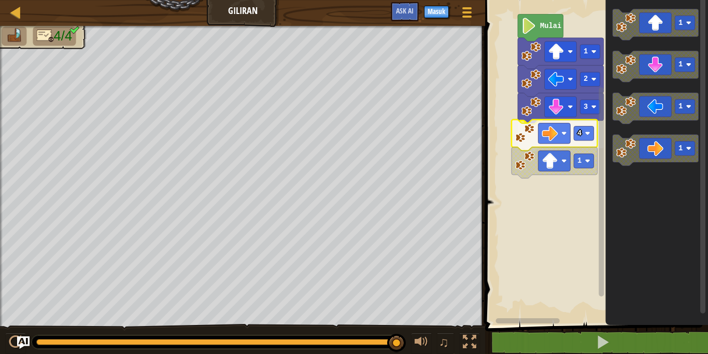
click at [524, 140] on g "3 4" at bounding box center [560, 122] width 86 height 59
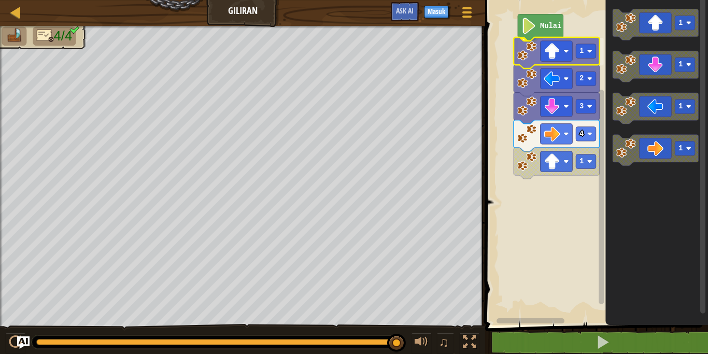
click at [529, 60] on g "Mulai 1" at bounding box center [560, 41] width 86 height 55
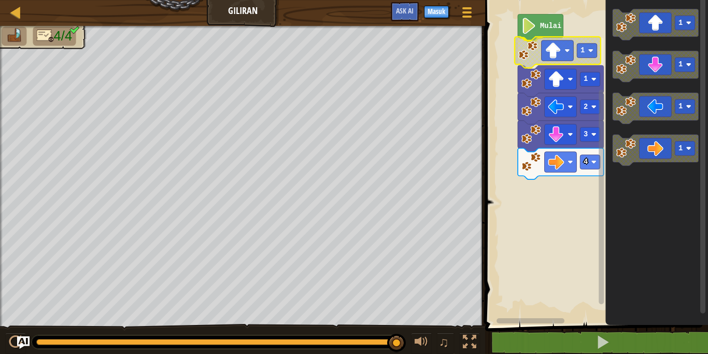
click at [528, 64] on g "Mulai 1 1 2 3 4" at bounding box center [560, 96] width 86 height 165
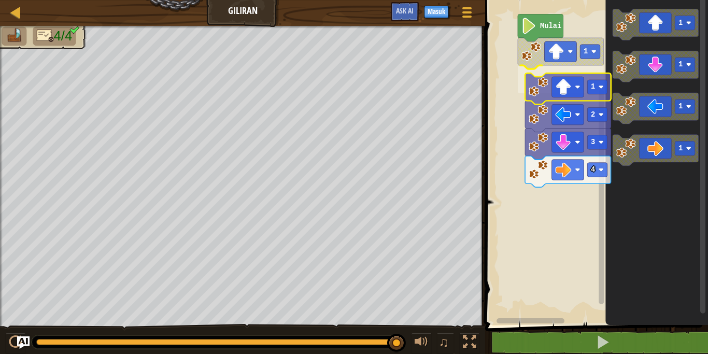
click at [542, 87] on g "Mulai 1 1" at bounding box center [595, 160] width 226 height 330
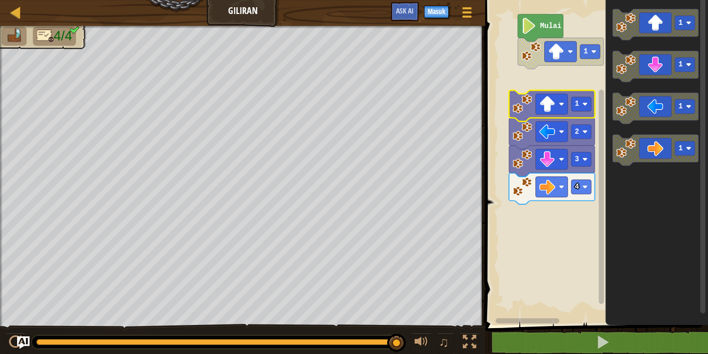
click at [515, 110] on g "Mulai 1 1" at bounding box center [595, 160] width 226 height 330
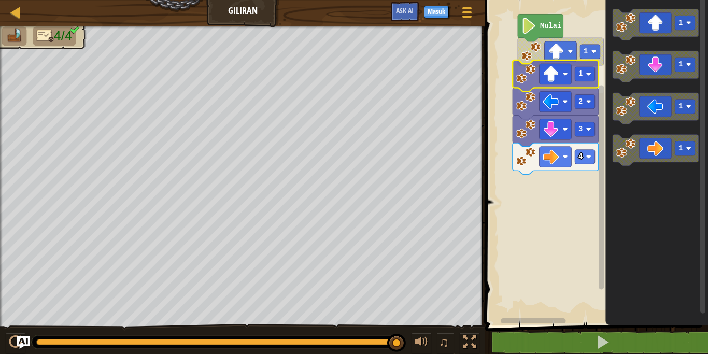
click at [525, 79] on g "1 1" at bounding box center [560, 67] width 86 height 59
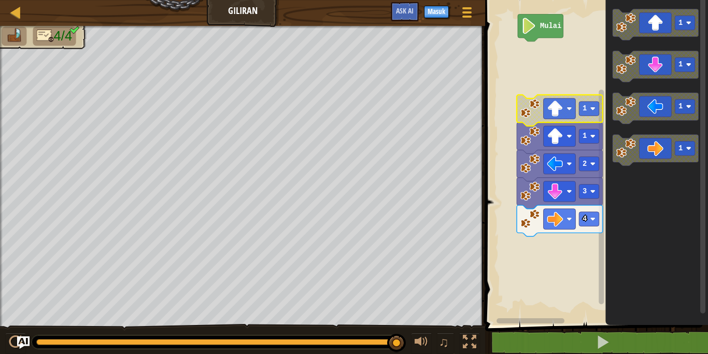
click at [529, 117] on g "Mulai 1" at bounding box center [595, 160] width 226 height 330
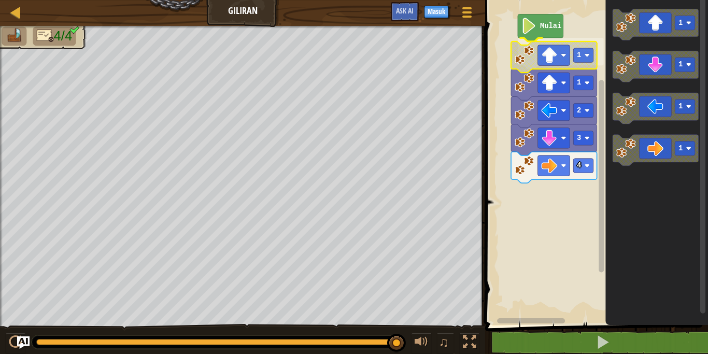
click at [531, 60] on g "Mulai 1" at bounding box center [560, 41] width 86 height 55
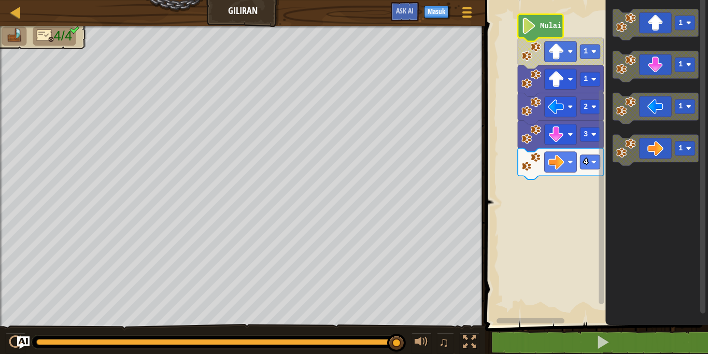
click at [540, 35] on icon "Ruang Kerja Blockly" at bounding box center [540, 27] width 46 height 27
click at [17, 340] on div at bounding box center [15, 341] width 13 height 13
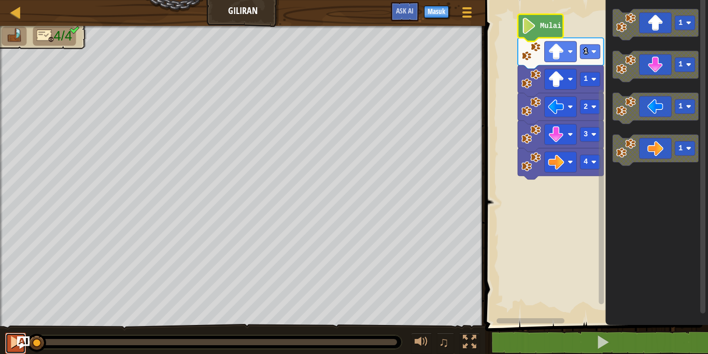
click at [15, 341] on div at bounding box center [15, 341] width 13 height 13
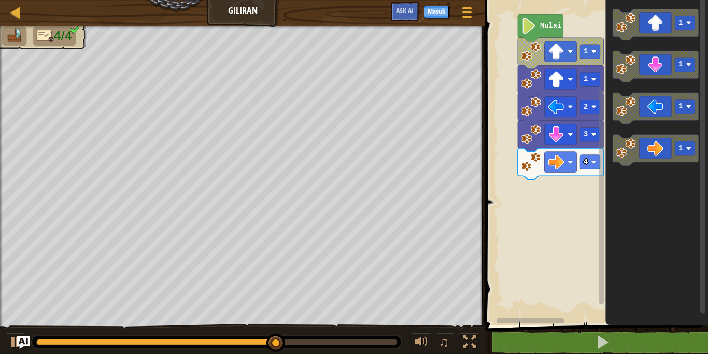
click at [696, 29] on g "1" at bounding box center [655, 24] width 86 height 31
click at [687, 23] on image "Ruang Kerja Blockly" at bounding box center [688, 22] width 5 height 5
click at [681, 25] on text "2" at bounding box center [680, 23] width 4 height 8
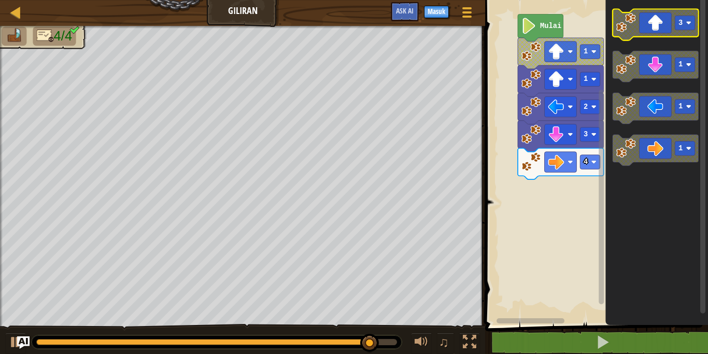
click at [636, 27] on icon "Ruang Kerja Blockly" at bounding box center [655, 24] width 86 height 31
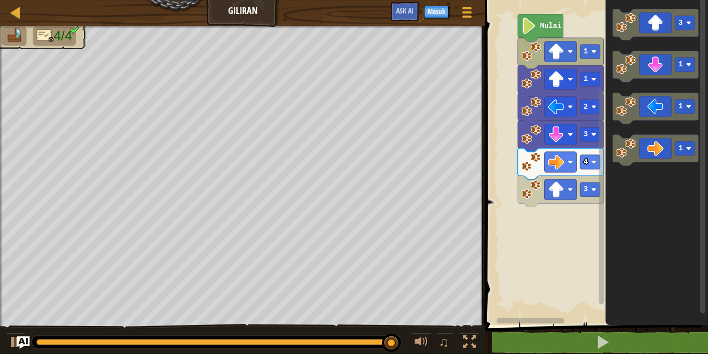
click at [556, 209] on rect "Ruang Kerja Blockly" at bounding box center [595, 160] width 226 height 330
click at [548, 200] on rect "Ruang Kerja Blockly" at bounding box center [595, 160] width 226 height 330
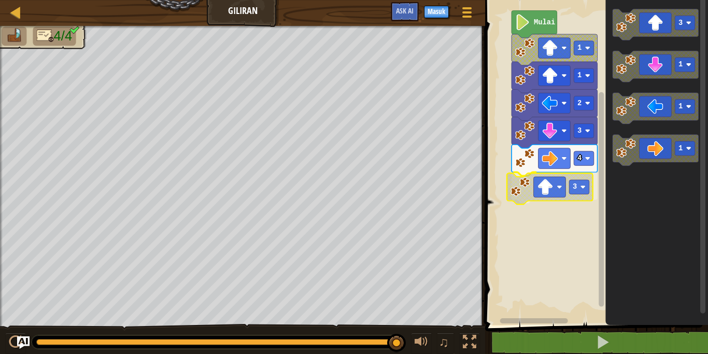
click at [533, 178] on g "4 3" at bounding box center [554, 174] width 86 height 59
click at [534, 22] on text "Mulai" at bounding box center [544, 23] width 21 height 8
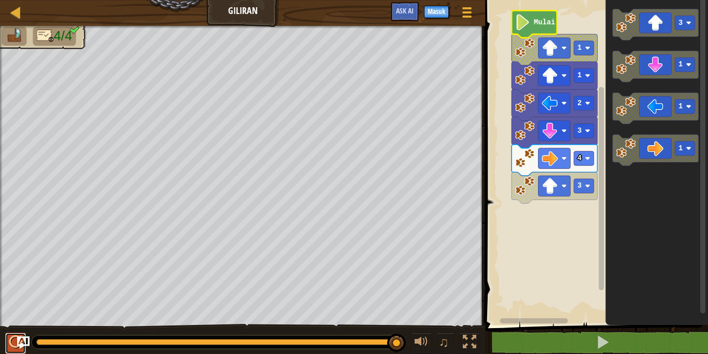
click at [8, 341] on button at bounding box center [15, 343] width 21 height 21
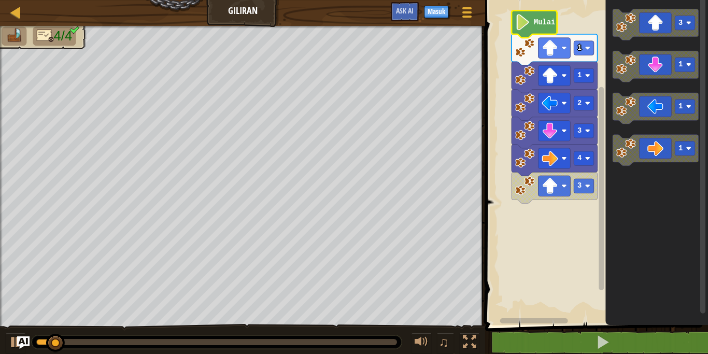
click at [539, 30] on icon "Ruang Kerja Blockly" at bounding box center [534, 23] width 46 height 27
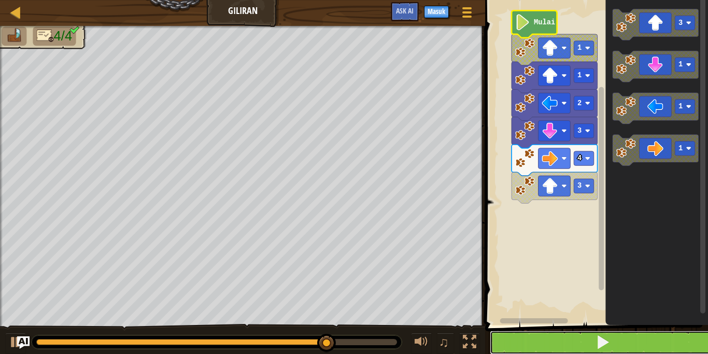
click at [561, 342] on button at bounding box center [603, 342] width 226 height 24
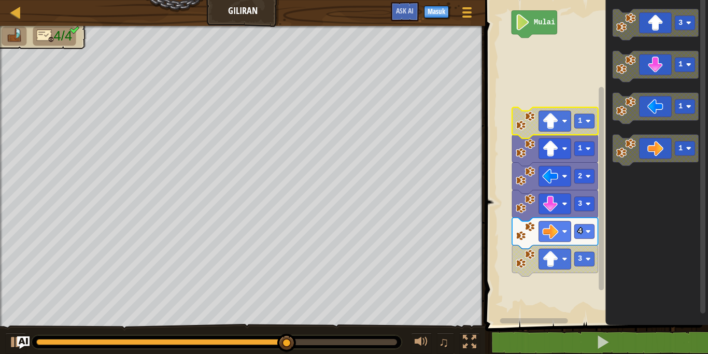
click at [520, 152] on g "Mulai 1" at bounding box center [592, 160] width 232 height 330
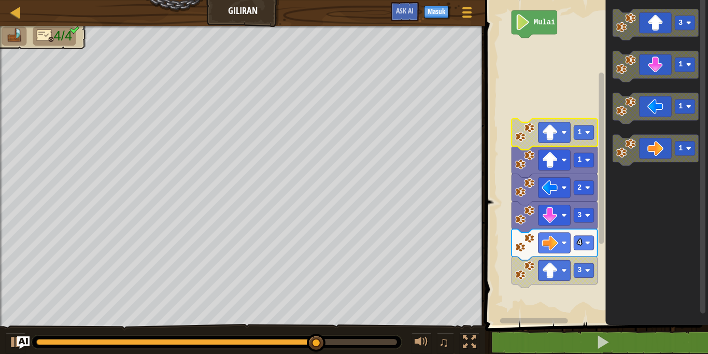
click at [516, 124] on g "Mulai" at bounding box center [592, 160] width 232 height 330
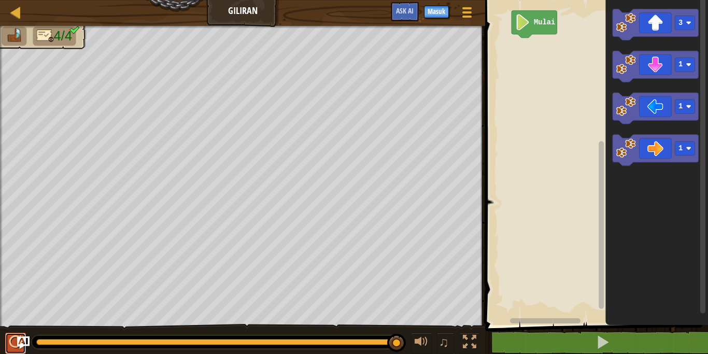
click at [11, 335] on div at bounding box center [15, 341] width 13 height 13
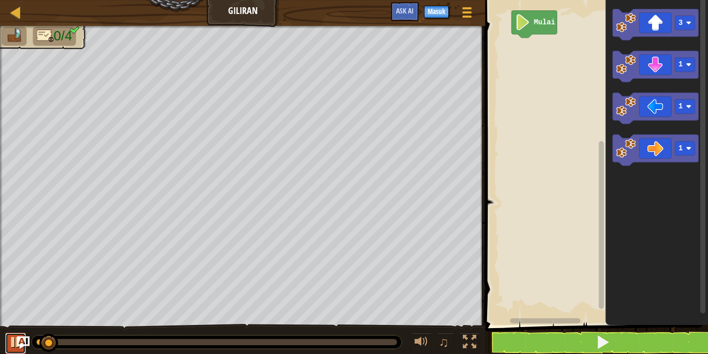
click at [11, 335] on div at bounding box center [15, 341] width 13 height 13
drag, startPoint x: 56, startPoint y: 341, endPoint x: 26, endPoint y: 330, distance: 32.6
click at [24, 335] on div "♫" at bounding box center [242, 339] width 485 height 31
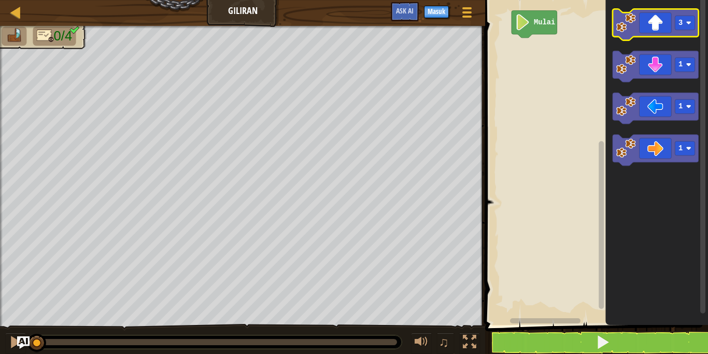
click at [634, 29] on image "Ruang Kerja Blockly" at bounding box center [626, 23] width 20 height 20
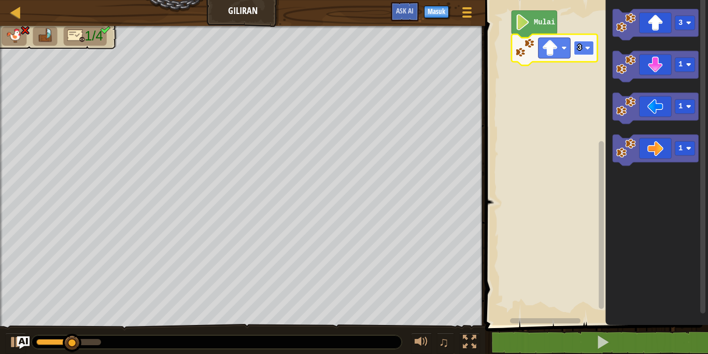
click at [589, 51] on rect "Ruang Kerja Blockly" at bounding box center [583, 48] width 20 height 14
click at [587, 51] on rect "Ruang Kerja Blockly" at bounding box center [583, 48] width 20 height 14
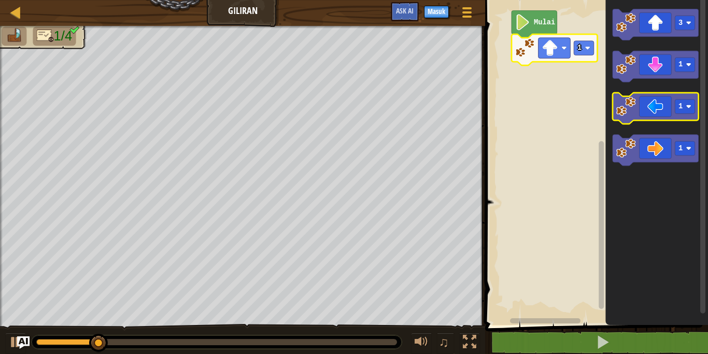
click at [631, 104] on image "Ruang Kerja Blockly" at bounding box center [626, 106] width 20 height 20
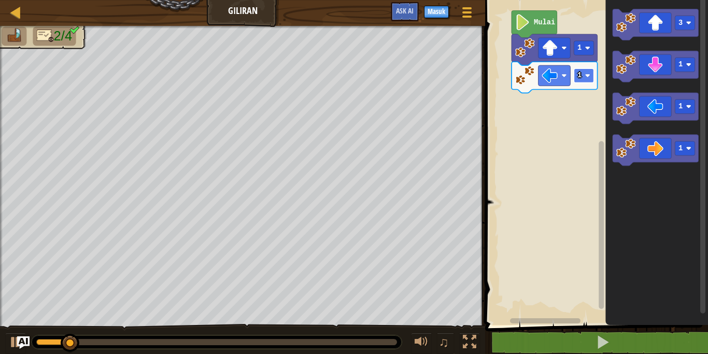
click at [587, 78] on image "Ruang Kerja Blockly" at bounding box center [587, 75] width 5 height 5
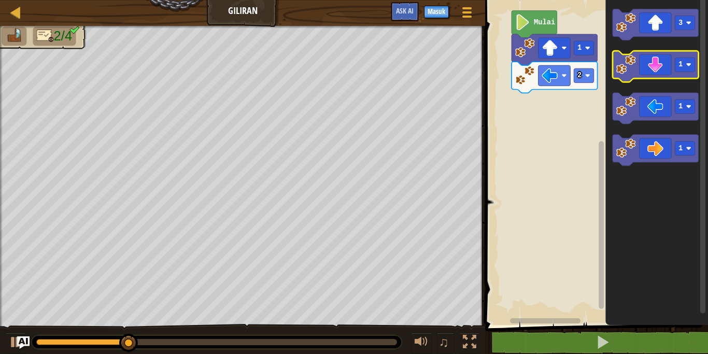
click at [630, 63] on image "Ruang Kerja Blockly" at bounding box center [626, 65] width 20 height 20
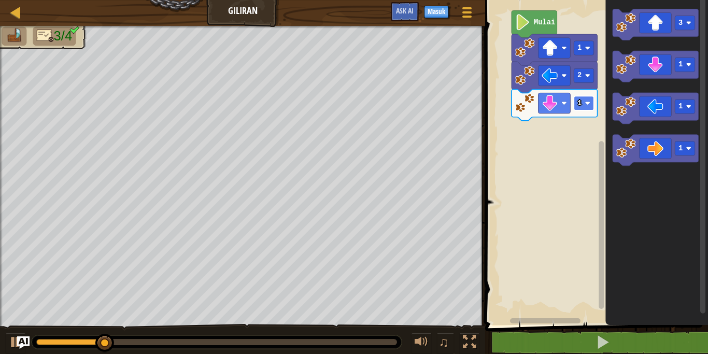
click at [581, 104] on text "1" at bounding box center [579, 103] width 4 height 8
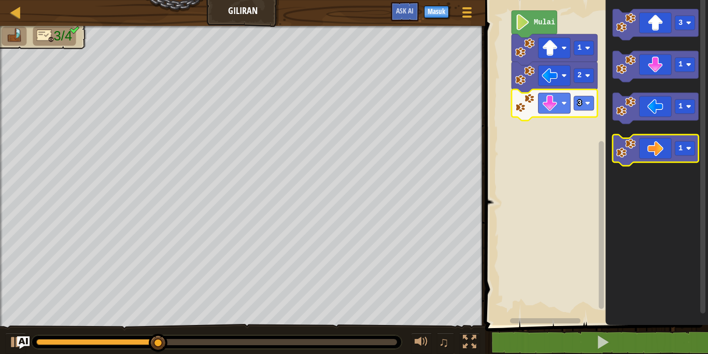
click at [628, 151] on image "Ruang Kerja Blockly" at bounding box center [626, 148] width 20 height 20
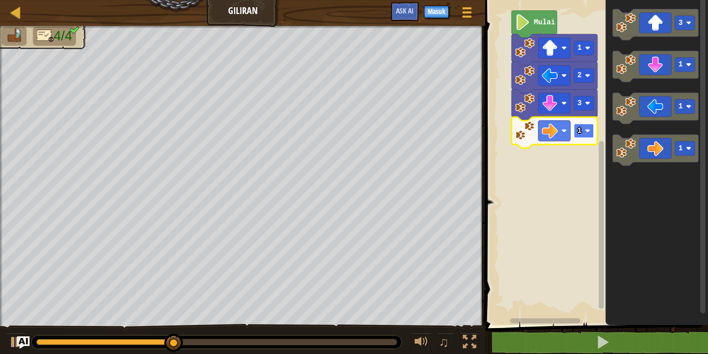
click at [578, 128] on text "1" at bounding box center [579, 131] width 4 height 8
click at [580, 135] on text "3" at bounding box center [579, 131] width 4 height 8
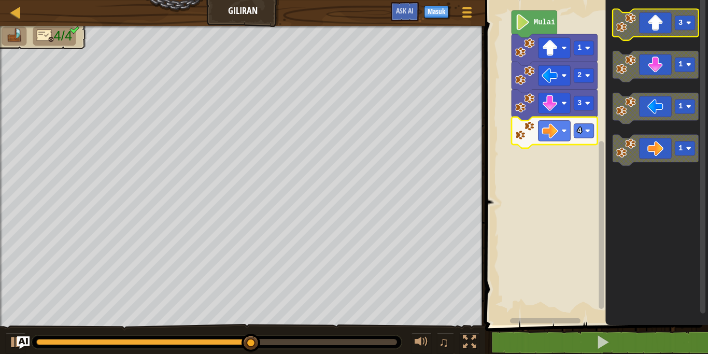
click at [634, 25] on image "Ruang Kerja Blockly" at bounding box center [626, 23] width 20 height 20
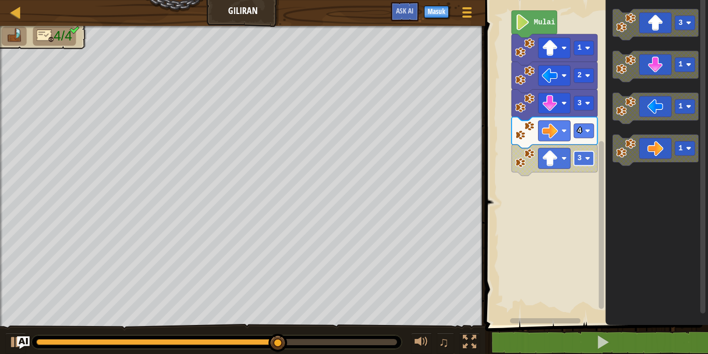
click at [581, 163] on rect "Ruang Kerja Blockly" at bounding box center [583, 158] width 20 height 14
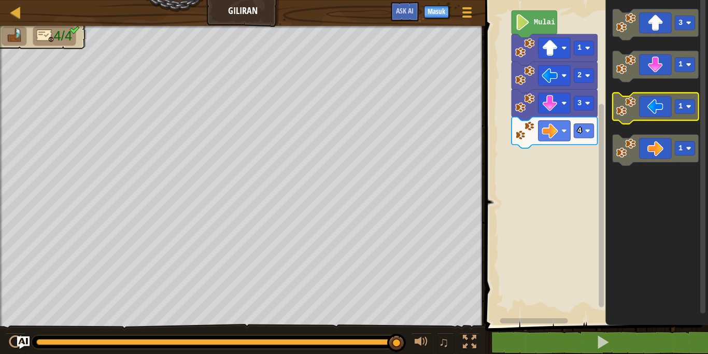
click at [636, 96] on g "3 1 1 1" at bounding box center [655, 87] width 86 height 156
click at [629, 116] on image "Ruang Kerja Blockly" at bounding box center [626, 106] width 20 height 20
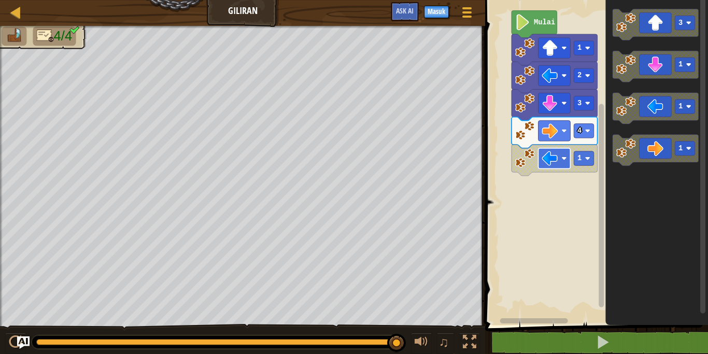
click at [562, 163] on rect "Ruang Kerja Blockly" at bounding box center [554, 158] width 32 height 21
click at [524, 162] on image "Ruang Kerja Blockly" at bounding box center [525, 158] width 20 height 20
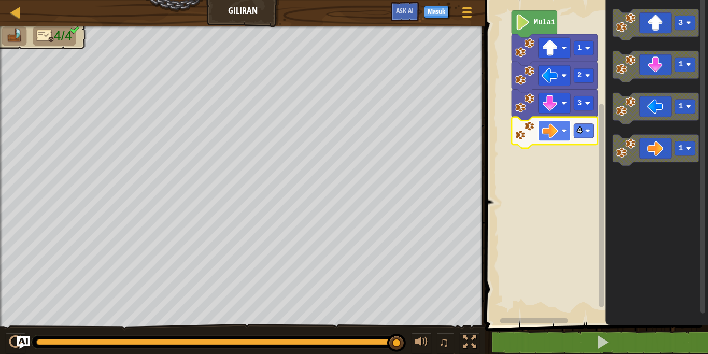
click at [555, 131] on image "Ruang Kerja Blockly" at bounding box center [549, 131] width 16 height 16
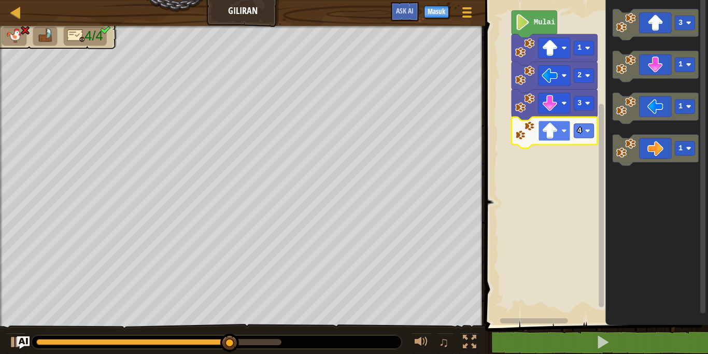
click at [551, 129] on image "Ruang Kerja Blockly" at bounding box center [549, 131] width 16 height 16
click at [510, 161] on rect "Ruang Kerja Blockly" at bounding box center [595, 160] width 226 height 330
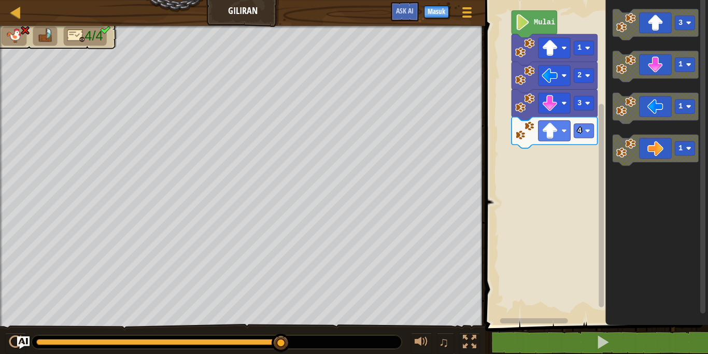
click at [604, 103] on div "Mulai 1 2 3 4 3 1 1 1" at bounding box center [595, 160] width 226 height 330
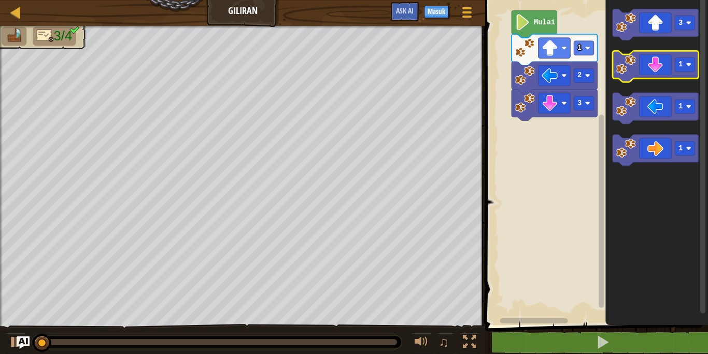
click at [622, 64] on image "Ruang Kerja Blockly" at bounding box center [626, 65] width 20 height 20
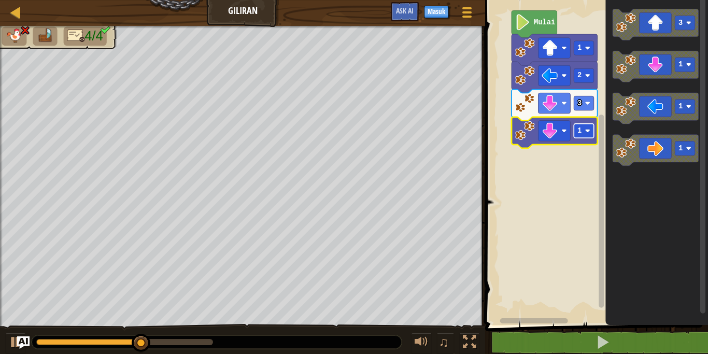
click at [581, 133] on text "1" at bounding box center [579, 131] width 4 height 8
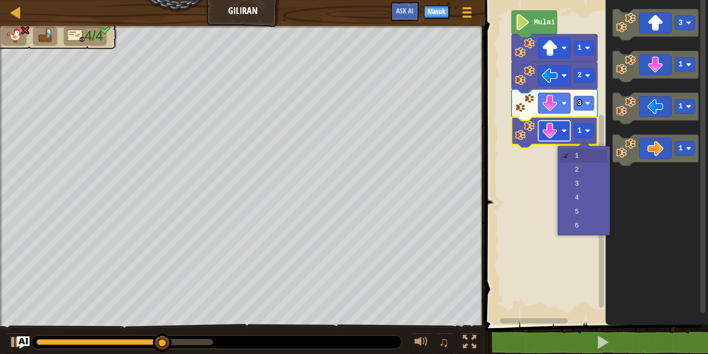
click at [545, 130] on image "Ruang Kerja Blockly" at bounding box center [549, 131] width 16 height 16
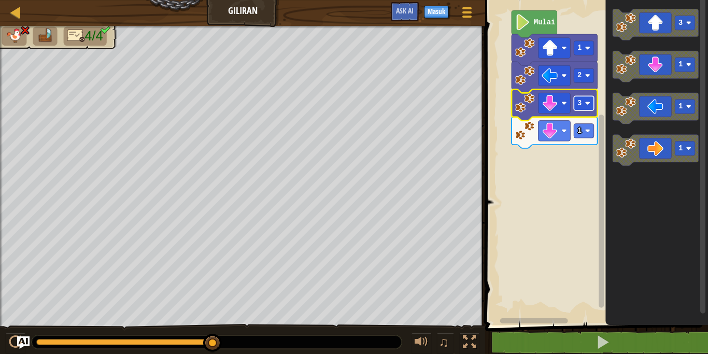
click at [580, 101] on text "3" at bounding box center [579, 103] width 4 height 8
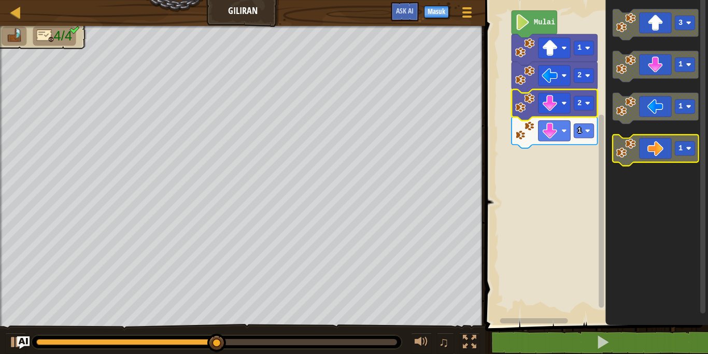
click at [627, 153] on image "Ruang Kerja Blockly" at bounding box center [626, 148] width 20 height 20
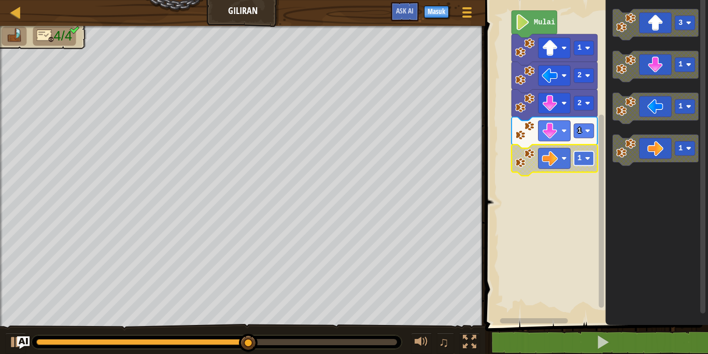
click at [588, 162] on rect "Ruang Kerja Blockly" at bounding box center [583, 158] width 20 height 14
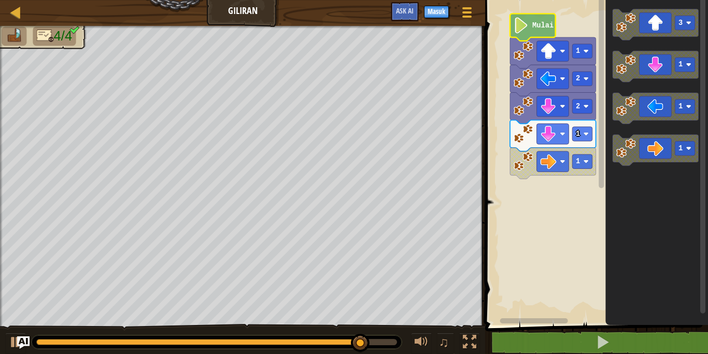
click at [547, 31] on g "Ruang Kerja Blockly" at bounding box center [592, 160] width 232 height 330
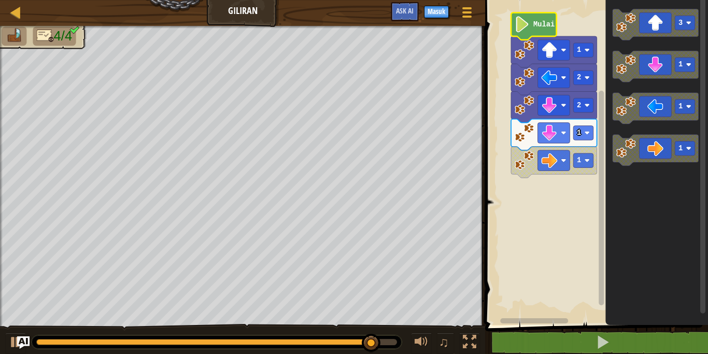
click at [546, 27] on text "Mulai" at bounding box center [543, 25] width 21 height 8
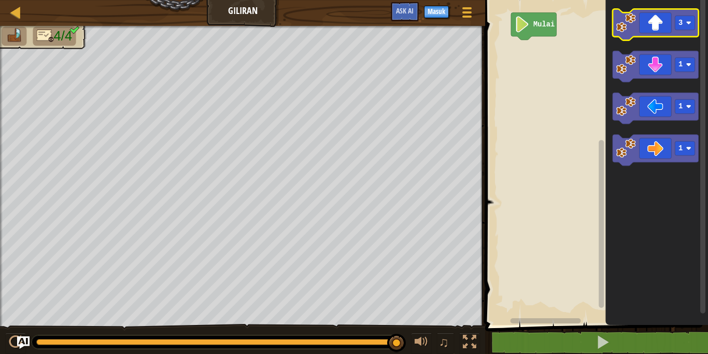
click at [623, 23] on image "Ruang Kerja Blockly" at bounding box center [626, 23] width 20 height 20
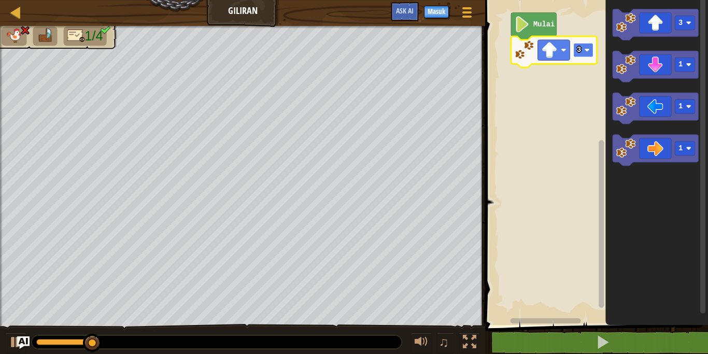
click at [578, 49] on text "3" at bounding box center [579, 50] width 4 height 8
click at [572, 57] on icon "Ruang Kerja Blockly" at bounding box center [554, 51] width 86 height 31
click at [578, 59] on icon "Ruang Kerja Blockly" at bounding box center [554, 51] width 86 height 31
click at [587, 56] on rect "Ruang Kerja Blockly" at bounding box center [583, 50] width 20 height 14
click at [580, 73] on rect "Ruang Kerja Blockly" at bounding box center [595, 160] width 226 height 330
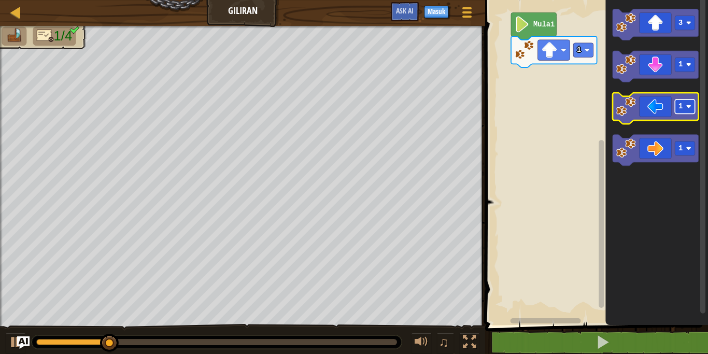
click at [692, 110] on rect "Ruang Kerja Blockly" at bounding box center [684, 106] width 20 height 14
click at [625, 111] on image "Ruang Kerja Blockly" at bounding box center [626, 106] width 20 height 20
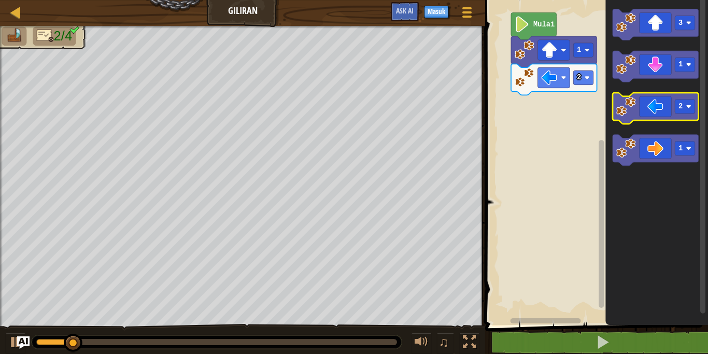
click at [618, 108] on image "Ruang Kerja Blockly" at bounding box center [626, 106] width 20 height 20
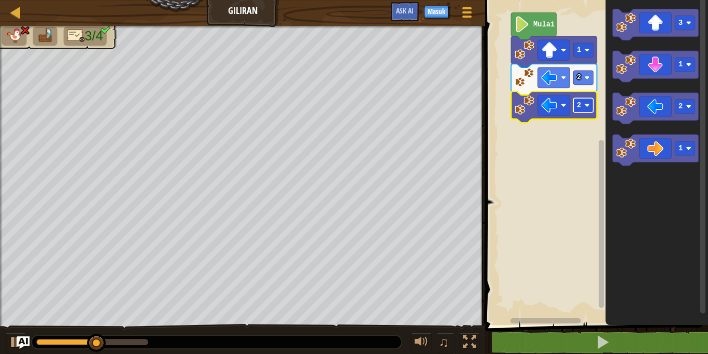
click at [586, 108] on image "Ruang Kerja Blockly" at bounding box center [586, 105] width 5 height 5
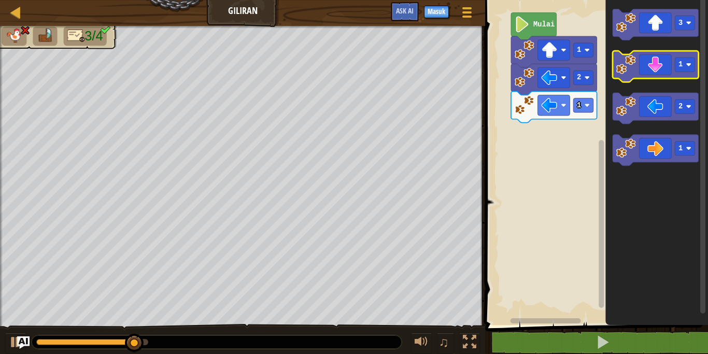
click at [618, 64] on image "Ruang Kerja Blockly" at bounding box center [626, 65] width 20 height 20
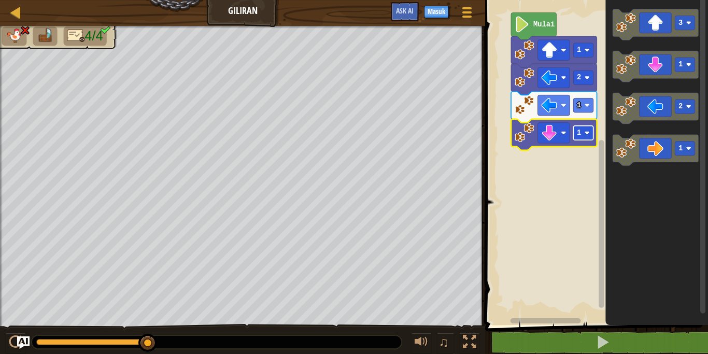
click at [581, 135] on text "1" at bounding box center [579, 133] width 4 height 8
click at [579, 102] on text "1" at bounding box center [579, 106] width 4 height 8
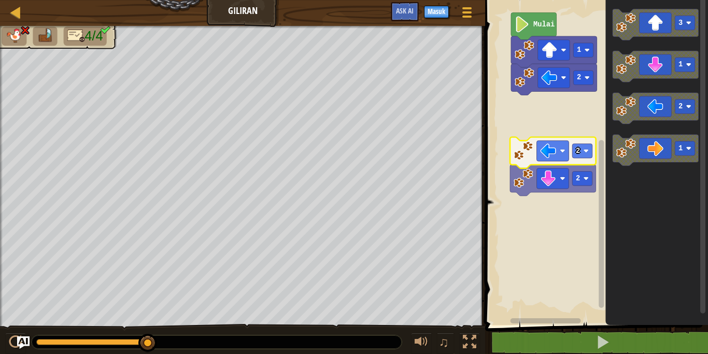
click at [524, 151] on g "Mulai 1 2 2" at bounding box center [592, 160] width 232 height 330
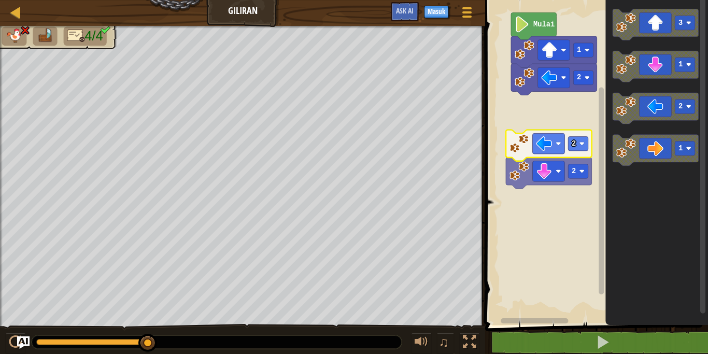
click at [521, 141] on g "Mulai 1 2" at bounding box center [592, 160] width 232 height 330
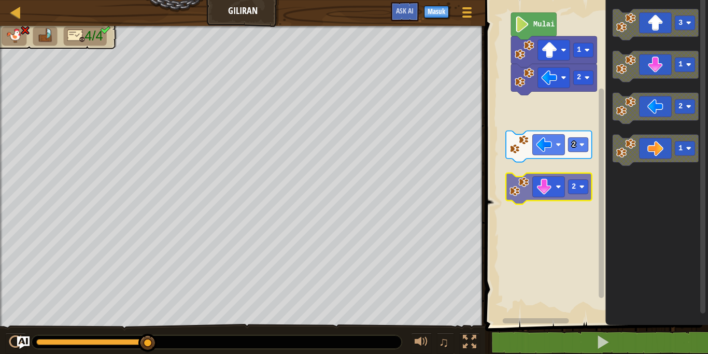
click at [522, 195] on g "Mulai 1 2 2 2" at bounding box center [595, 160] width 226 height 330
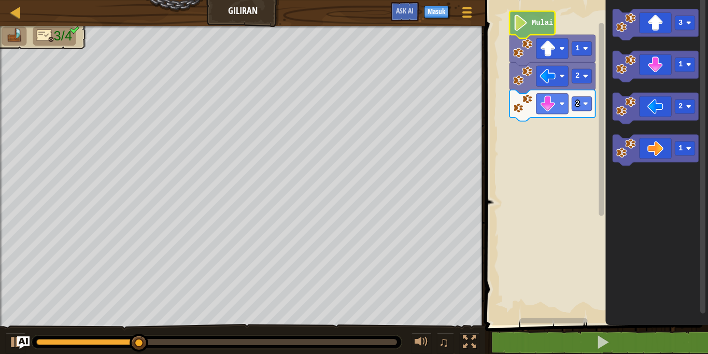
click at [544, 19] on g "Ruang Kerja Blockly" at bounding box center [592, 160] width 232 height 330
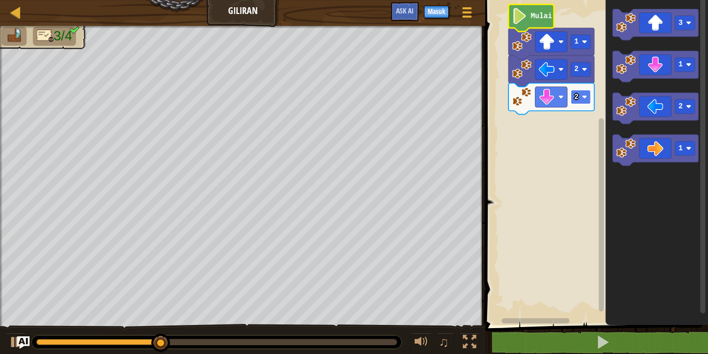
click at [579, 97] on g "2 2 1 Mulai" at bounding box center [551, 60] width 86 height 110
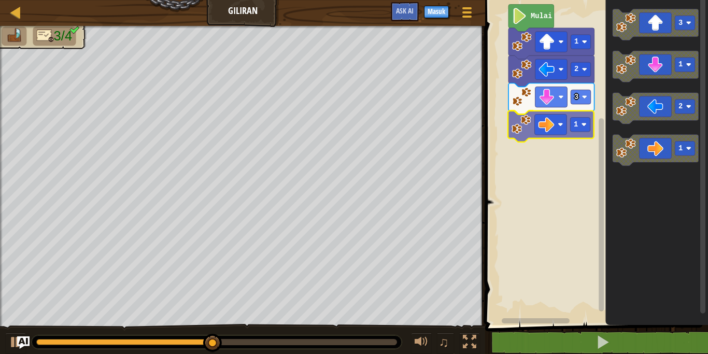
click at [521, 128] on div "Mulai 1 2 3 1 3 1 2 1 1" at bounding box center [595, 160] width 226 height 330
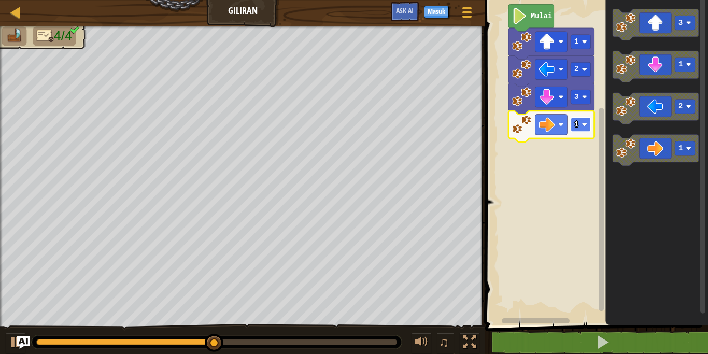
click at [586, 126] on image "Ruang Kerja Blockly" at bounding box center [584, 124] width 5 height 5
click at [575, 125] on text "3" at bounding box center [576, 125] width 4 height 8
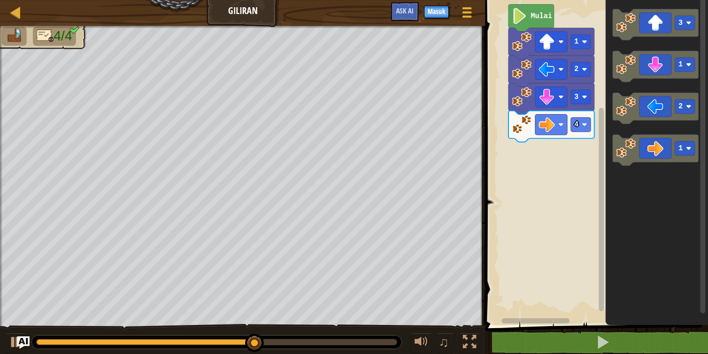
click at [593, 109] on div "Mulai 1 2 3 4 3 1 2 1" at bounding box center [595, 160] width 226 height 330
click at [625, 42] on icon "3 1 2 1" at bounding box center [656, 160] width 103 height 330
click at [596, 65] on div "Mulai 1 2 3 4 3 1 2 1" at bounding box center [595, 160] width 226 height 330
click at [635, 21] on image "Ruang Kerja Blockly" at bounding box center [626, 23] width 20 height 20
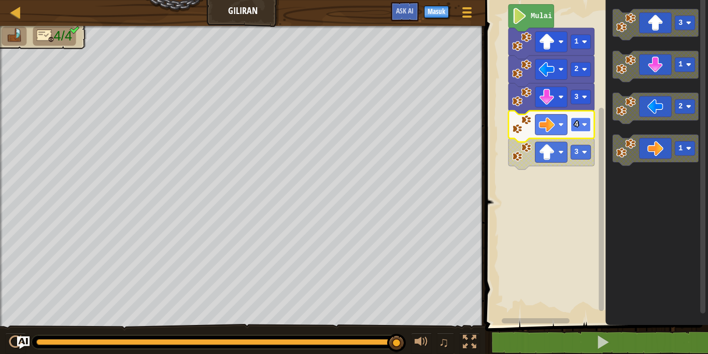
click at [585, 127] on rect "Ruang Kerja Blockly" at bounding box center [580, 125] width 20 height 14
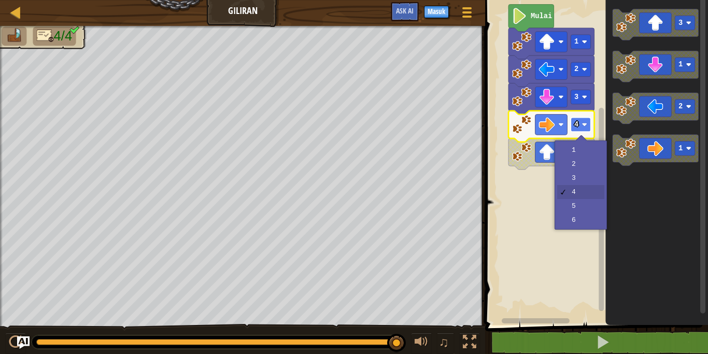
click at [585, 127] on rect "Ruang Kerja Blockly" at bounding box center [580, 125] width 20 height 14
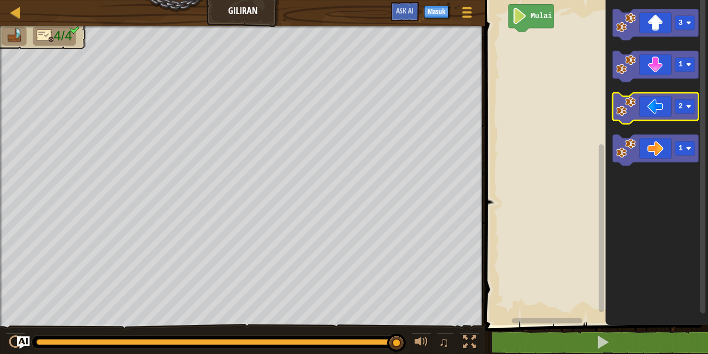
click at [628, 105] on image "Ruang Kerja Blockly" at bounding box center [626, 106] width 20 height 20
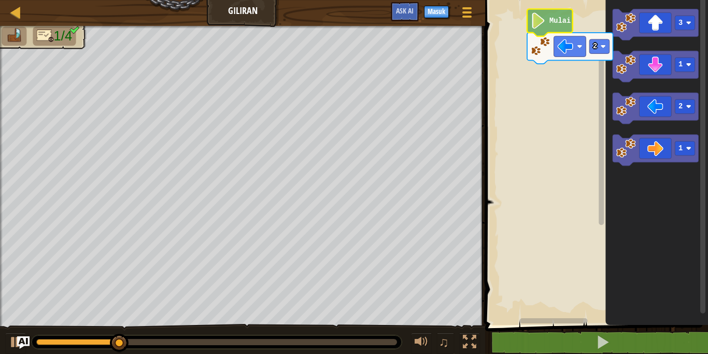
click at [543, 28] on g "Ruang Kerja Blockly" at bounding box center [592, 160] width 232 height 330
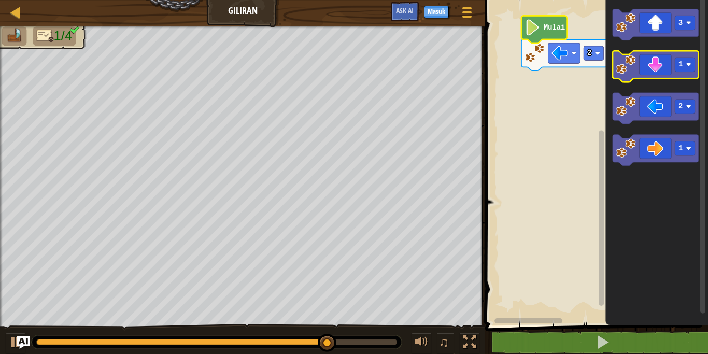
click at [630, 63] on image "Ruang Kerja Blockly" at bounding box center [626, 65] width 20 height 20
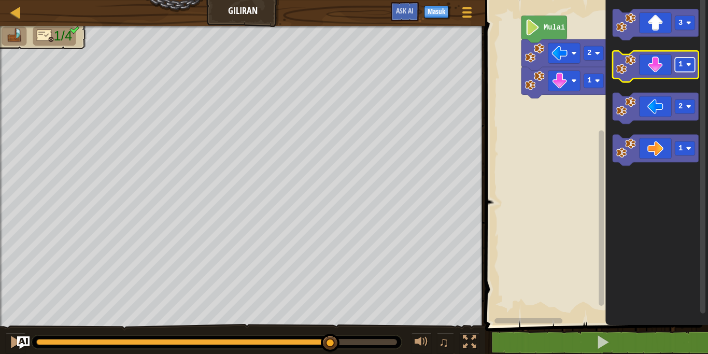
click at [682, 70] on rect "Ruang Kerja Blockly" at bounding box center [684, 64] width 20 height 14
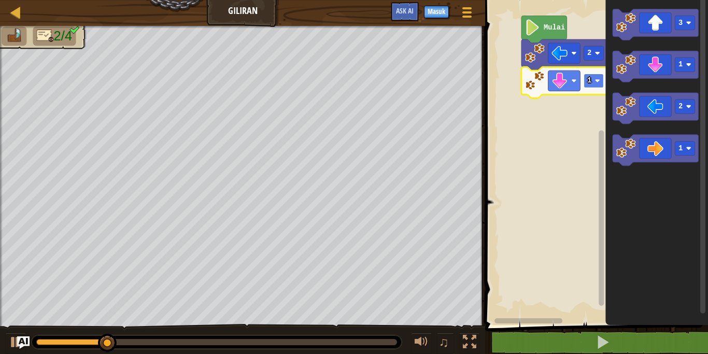
click at [597, 81] on g "2 1 Mulai" at bounding box center [564, 57] width 86 height 82
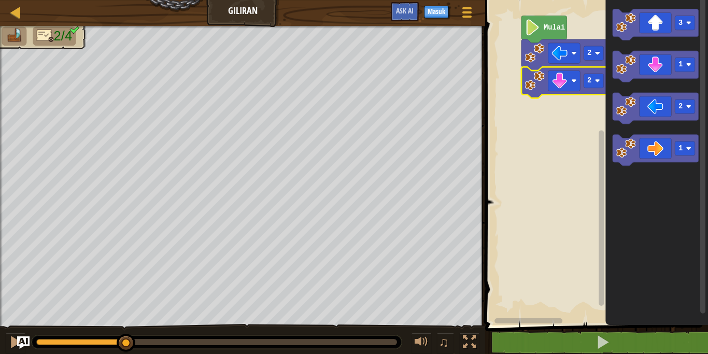
click at [552, 126] on rect "Ruang Kerja Blockly" at bounding box center [595, 160] width 226 height 330
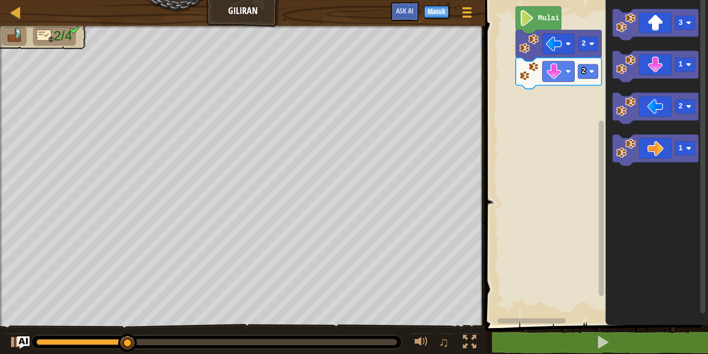
click at [545, 150] on rect "Ruang Kerja Blockly" at bounding box center [595, 160] width 226 height 330
click at [637, 158] on icon "Ruang Kerja Blockly" at bounding box center [655, 150] width 86 height 31
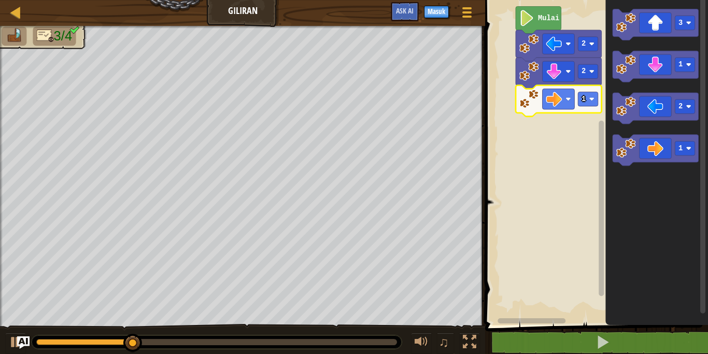
click at [586, 107] on icon "Ruang Kerja Blockly" at bounding box center [558, 100] width 86 height 31
click at [582, 99] on text "1" at bounding box center [583, 99] width 4 height 8
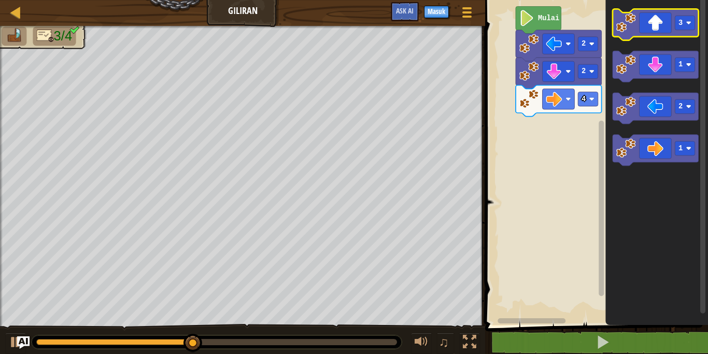
click at [630, 17] on image "Ruang Kerja Blockly" at bounding box center [626, 23] width 20 height 20
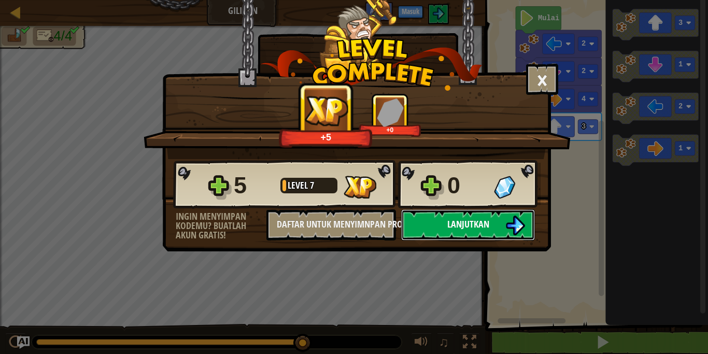
click at [461, 224] on span "Lanjutkan" at bounding box center [468, 224] width 42 height 13
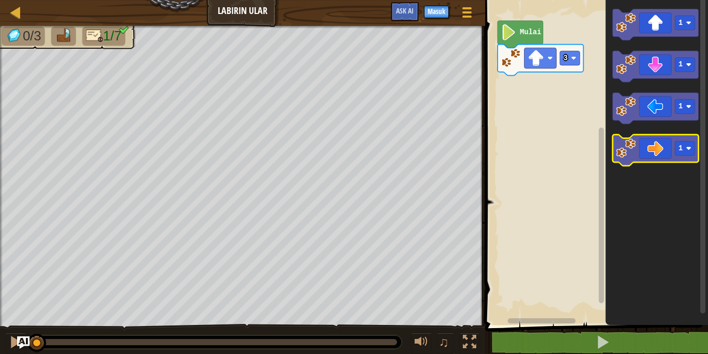
click at [624, 154] on image "Ruang Kerja Blockly" at bounding box center [626, 148] width 20 height 20
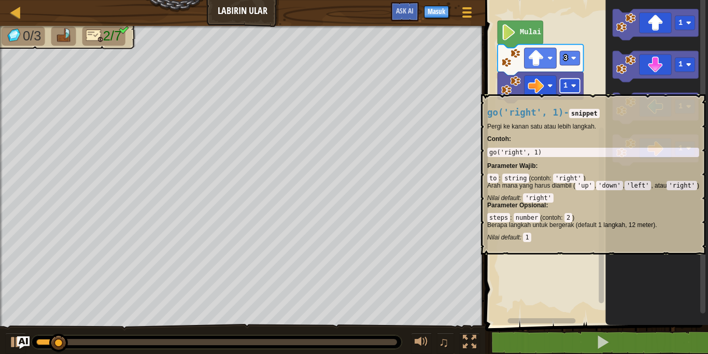
click at [570, 89] on g "3 1 Mulai" at bounding box center [540, 62] width 86 height 82
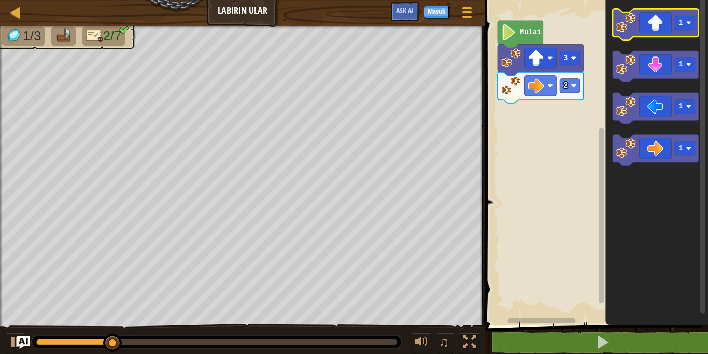
click at [618, 27] on image "Ruang Kerja Blockly" at bounding box center [626, 23] width 20 height 20
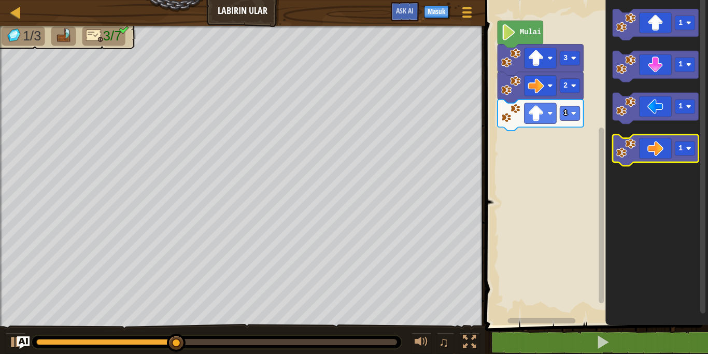
click at [624, 147] on image "Ruang Kerja Blockly" at bounding box center [626, 148] width 20 height 20
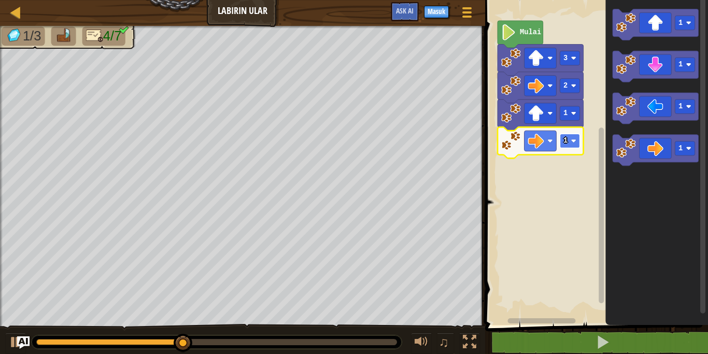
click at [573, 138] on rect "Ruang Kerja Blockly" at bounding box center [569, 141] width 20 height 14
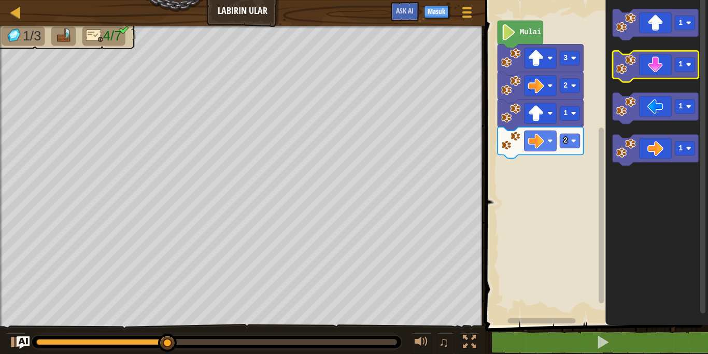
click at [622, 73] on image "Ruang Kerja Blockly" at bounding box center [626, 65] width 20 height 20
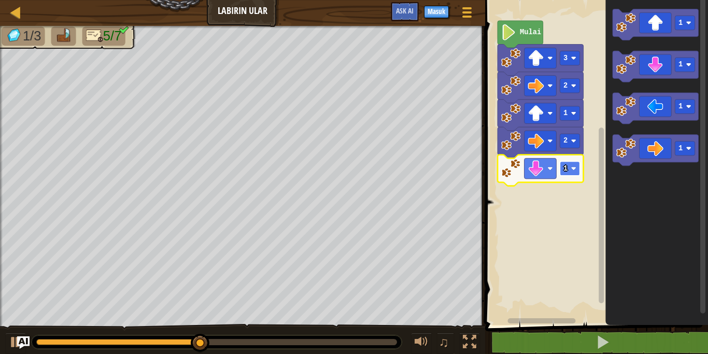
click at [569, 168] on rect "Ruang Kerja Blockly" at bounding box center [569, 168] width 20 height 14
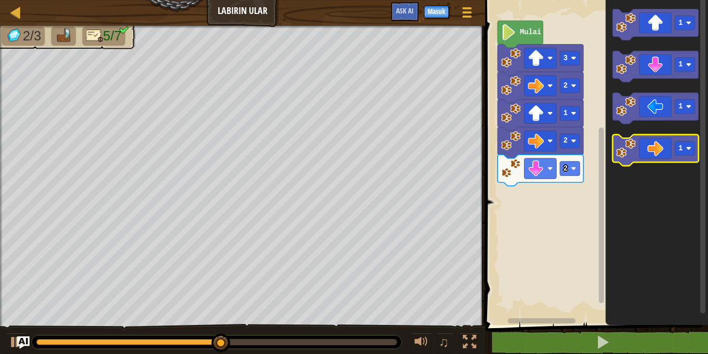
click at [626, 153] on image "Ruang Kerja Blockly" at bounding box center [626, 148] width 20 height 20
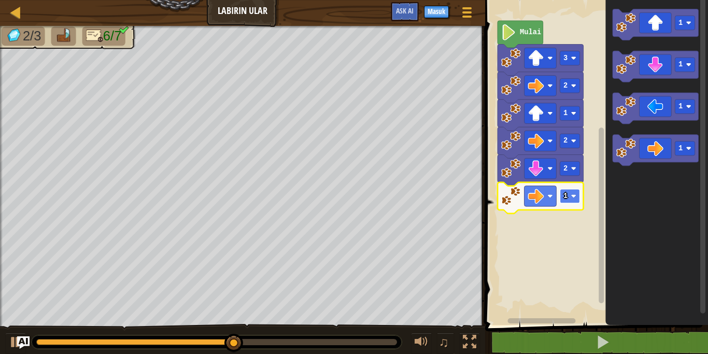
click at [574, 200] on rect "Ruang Kerja Blockly" at bounding box center [569, 196] width 20 height 14
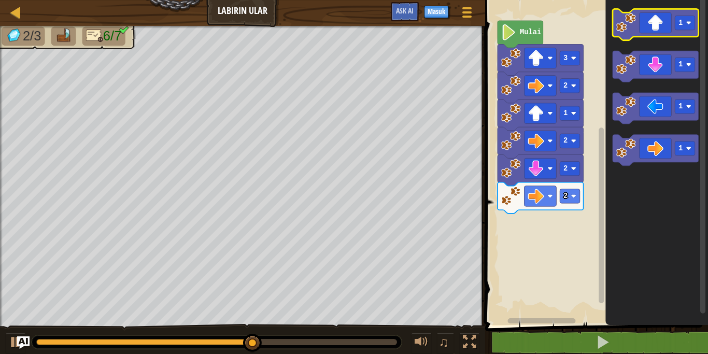
click at [628, 26] on image "Ruang Kerja Blockly" at bounding box center [626, 23] width 20 height 20
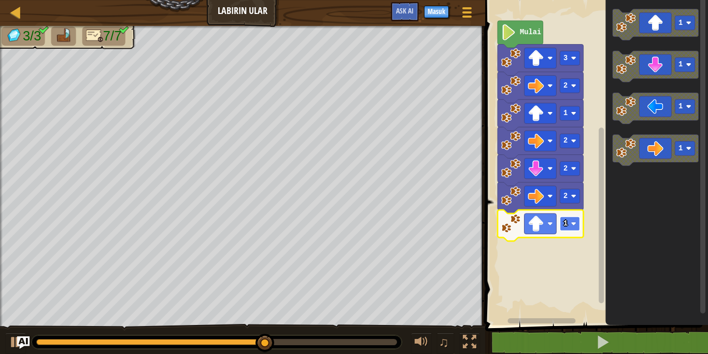
click at [568, 228] on g "2 1" at bounding box center [540, 211] width 86 height 59
click at [573, 224] on image "Ruang Kerja Blockly" at bounding box center [573, 223] width 5 height 5
click at [572, 231] on rect "Ruang Kerja Blockly" at bounding box center [569, 224] width 20 height 14
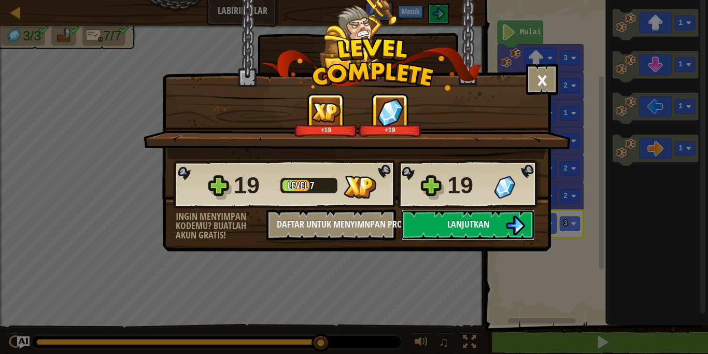
drag, startPoint x: 427, startPoint y: 226, endPoint x: 422, endPoint y: 289, distance: 62.4
click at [422, 289] on div "× Seberapa menyenangkan level ini? +19 +19 Reticulating Splines... 19 Level 7 1…" at bounding box center [354, 177] width 708 height 354
click at [451, 248] on div "× Seberapa menyenangkan level ini? +19 +19 Reticulating Splines... 19 Level 7 1…" at bounding box center [356, 125] width 389 height 251
click at [452, 235] on button "Lanjutkan" at bounding box center [468, 224] width 134 height 31
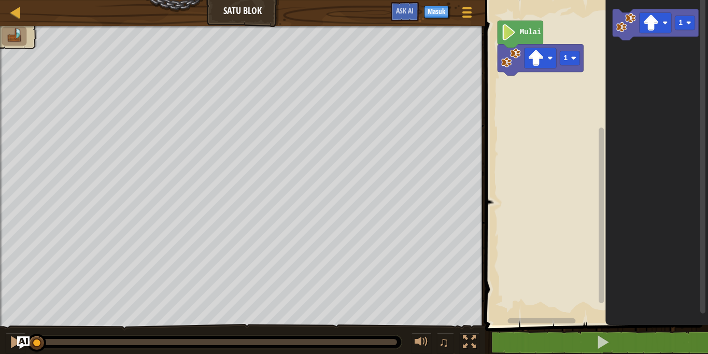
click at [570, 66] on g "1 Mulai" at bounding box center [540, 48] width 86 height 55
click at [581, 51] on icon "Ruang Kerja Blockly" at bounding box center [540, 60] width 86 height 31
click at [572, 56] on image "Ruang Kerja Blockly" at bounding box center [573, 57] width 5 height 5
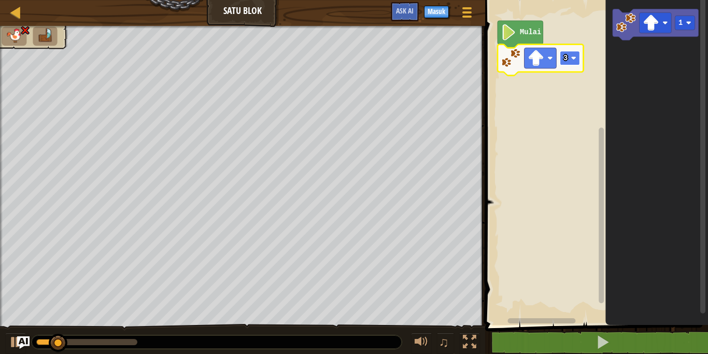
click at [578, 54] on rect "Ruang Kerja Blockly" at bounding box center [569, 58] width 20 height 14
click at [570, 57] on rect "Ruang Kerja Blockly" at bounding box center [569, 58] width 20 height 14
click at [570, 58] on rect "Ruang Kerja Blockly" at bounding box center [569, 58] width 20 height 14
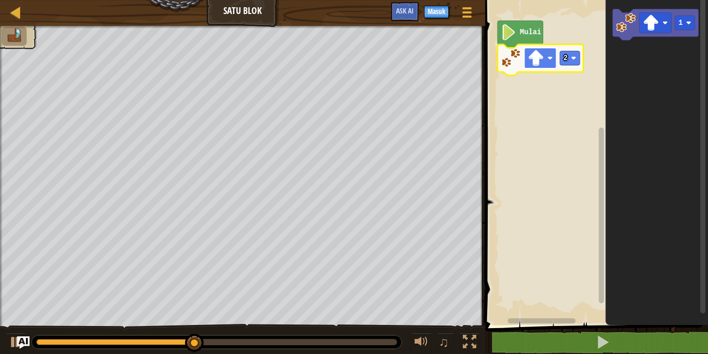
click at [542, 59] on image "Ruang Kerja Blockly" at bounding box center [535, 58] width 16 height 16
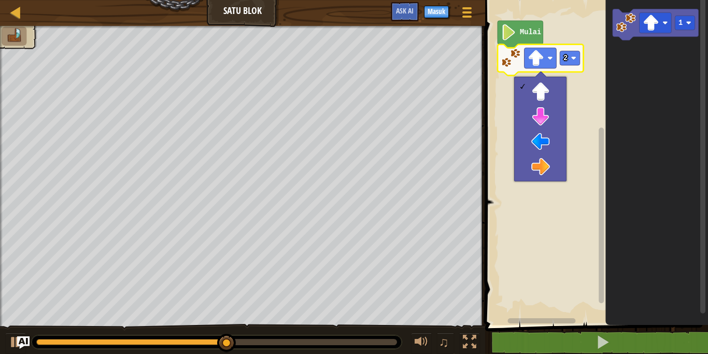
click at [698, 73] on rect "Ruang Kerja Blockly" at bounding box center [703, 159] width 8 height 327
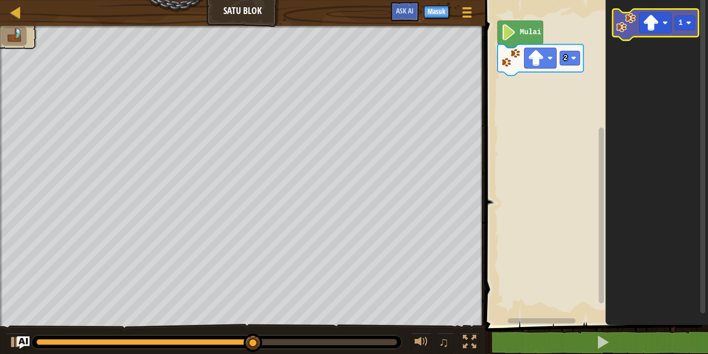
click at [622, 20] on image "Ruang Kerja Blockly" at bounding box center [626, 23] width 20 height 20
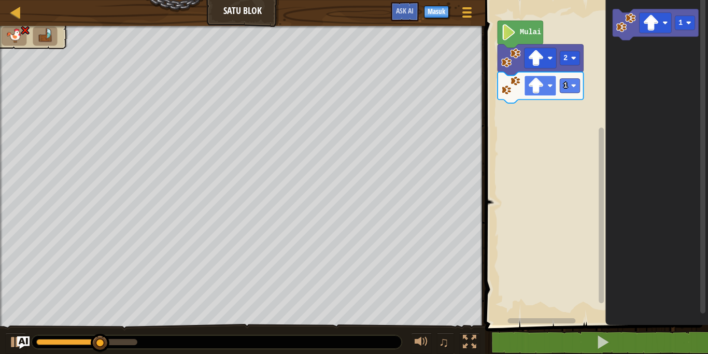
click at [554, 82] on rect "Ruang Kerja Blockly" at bounding box center [540, 86] width 32 height 21
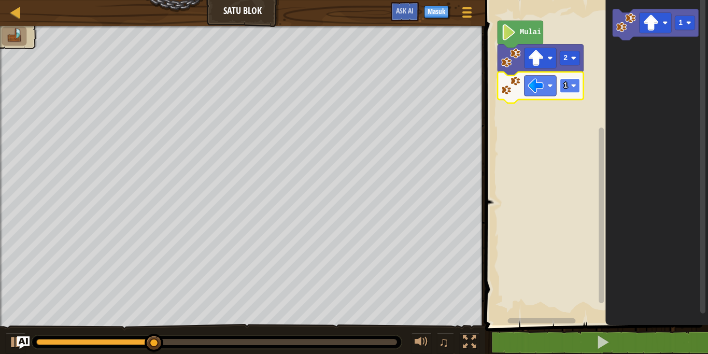
click at [569, 91] on rect "Ruang Kerja Blockly" at bounding box center [569, 86] width 20 height 14
click at [579, 90] on rect "Ruang Kerja Blockly" at bounding box center [569, 86] width 20 height 14
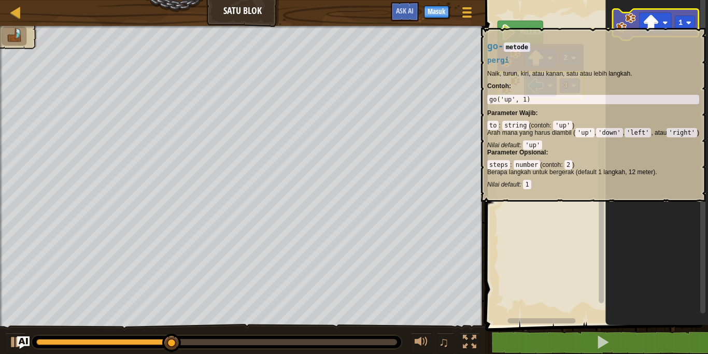
click at [628, 23] on image "Ruang Kerja Blockly" at bounding box center [626, 23] width 20 height 20
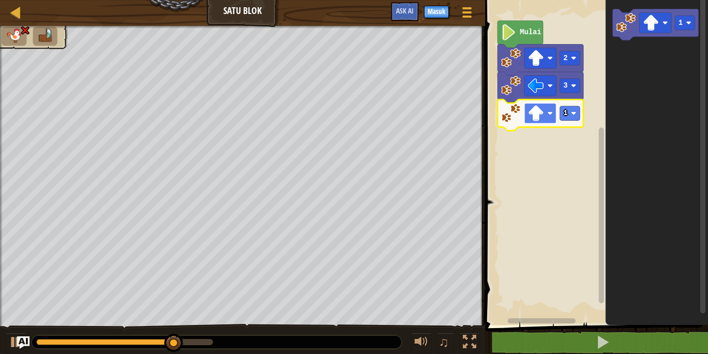
click at [543, 118] on image "Ruang Kerja Blockly" at bounding box center [535, 113] width 16 height 16
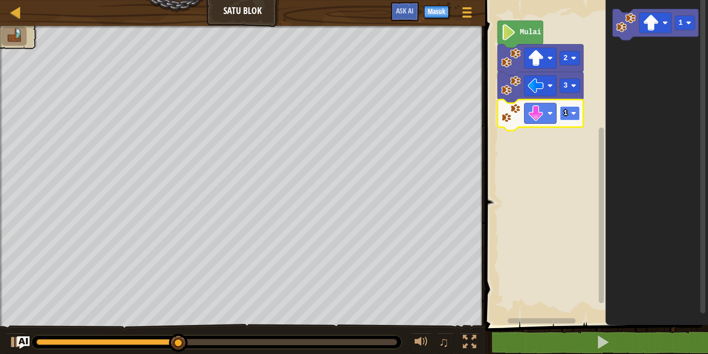
click at [575, 114] on image "Ruang Kerja Blockly" at bounding box center [573, 112] width 5 height 5
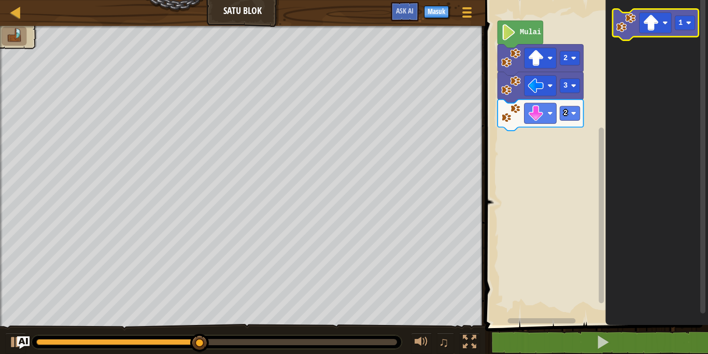
click at [623, 29] on image "Ruang Kerja Blockly" at bounding box center [626, 23] width 20 height 20
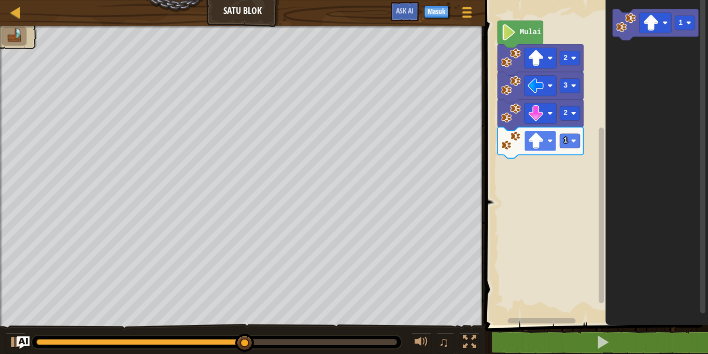
click at [544, 141] on rect "Ruang Kerja Blockly" at bounding box center [540, 141] width 32 height 21
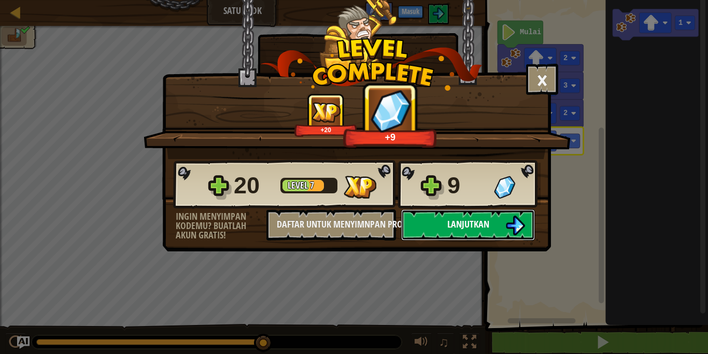
click at [458, 224] on span "Lanjutkan" at bounding box center [468, 224] width 42 height 13
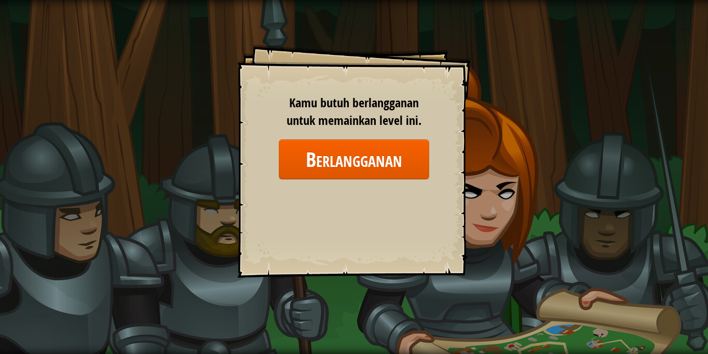
click at [317, 136] on div "Kamu butuh berlangganan untuk memainkan level ini. Berlangganan" at bounding box center [354, 137] width 150 height 86
